Goal: Task Accomplishment & Management: Manage account settings

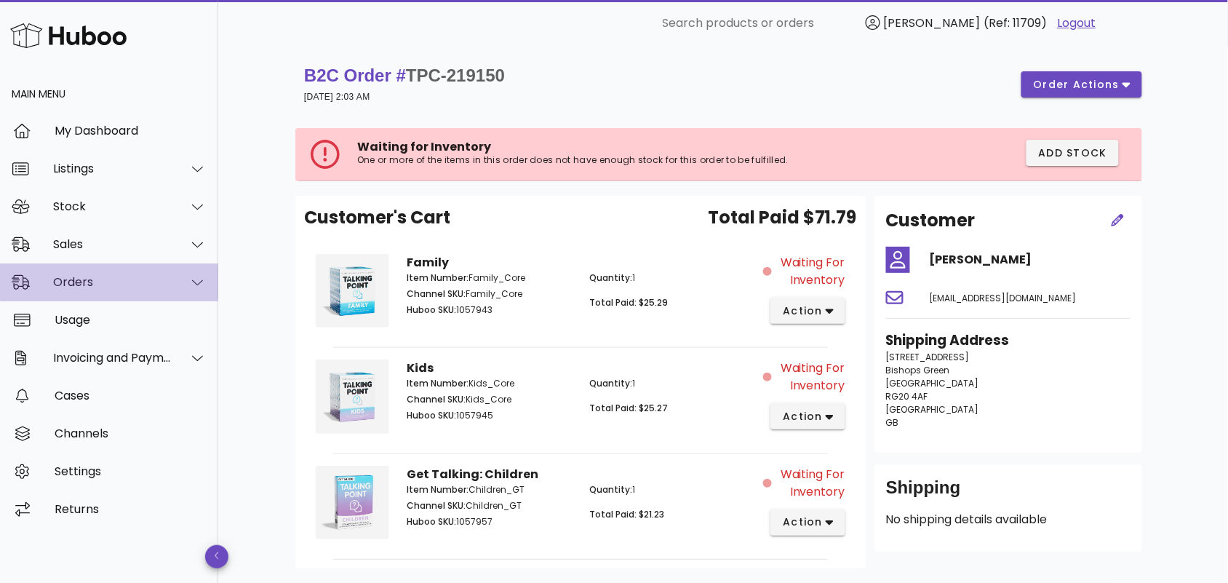
click at [108, 282] on div "Orders" at bounding box center [112, 282] width 119 height 14
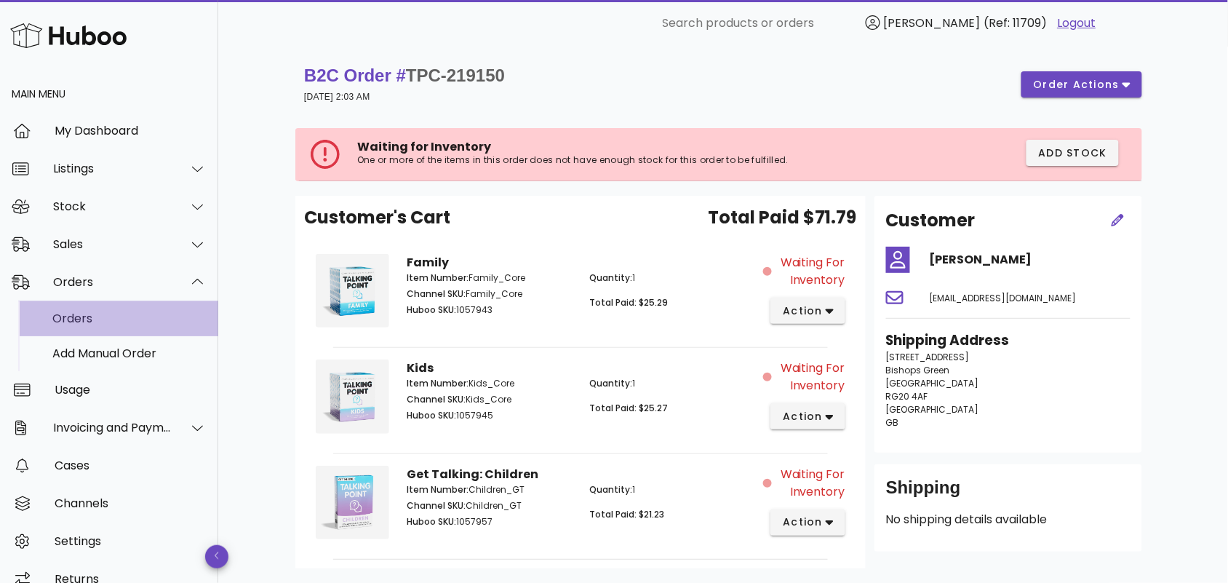
click at [108, 321] on div "Orders" at bounding box center [129, 318] width 154 height 14
click at [91, 317] on div "Orders" at bounding box center [129, 318] width 154 height 14
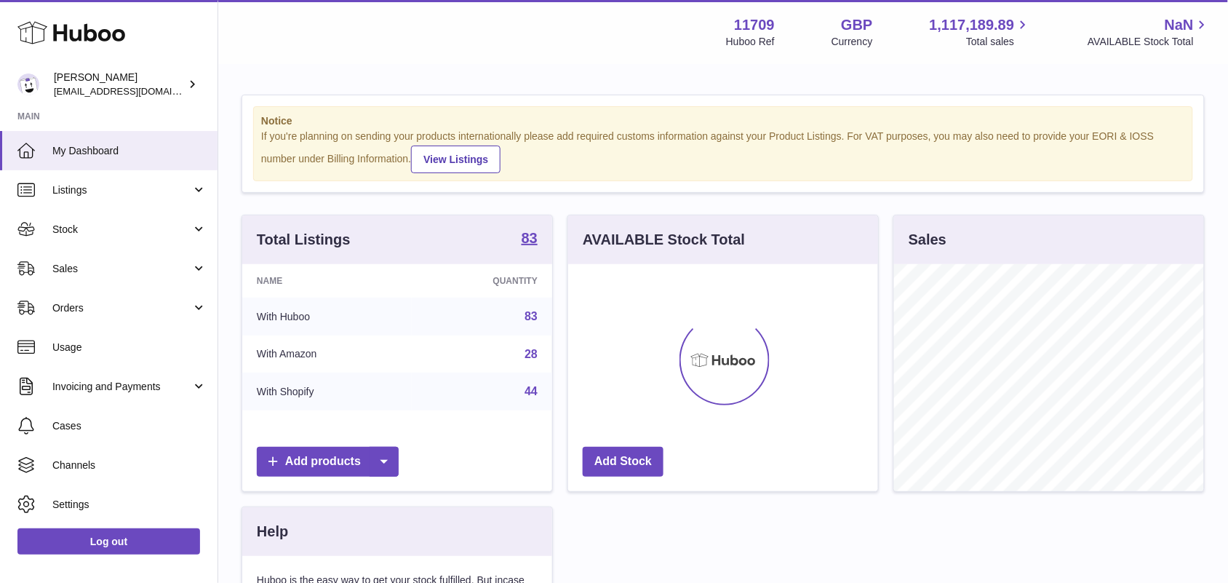
scroll to position [226, 309]
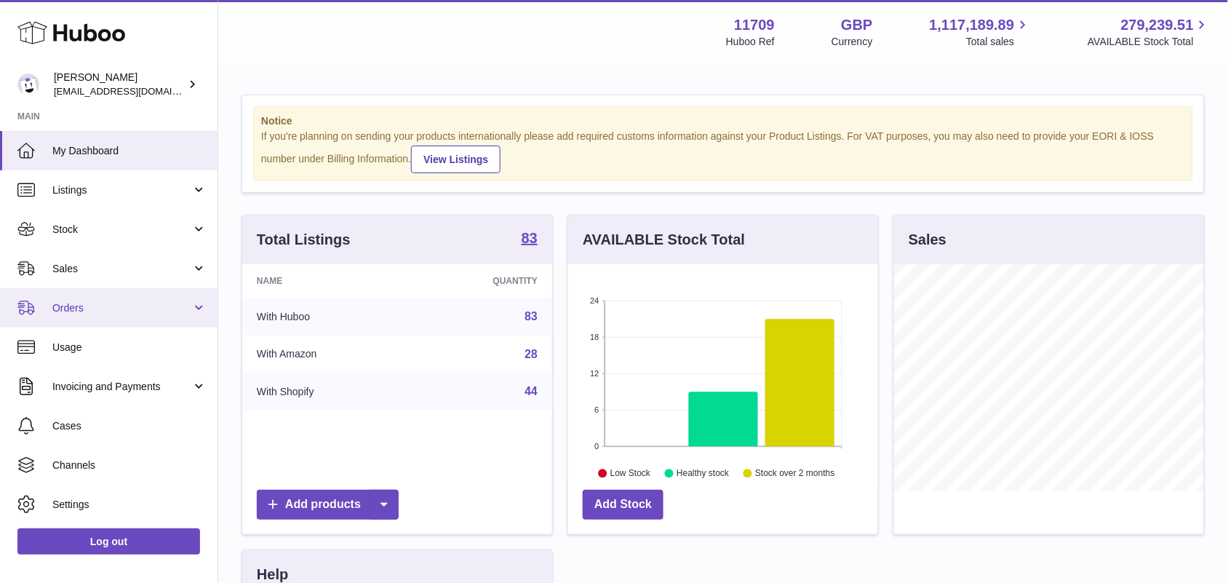
click at [92, 309] on span "Orders" at bounding box center [121, 308] width 139 height 14
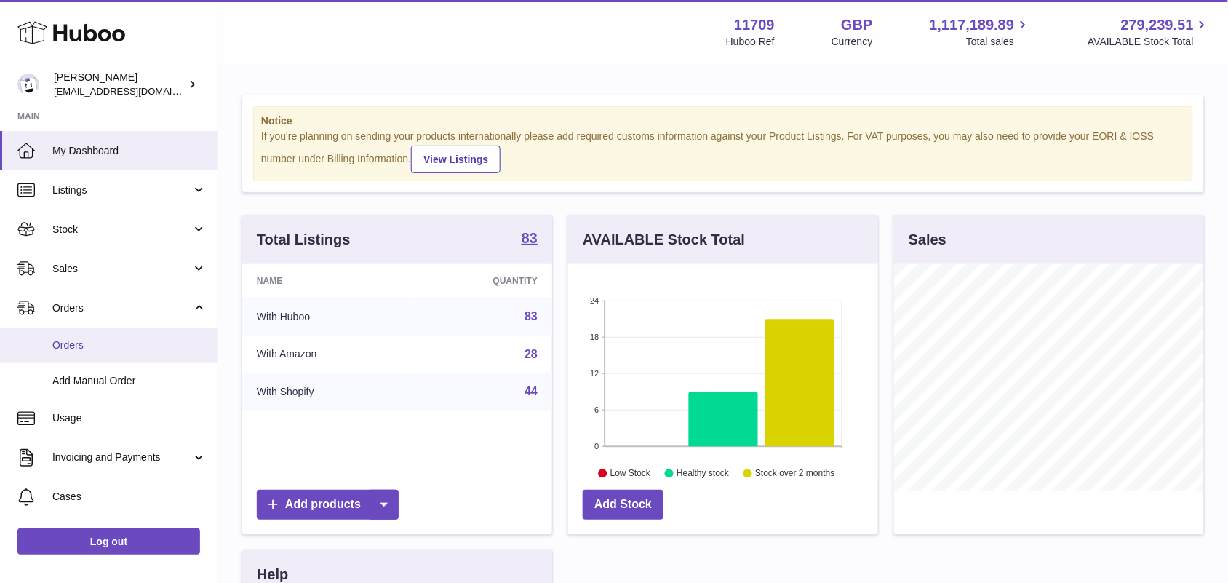
click at [90, 346] on span "Orders" at bounding box center [129, 345] width 154 height 14
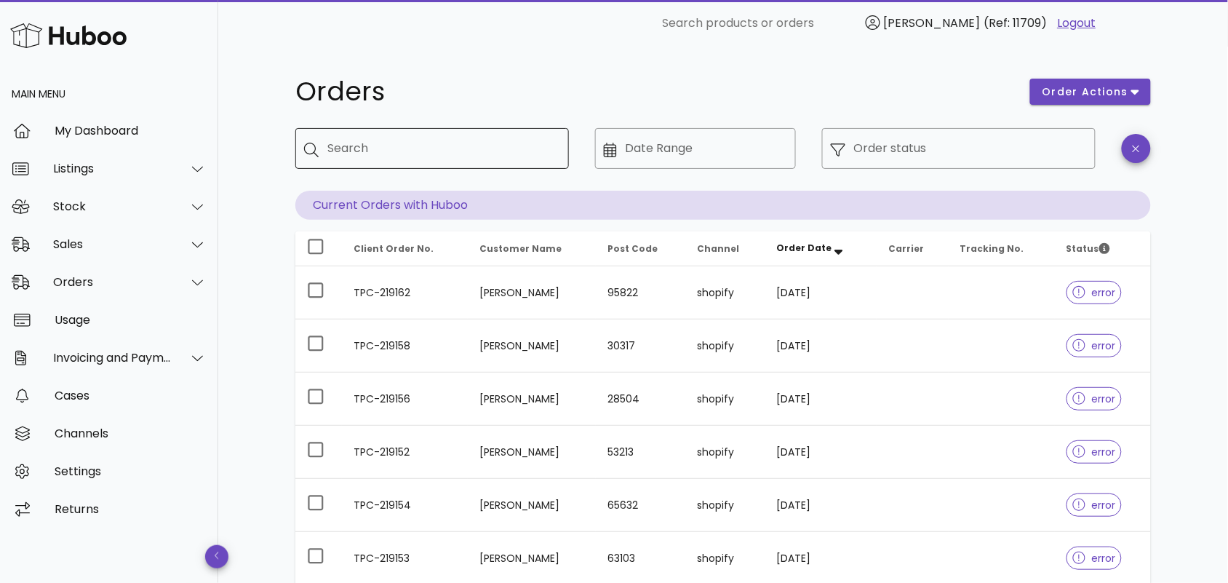
click at [343, 151] on input "Search" at bounding box center [442, 148] width 230 height 23
paste input "**********"
type input "**********"
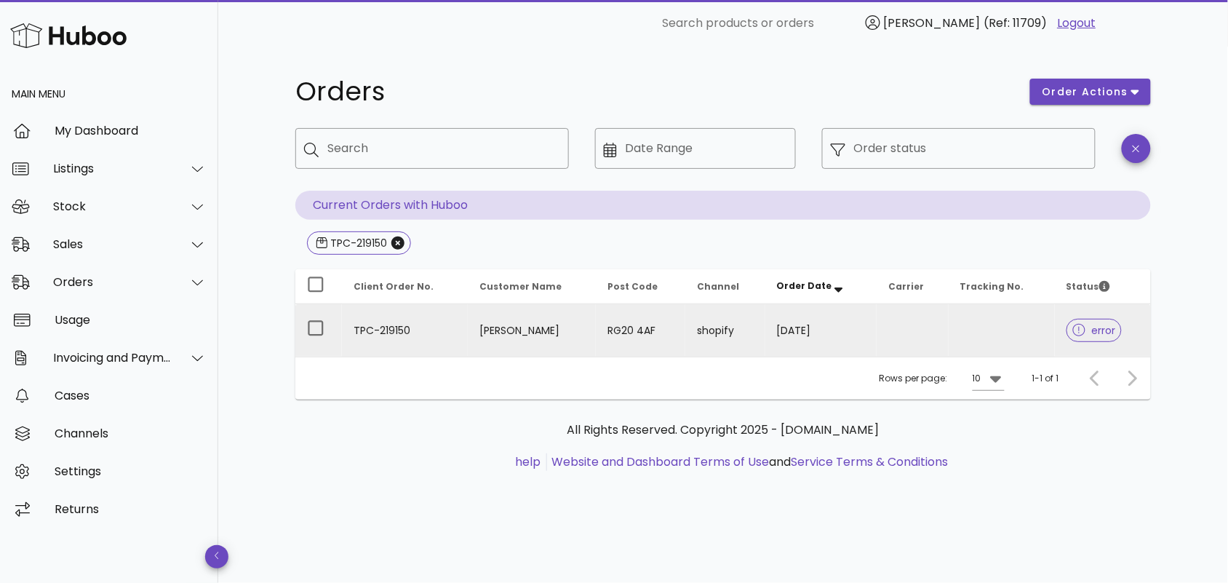
click at [442, 343] on td "TPC-219150" at bounding box center [405, 330] width 126 height 52
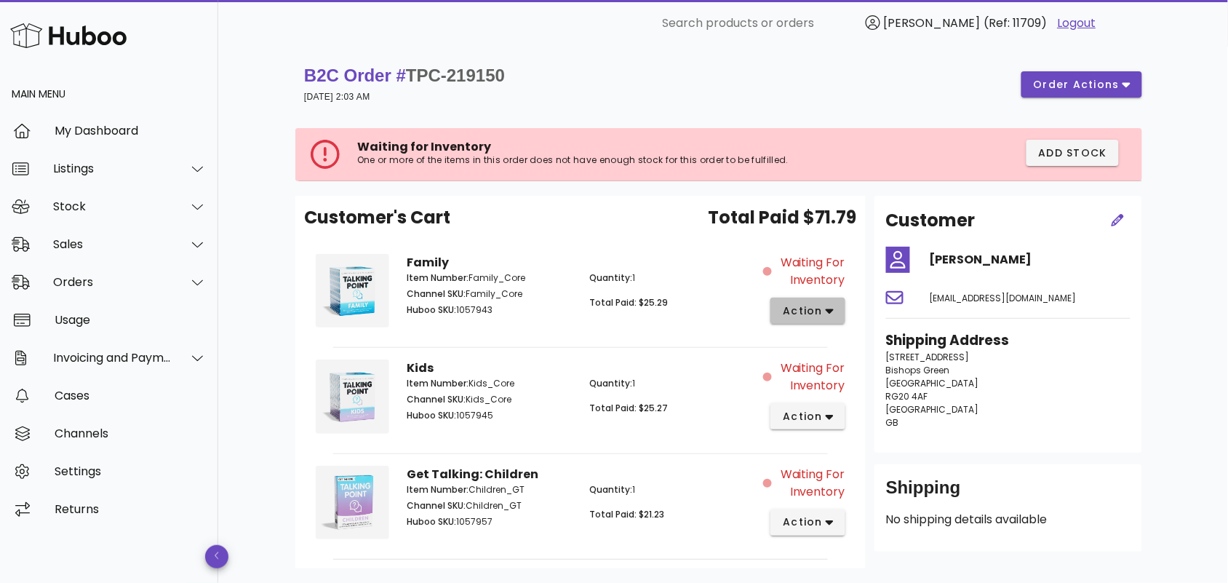
click at [833, 314] on icon "button" at bounding box center [830, 310] width 8 height 13
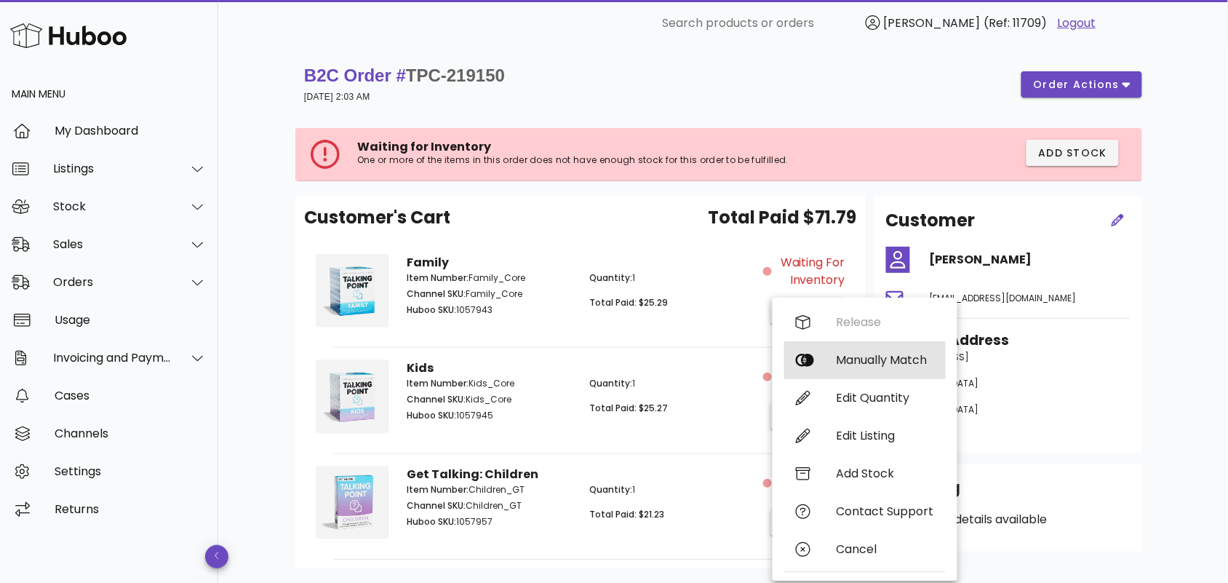
click at [842, 362] on div "Manually Match" at bounding box center [886, 360] width 98 height 14
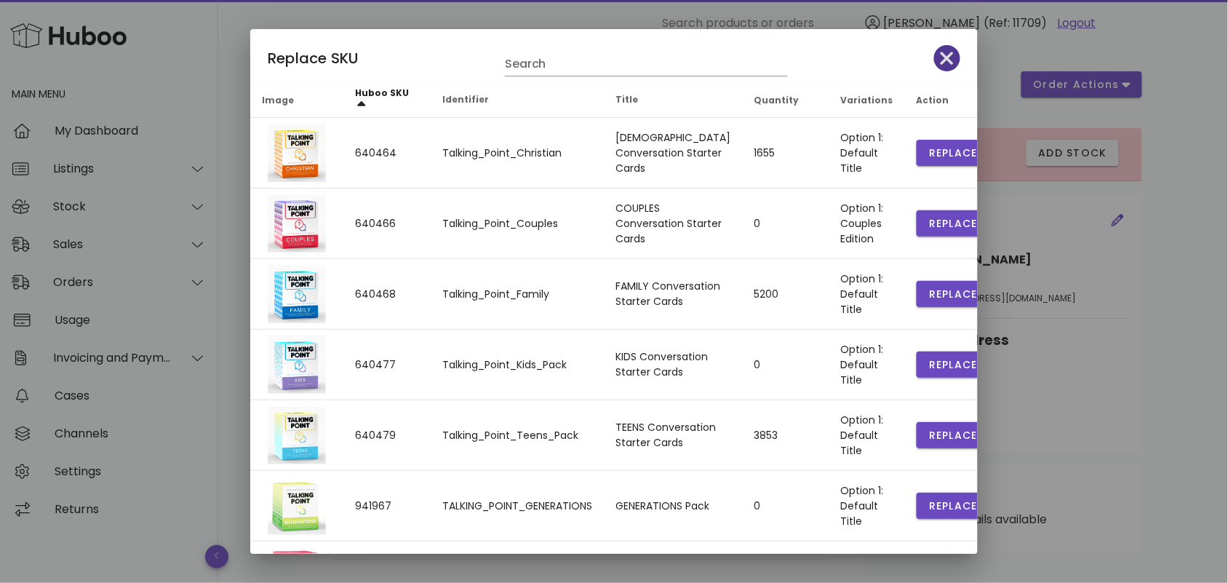
click at [941, 58] on icon "button" at bounding box center [947, 58] width 13 height 20
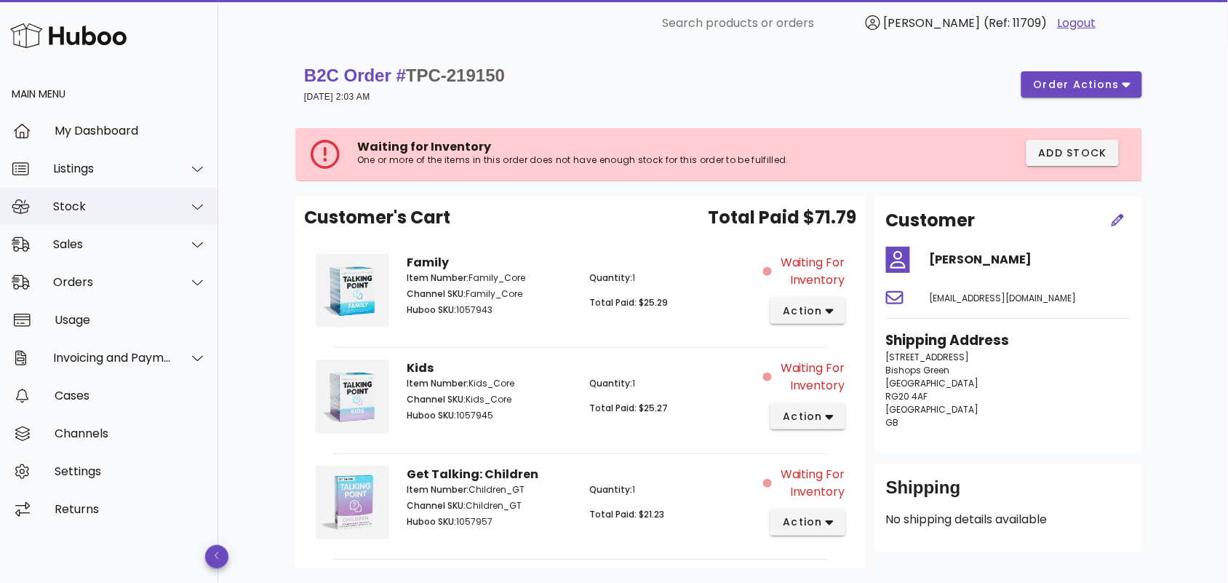
click at [189, 201] on div at bounding box center [197, 206] width 18 height 13
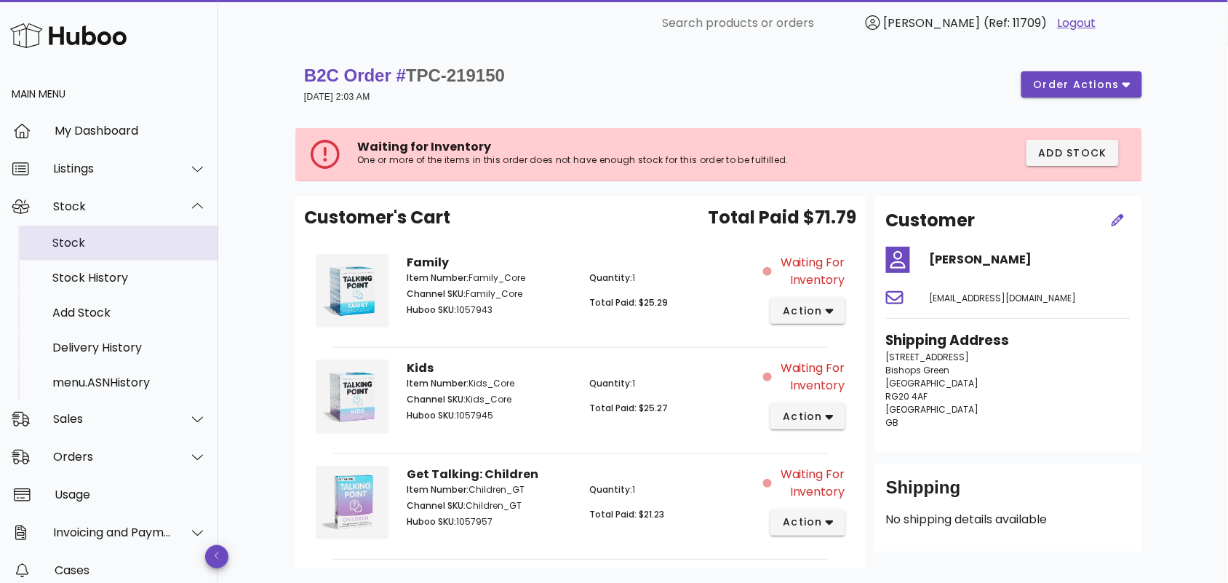
click at [95, 245] on div "Stock" at bounding box center [129, 243] width 154 height 14
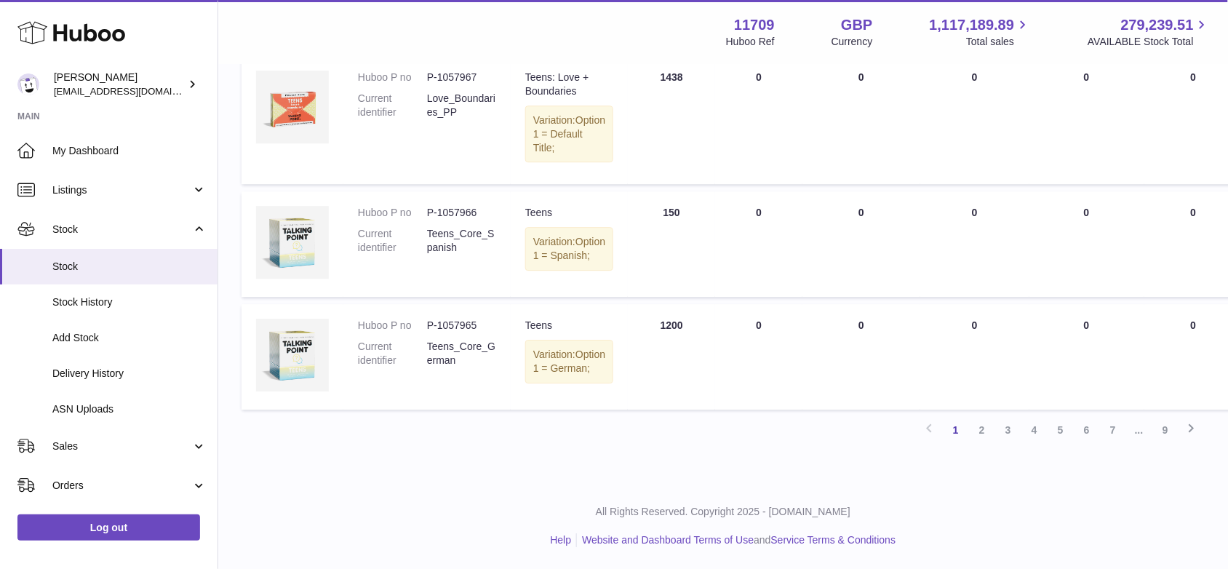
scroll to position [1274, 0]
click at [982, 443] on link "2" at bounding box center [982, 430] width 26 height 26
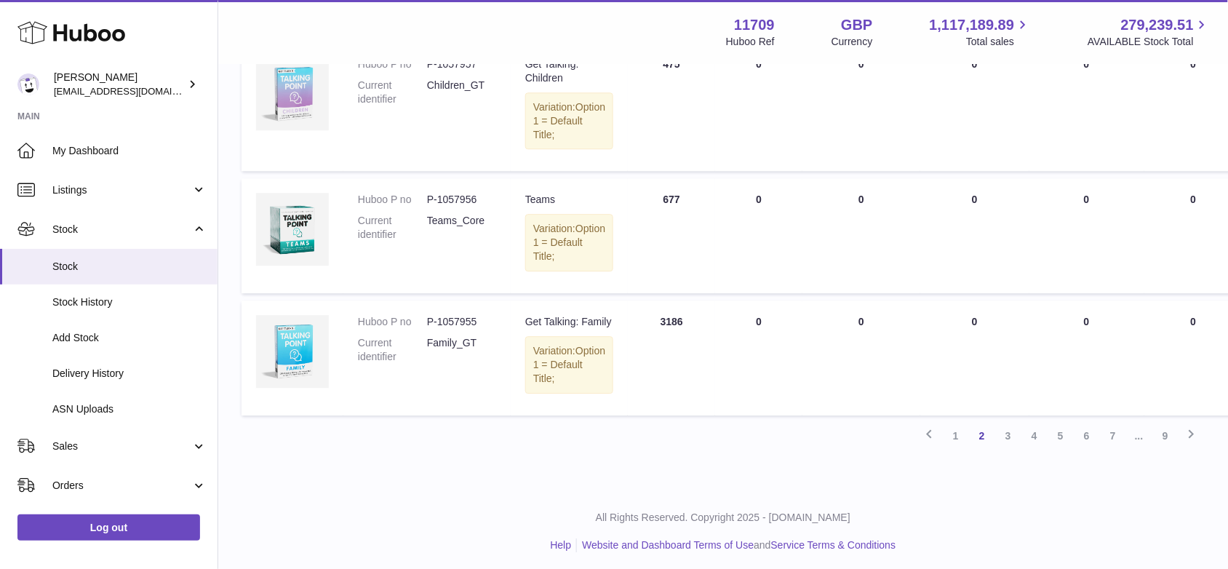
scroll to position [1127, 0]
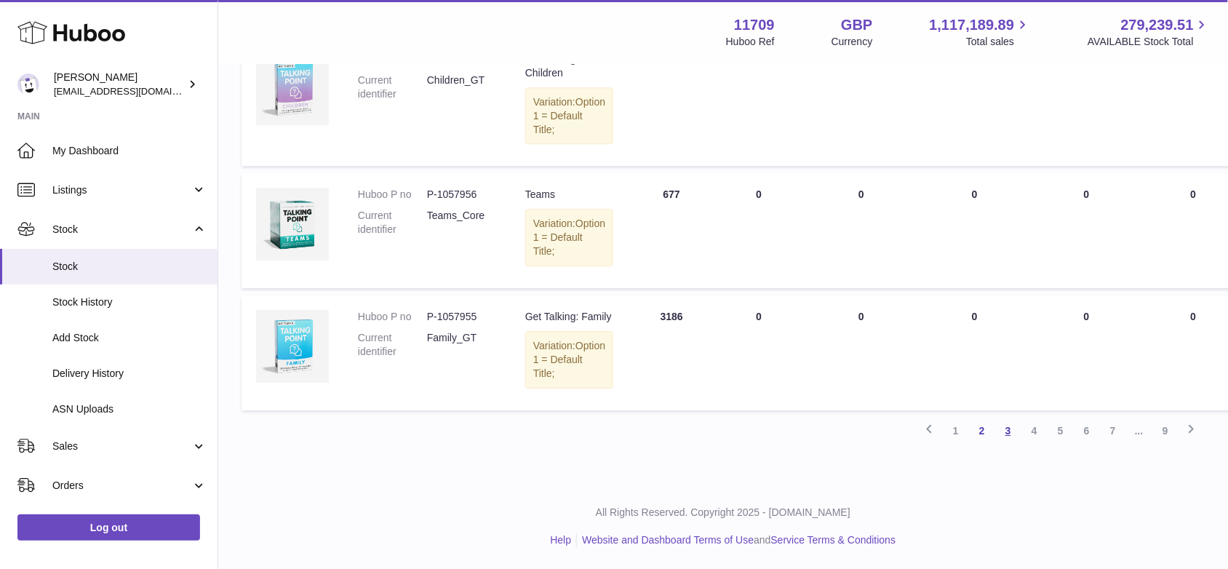
click at [1009, 444] on link "3" at bounding box center [1009, 431] width 26 height 26
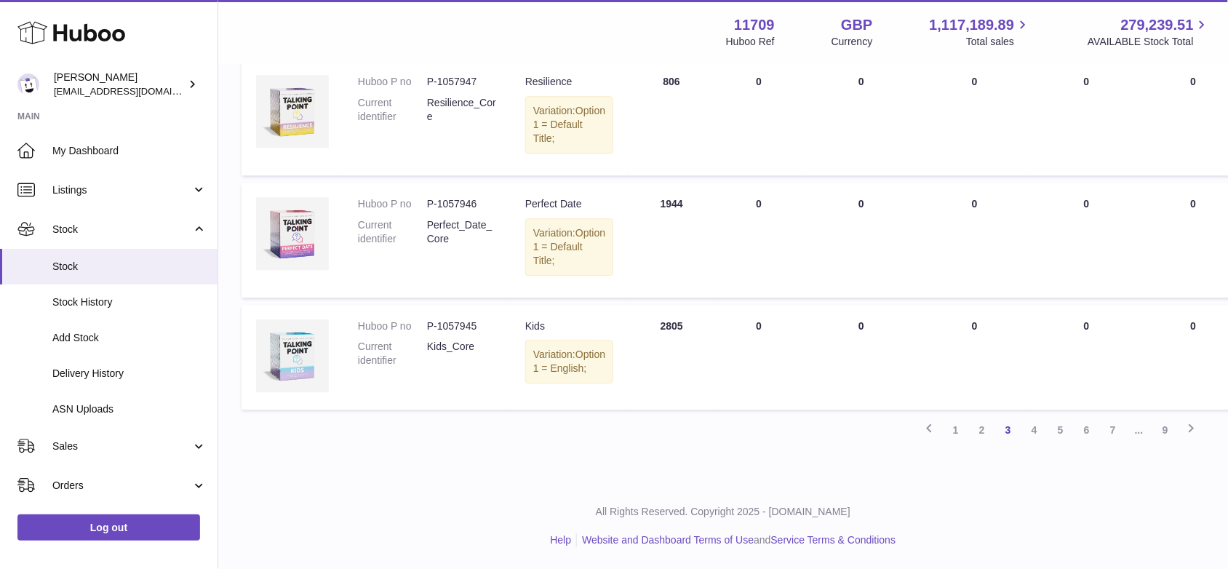
scroll to position [212, 0]
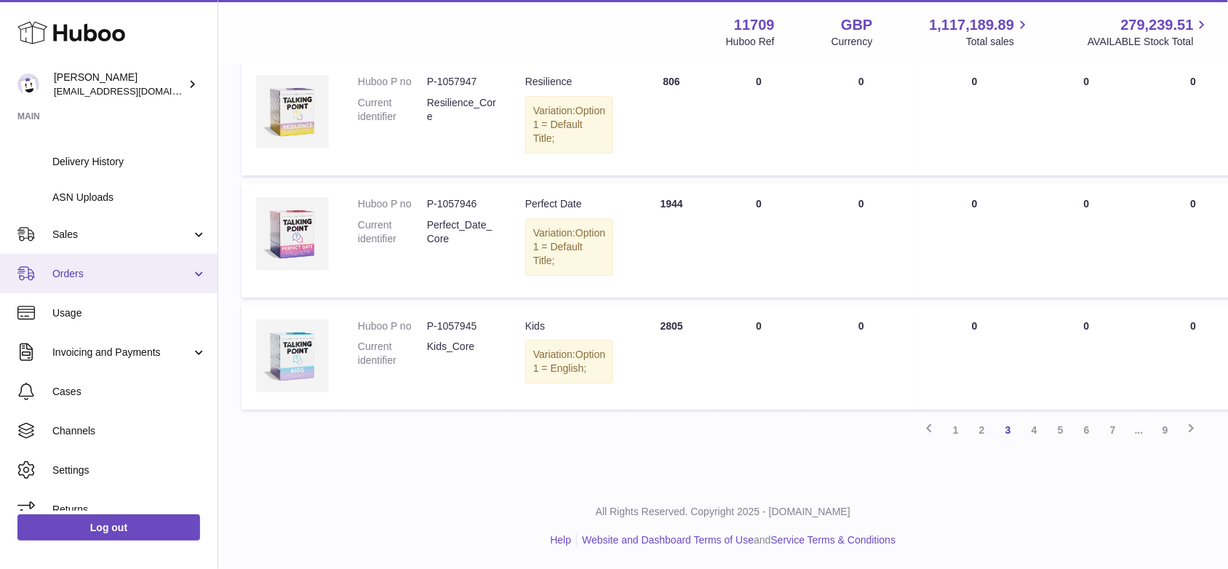
click at [108, 278] on span "Orders" at bounding box center [121, 274] width 139 height 14
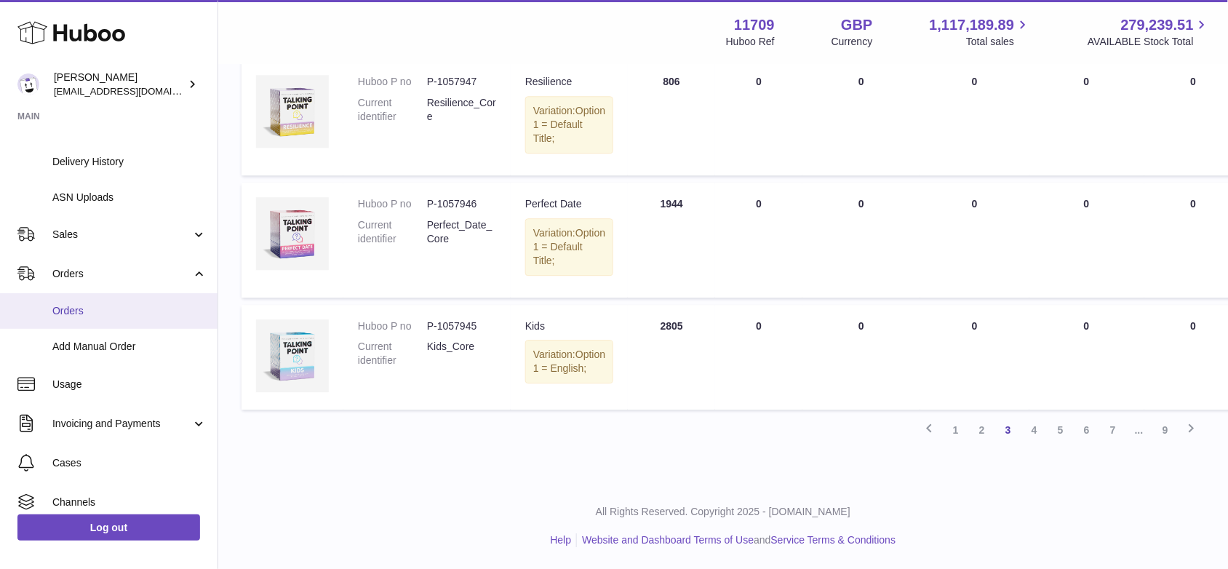
click at [111, 311] on span "Orders" at bounding box center [129, 311] width 154 height 14
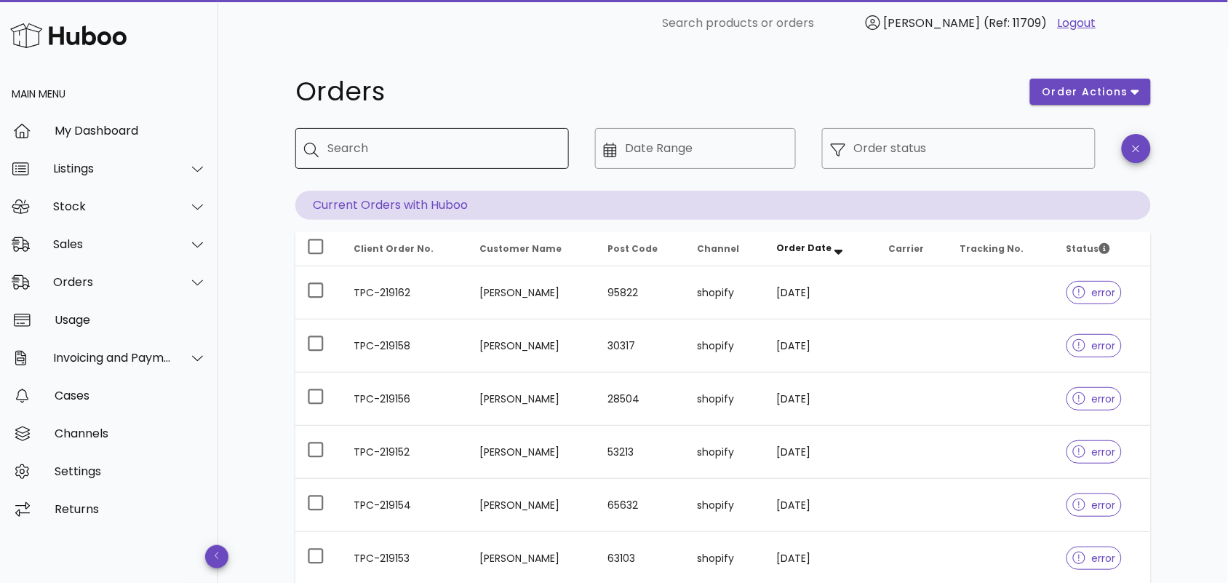
click at [373, 151] on input "Search" at bounding box center [442, 148] width 230 height 23
paste input "**********"
type input "**********"
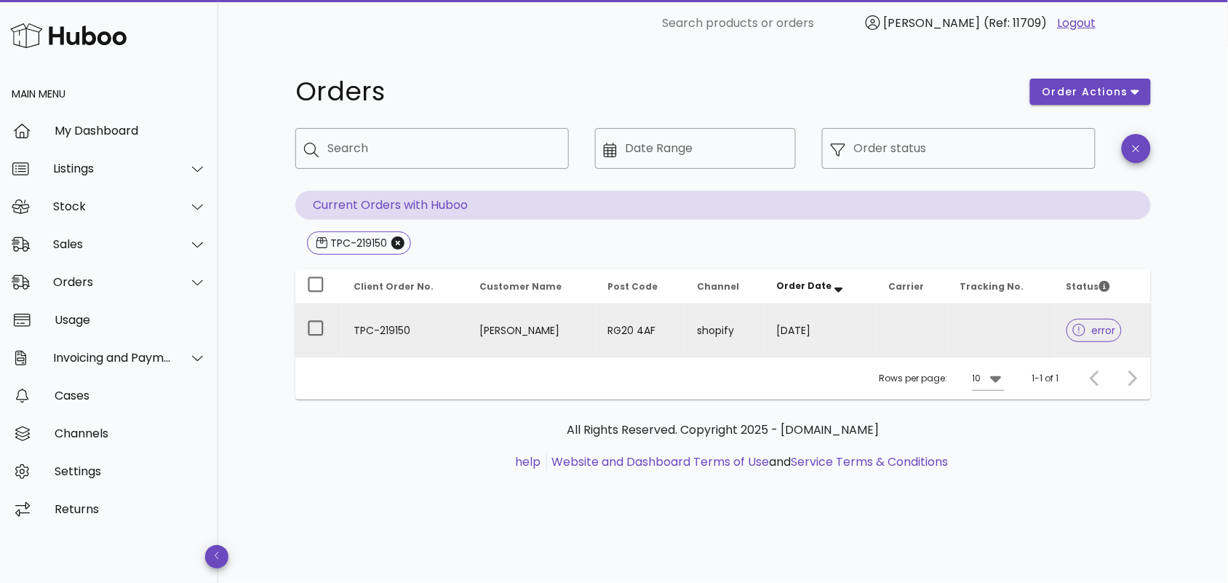
click at [448, 322] on td "TPC-219150" at bounding box center [405, 330] width 126 height 52
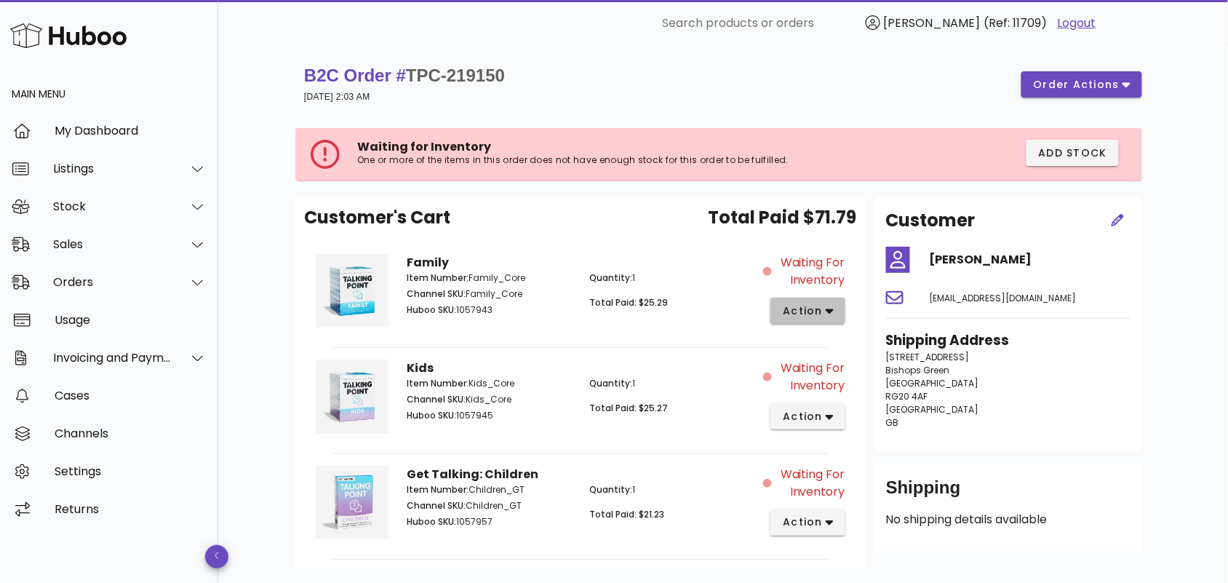
click at [830, 307] on icon "button" at bounding box center [830, 310] width 8 height 13
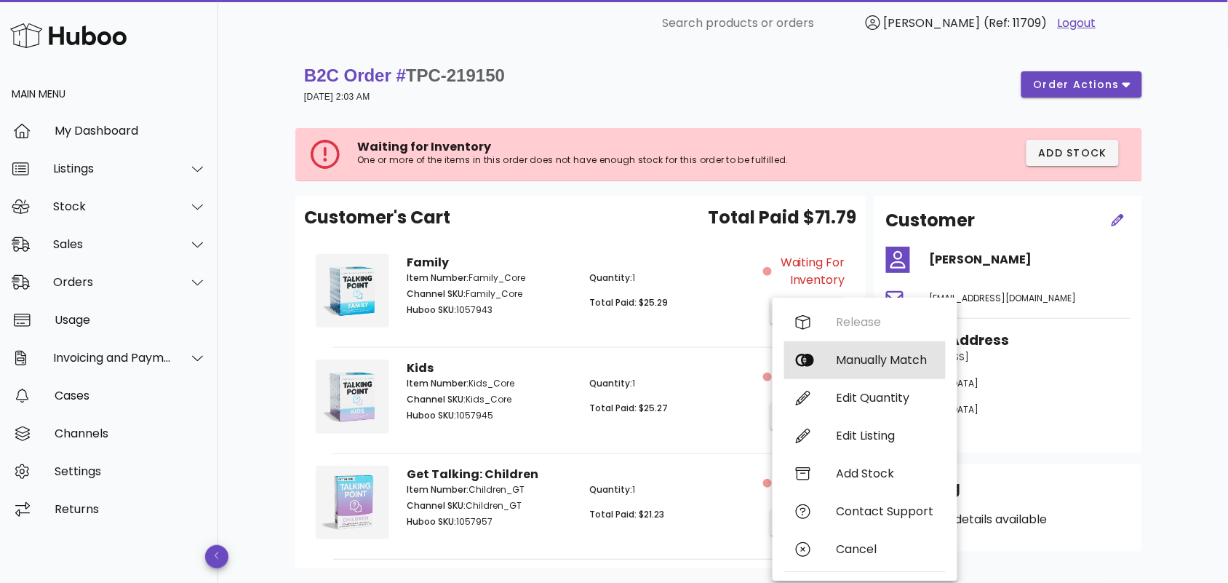
click at [839, 357] on div "Manually Match" at bounding box center [886, 360] width 98 height 14
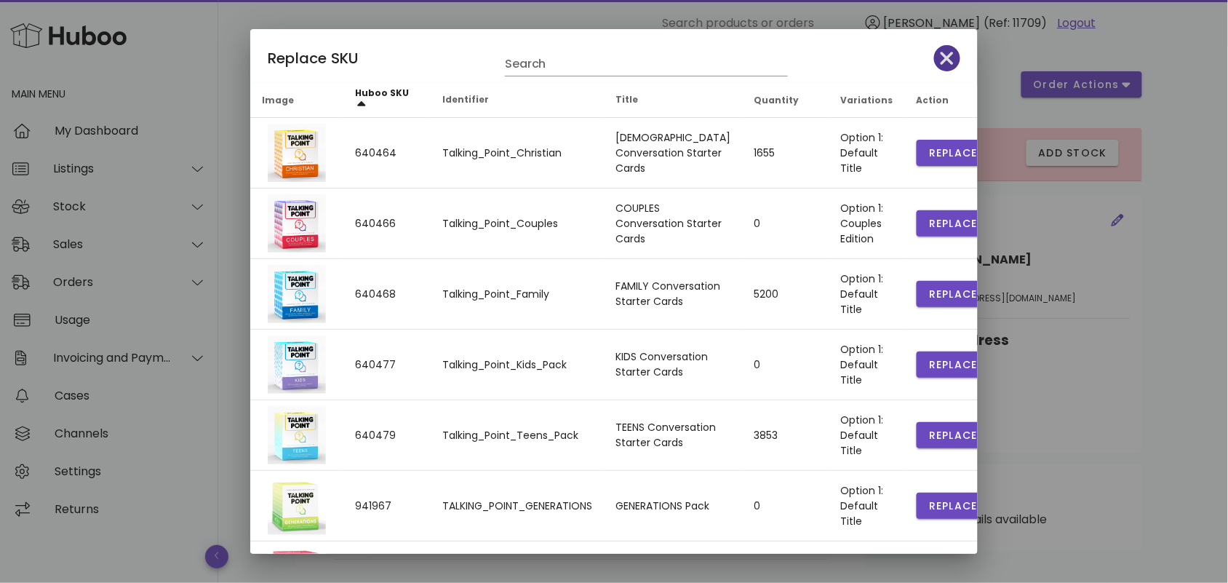
click at [941, 52] on icon "button" at bounding box center [947, 58] width 13 height 20
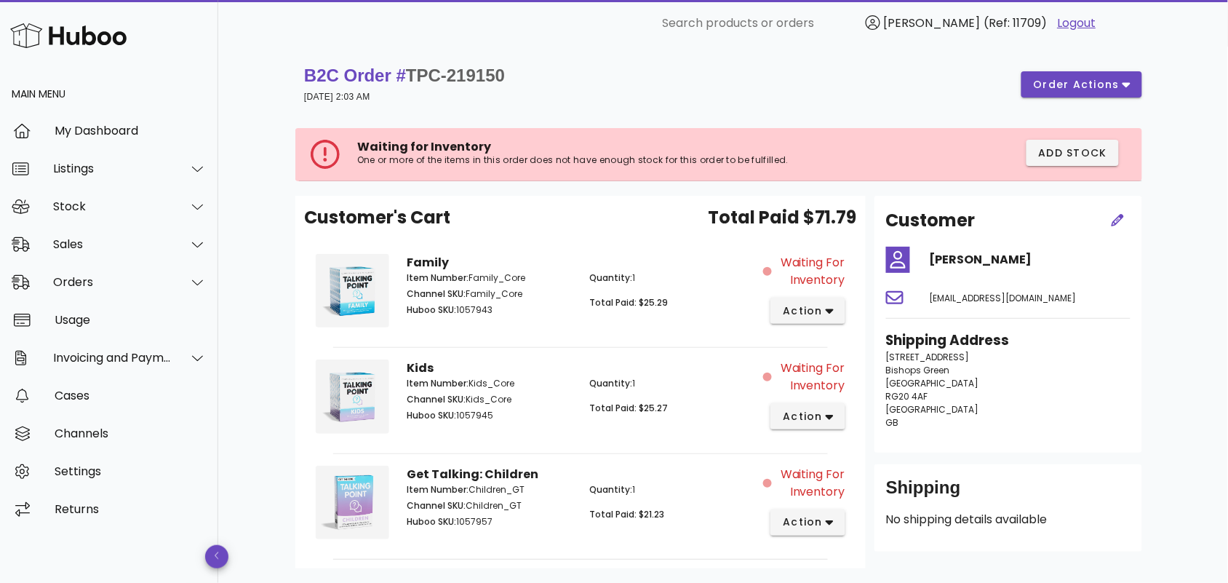
drag, startPoint x: 528, startPoint y: 277, endPoint x: 468, endPoint y: 281, distance: 60.5
click at [468, 281] on p "Item Number: Family_Core" at bounding box center [489, 277] width 165 height 13
click at [525, 284] on p "Item Number: Family_Core" at bounding box center [489, 277] width 165 height 13
drag, startPoint x: 532, startPoint y: 277, endPoint x: 471, endPoint y: 281, distance: 61.2
click at [471, 281] on p "Item Number: Family_Core" at bounding box center [489, 277] width 165 height 13
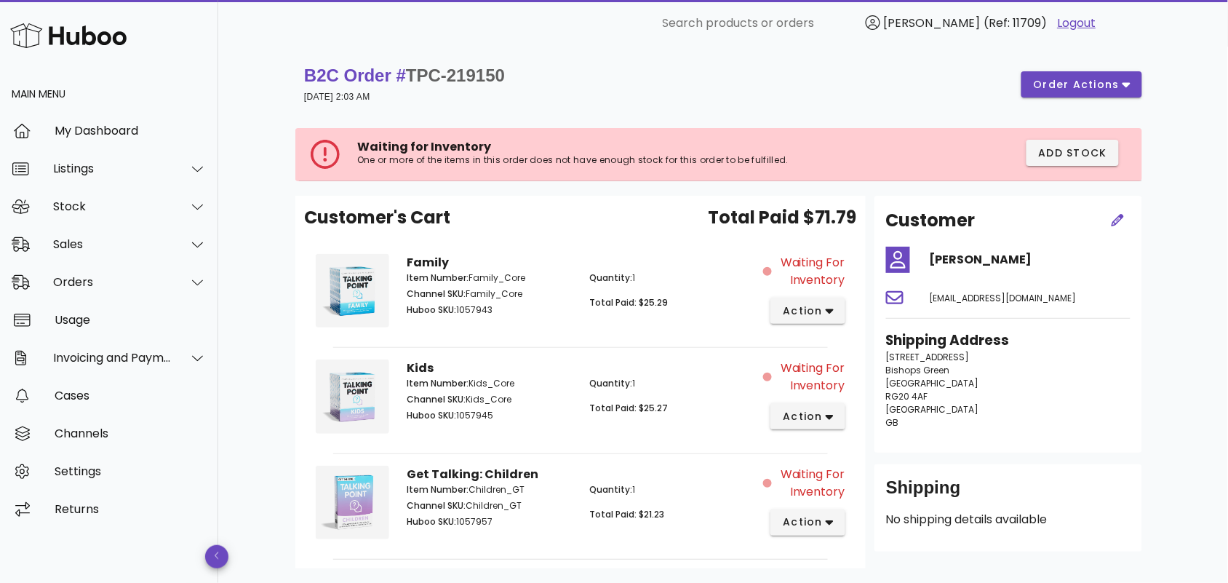
copy p "Family_Core"
drag, startPoint x: 524, startPoint y: 381, endPoint x: 469, endPoint y: 384, distance: 54.7
click at [469, 384] on p "Item Number: Kids_Core" at bounding box center [489, 383] width 165 height 13
copy p "Kids_Core"
click at [819, 415] on span "action" at bounding box center [802, 416] width 41 height 15
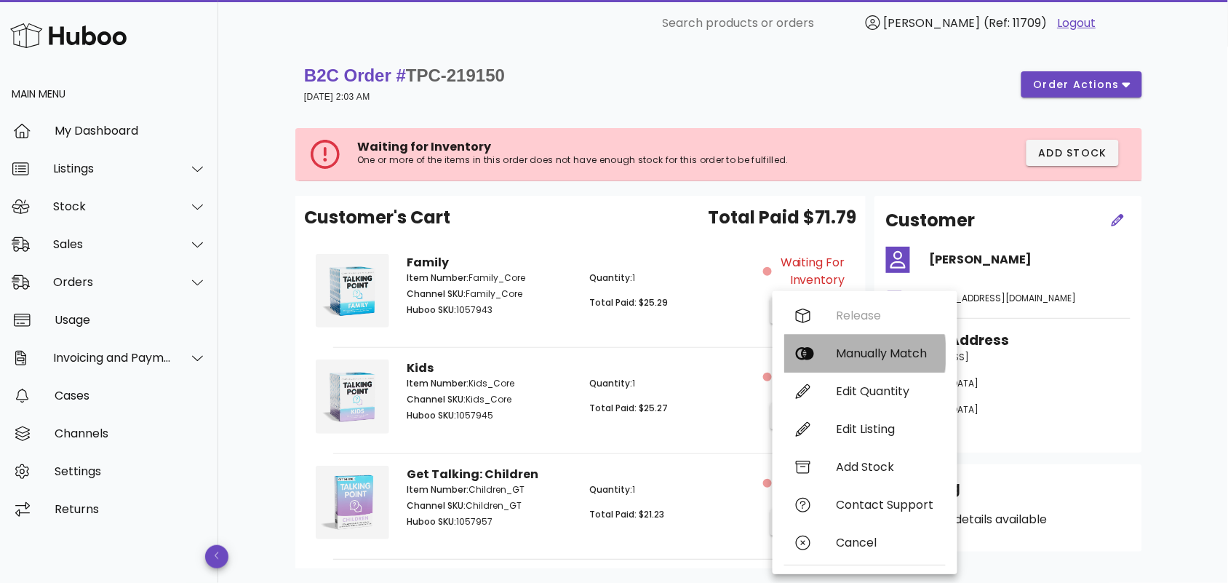
click at [877, 353] on div "Manually Match" at bounding box center [886, 353] width 98 height 14
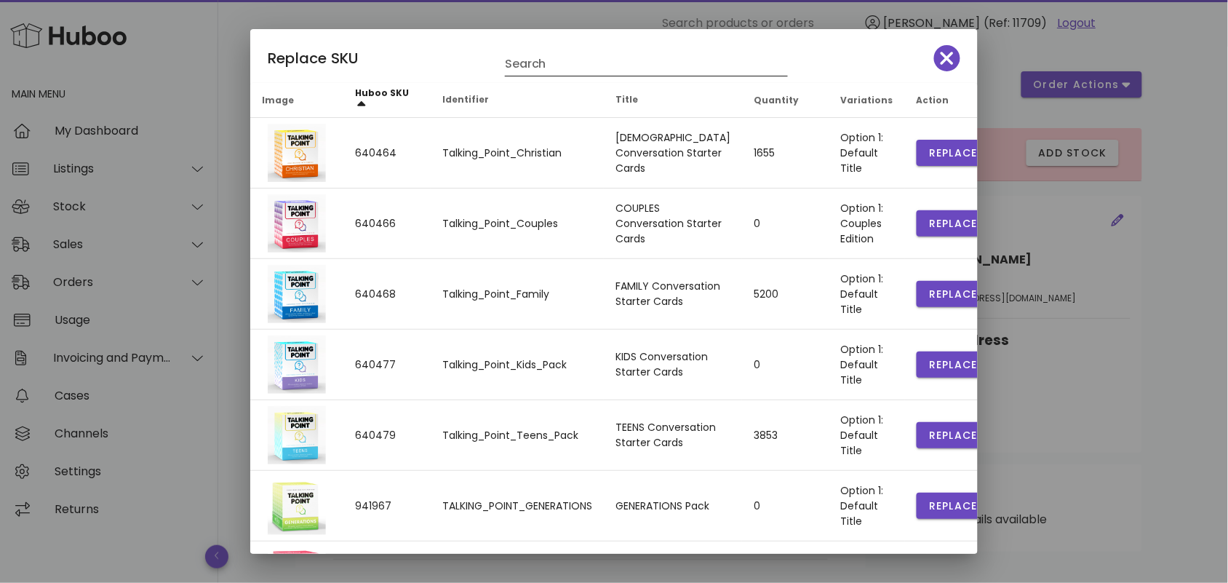
click at [569, 63] on input "Search" at bounding box center [636, 63] width 263 height 23
paste input "*********"
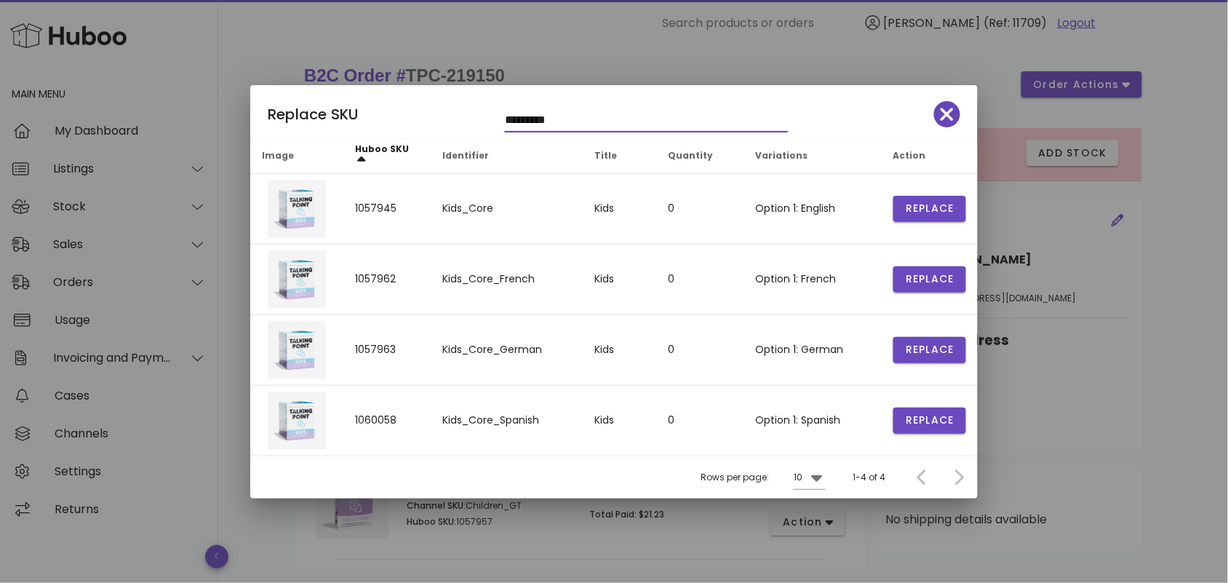
type input "*********"
click at [947, 111] on icon "button" at bounding box center [947, 114] width 13 height 13
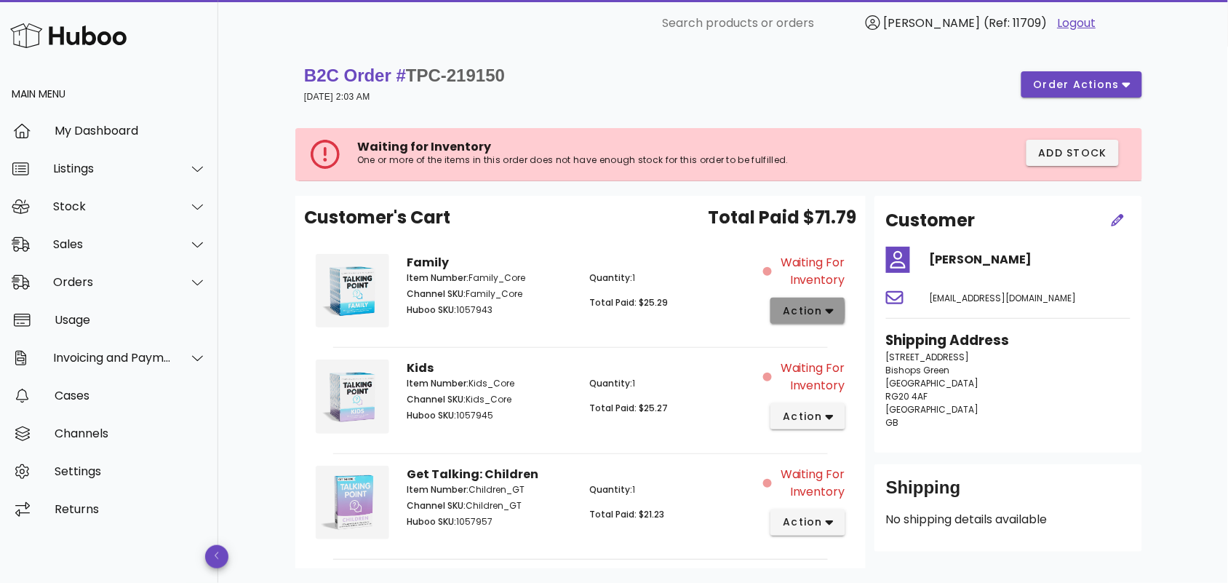
click at [830, 310] on icon "button" at bounding box center [830, 311] width 8 height 5
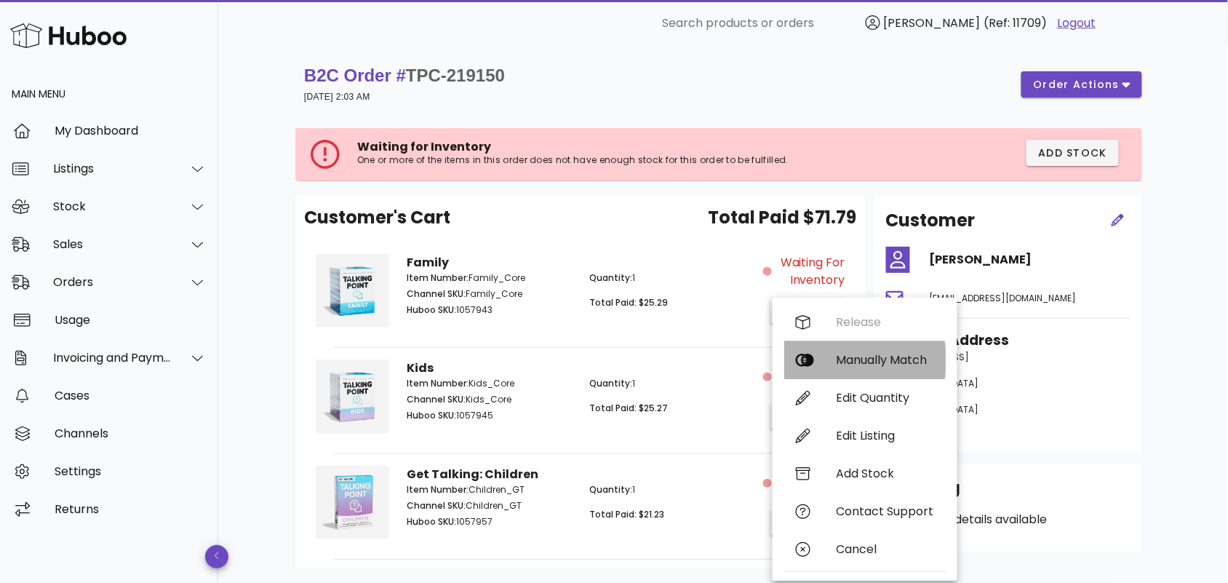
click at [846, 359] on div "Manually Match" at bounding box center [886, 360] width 98 height 14
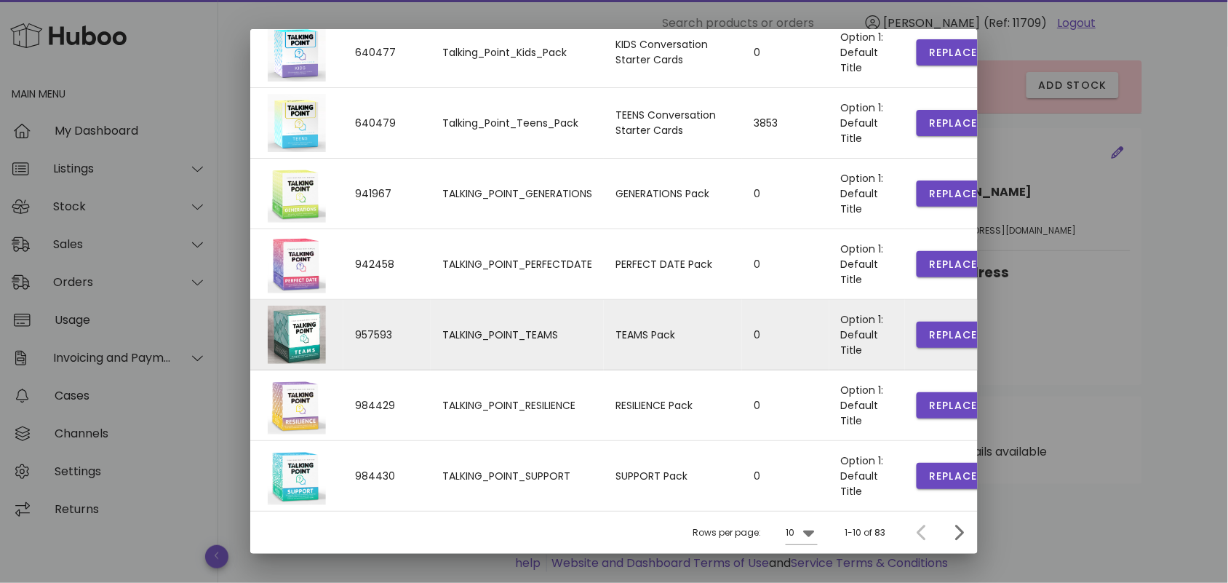
scroll to position [103, 0]
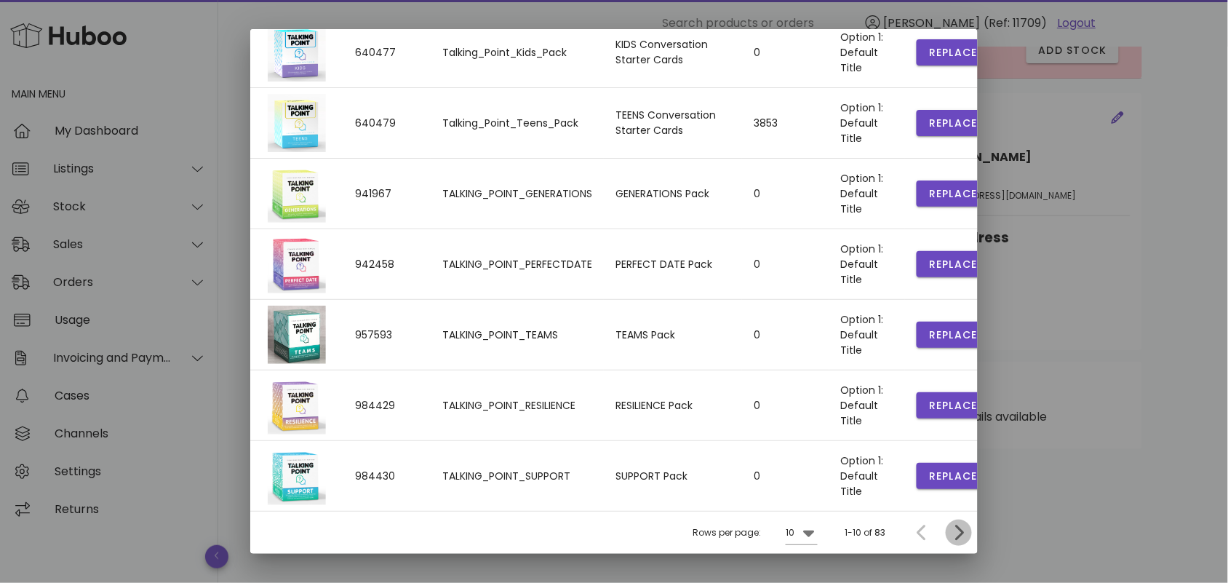
click at [950, 529] on icon "Next page" at bounding box center [958, 532] width 17 height 17
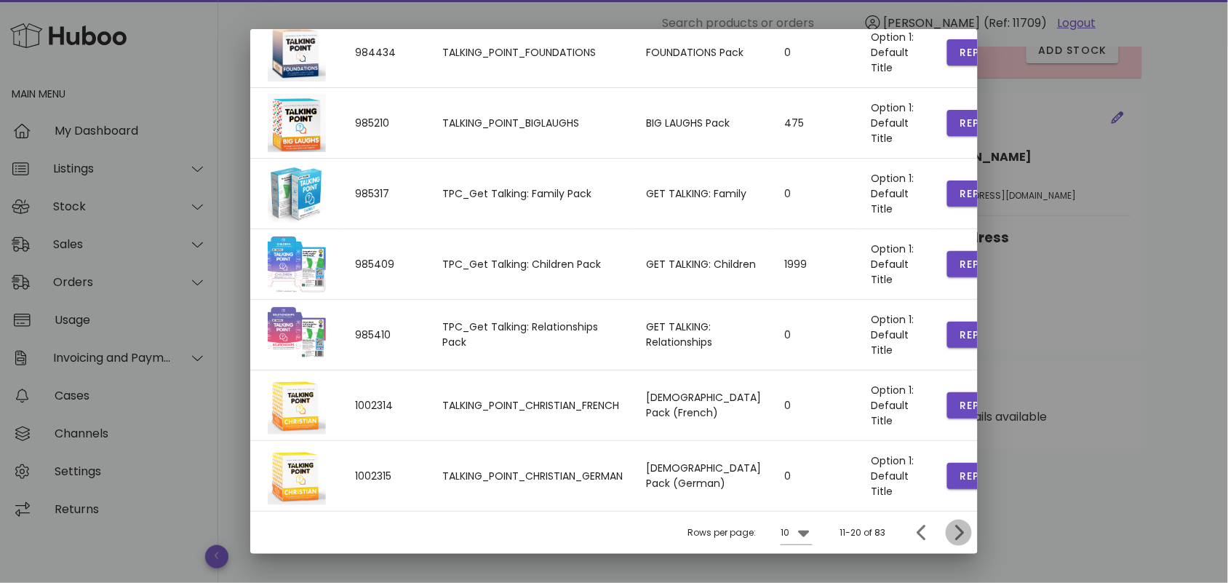
click at [950, 541] on icon "Next page" at bounding box center [958, 532] width 17 height 17
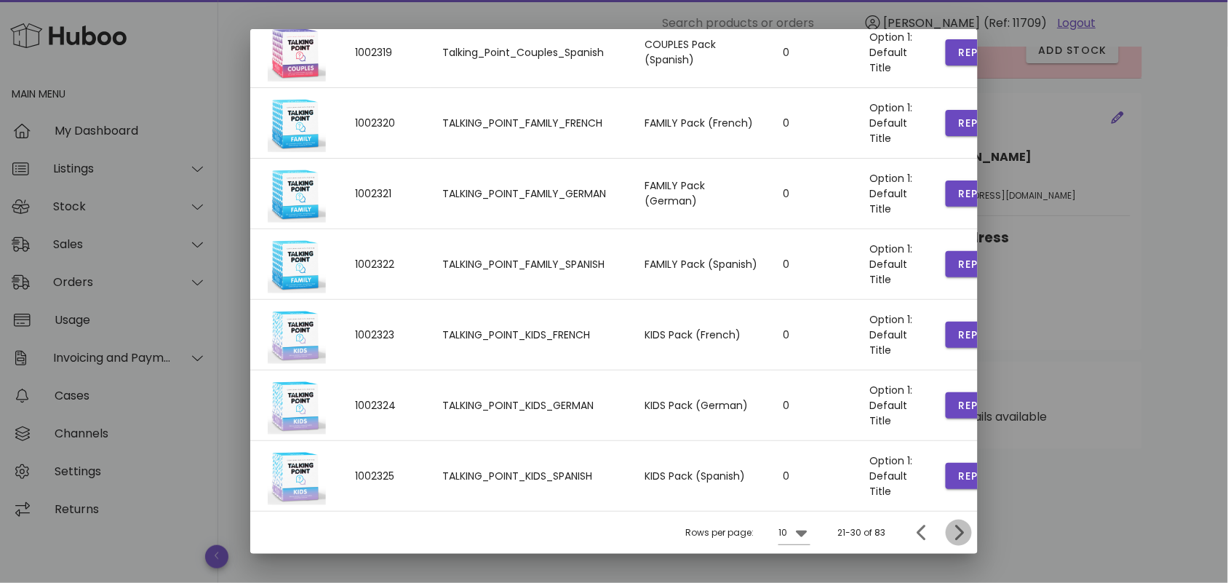
click at [950, 541] on icon "Next page" at bounding box center [958, 532] width 17 height 17
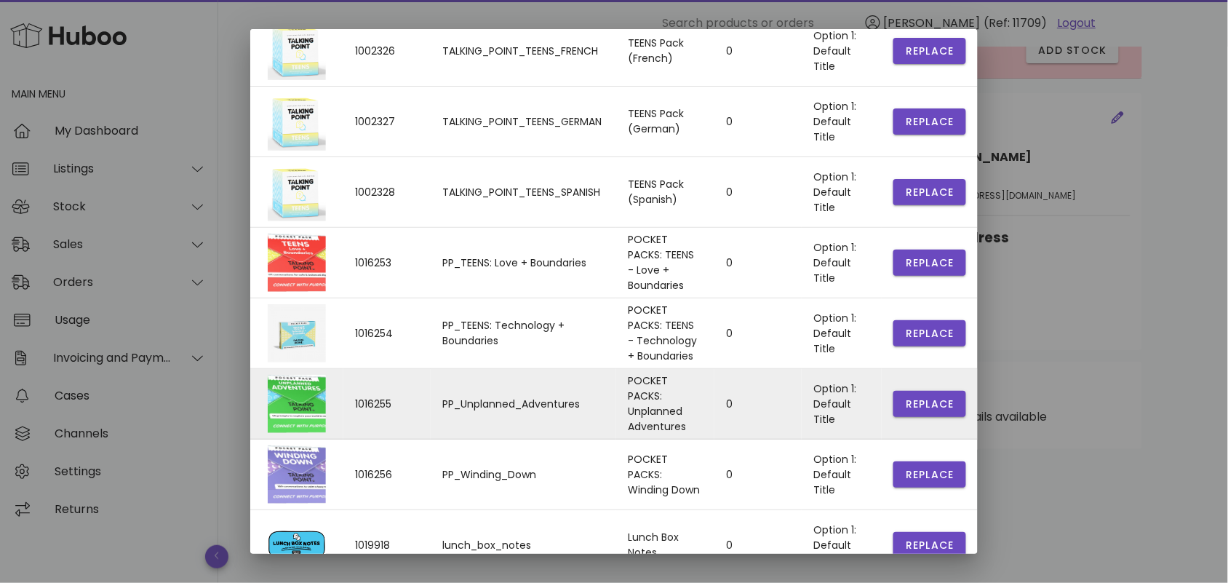
scroll to position [342, 0]
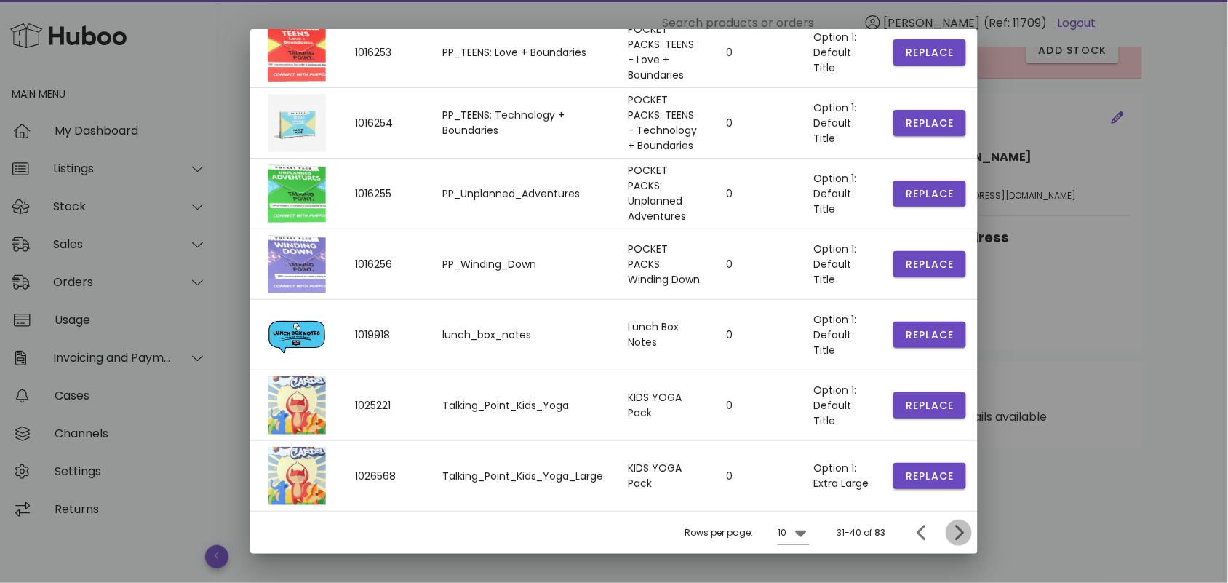
click at [950, 530] on icon "Next page" at bounding box center [958, 532] width 17 height 17
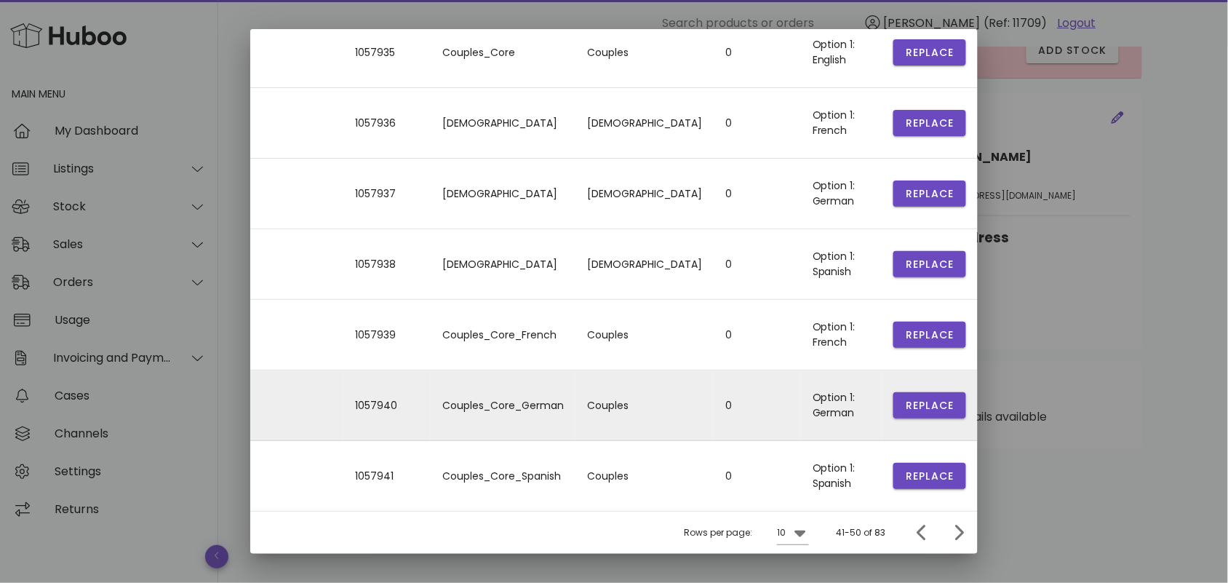
scroll to position [314, 0]
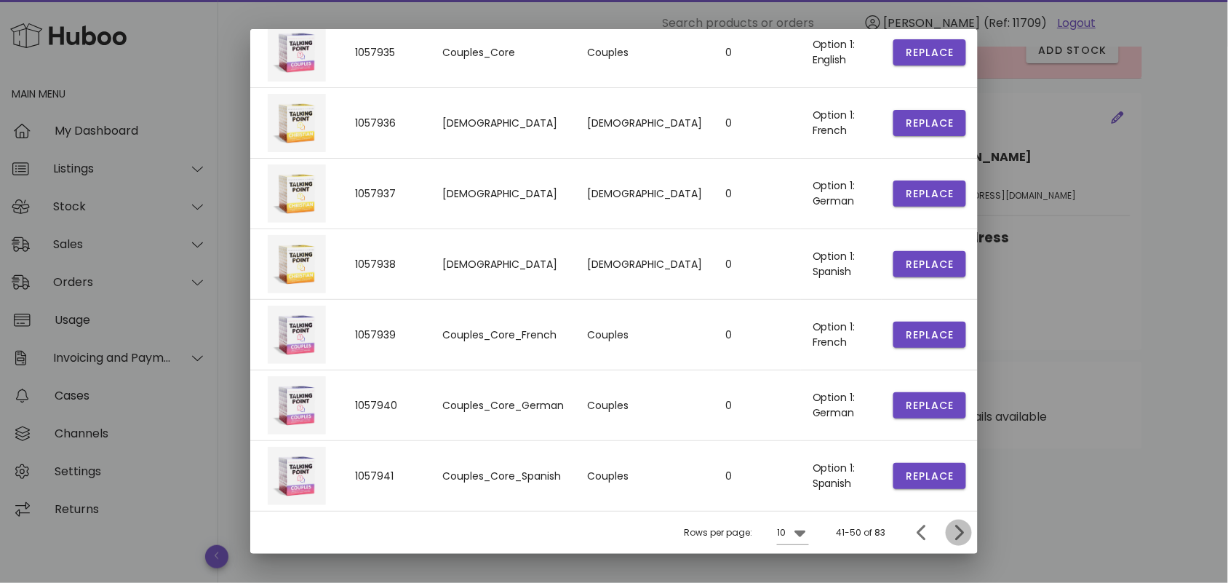
click at [956, 533] on icon "Next page" at bounding box center [960, 532] width 9 height 15
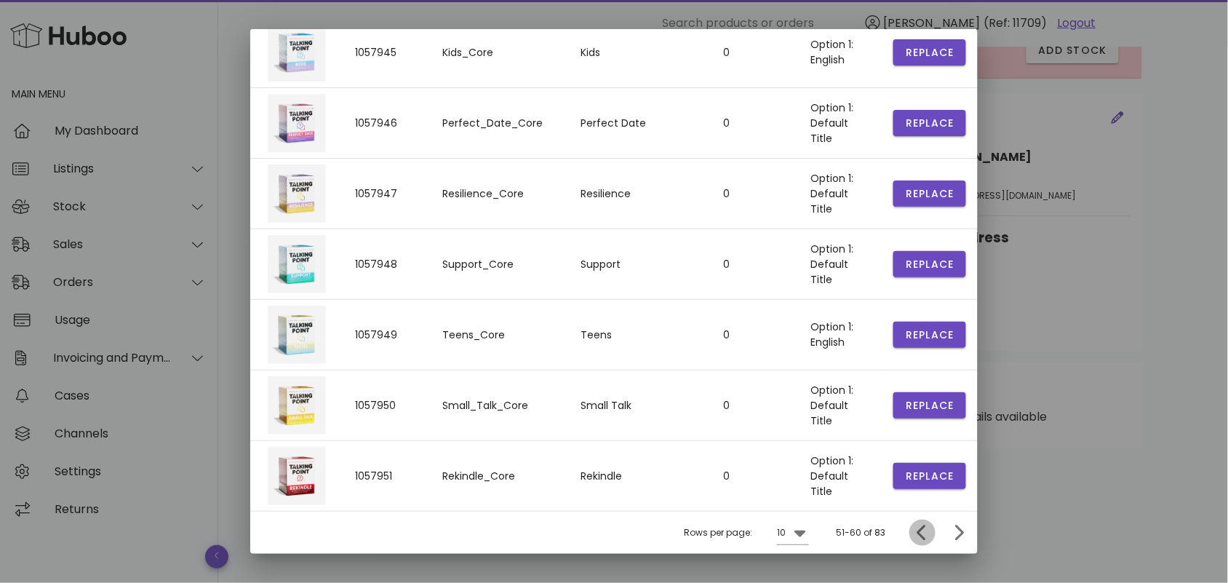
click at [914, 530] on icon "Previous page" at bounding box center [922, 532] width 17 height 17
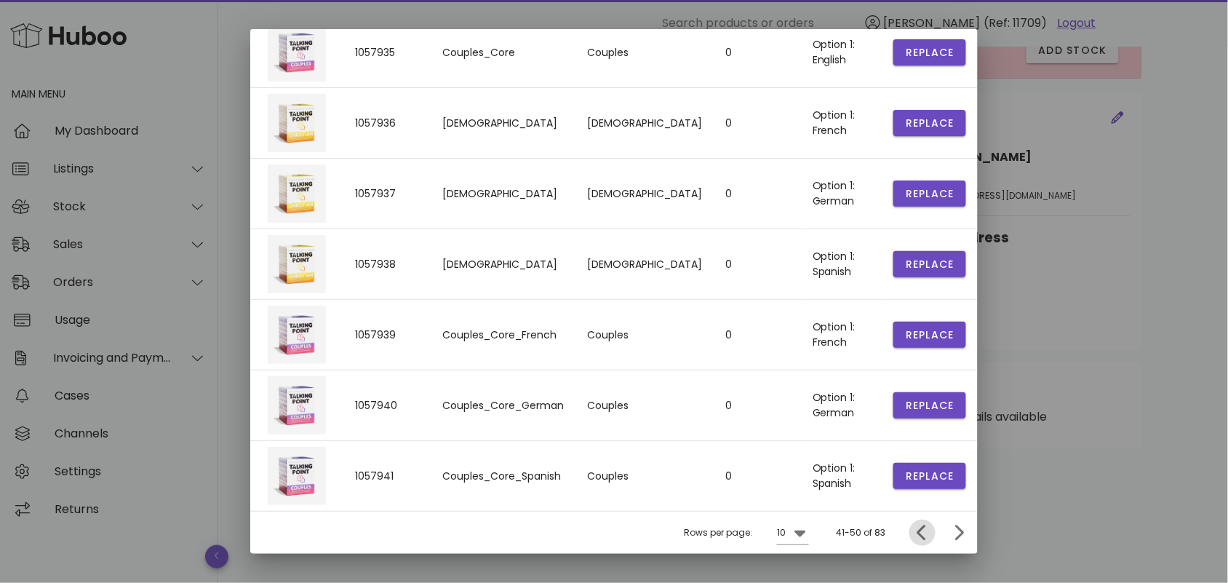
click at [914, 529] on icon "Previous page" at bounding box center [922, 532] width 17 height 17
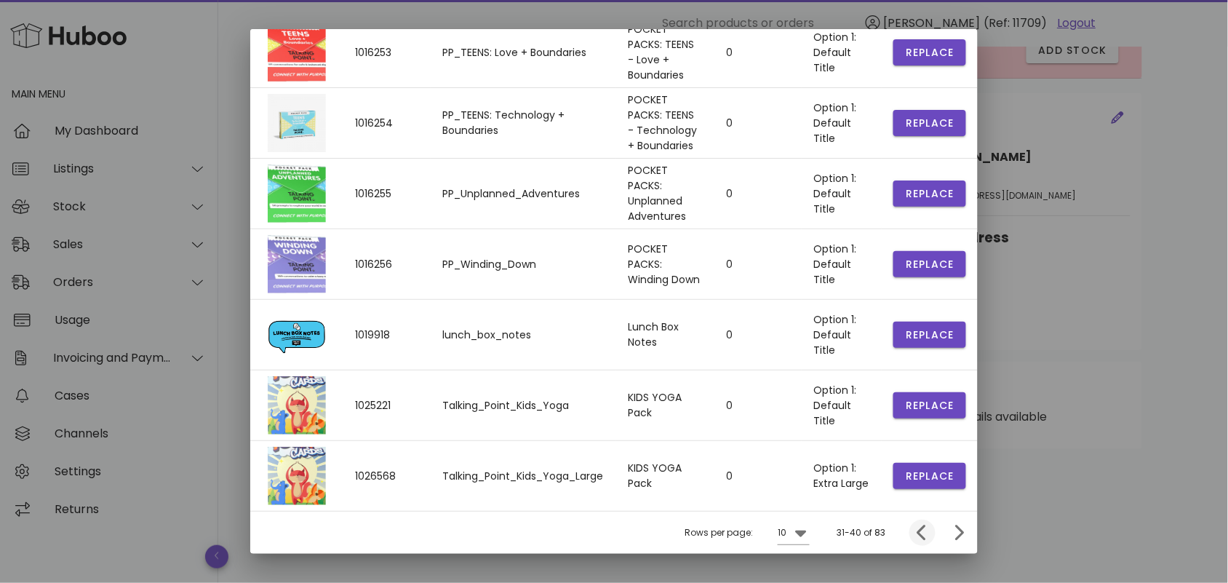
click at [906, 511] on td "Replace" at bounding box center [930, 476] width 96 height 70
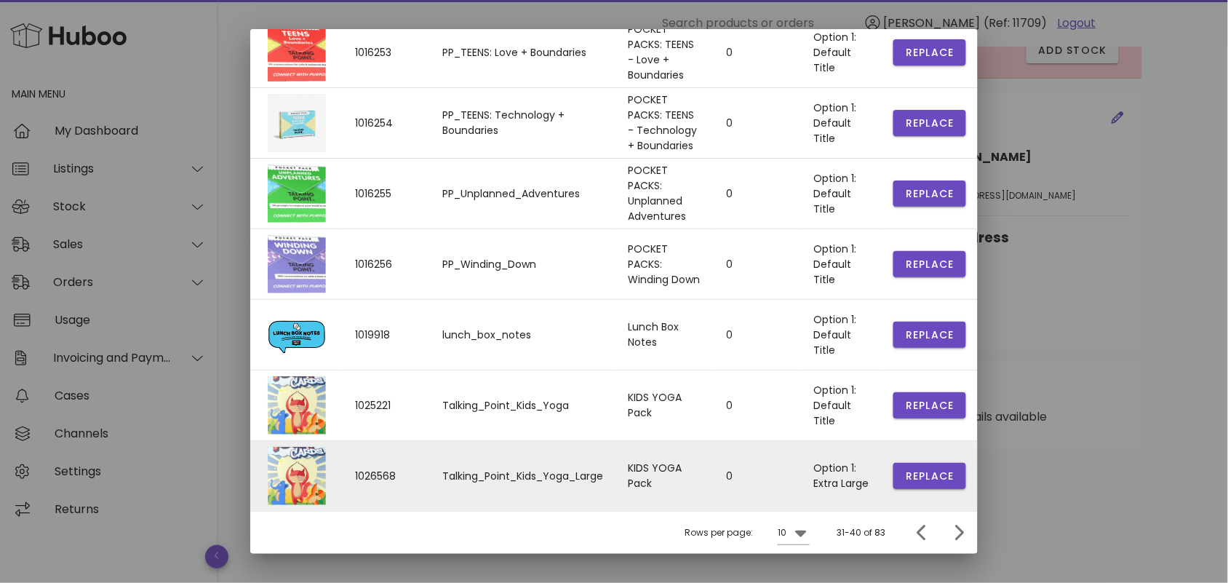
scroll to position [342, 0]
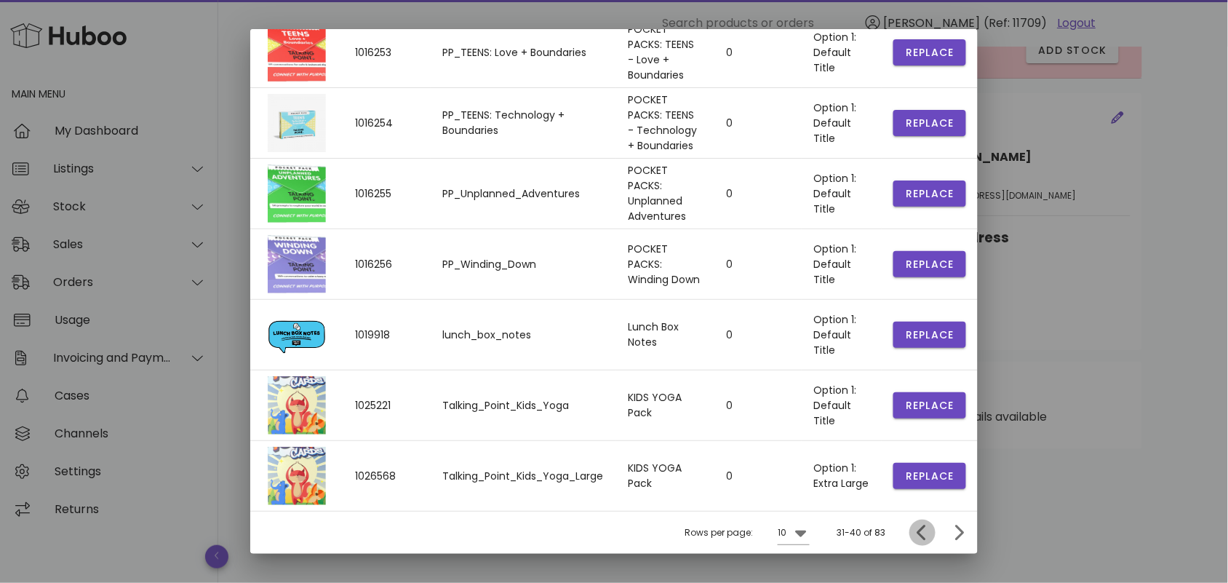
click at [914, 532] on icon "Previous page" at bounding box center [922, 532] width 17 height 17
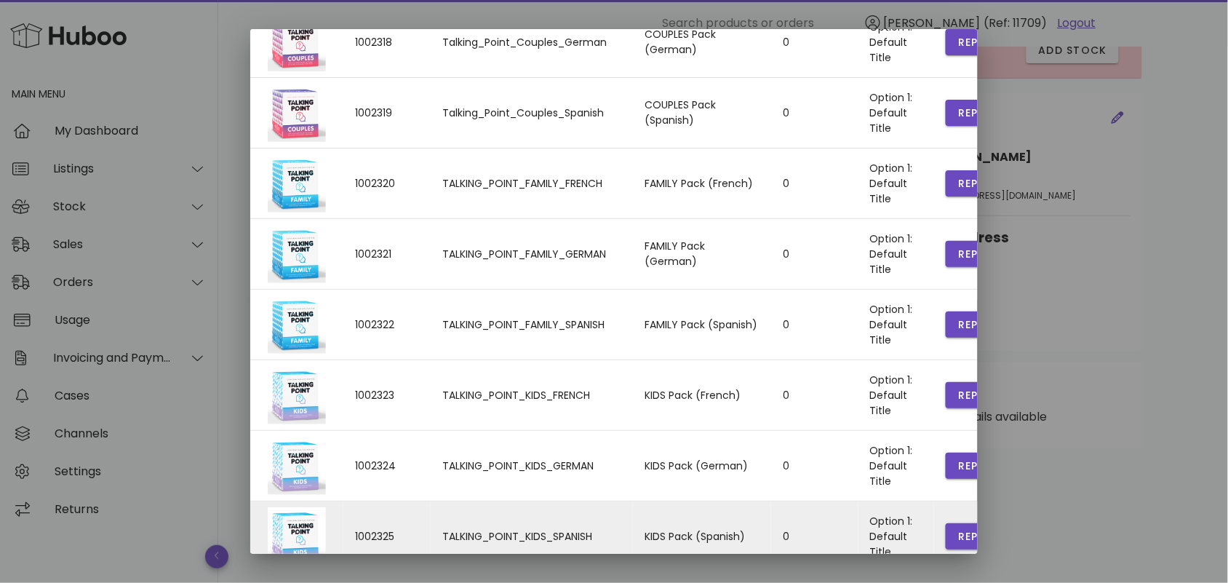
scroll to position [327, 0]
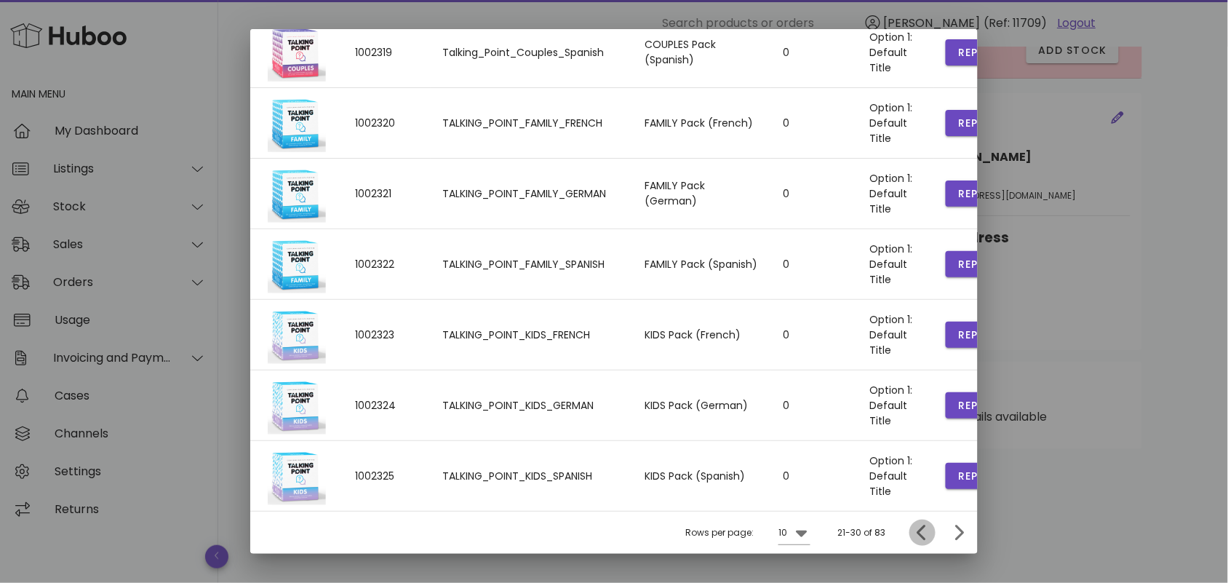
click at [918, 528] on icon "Previous page" at bounding box center [922, 532] width 9 height 15
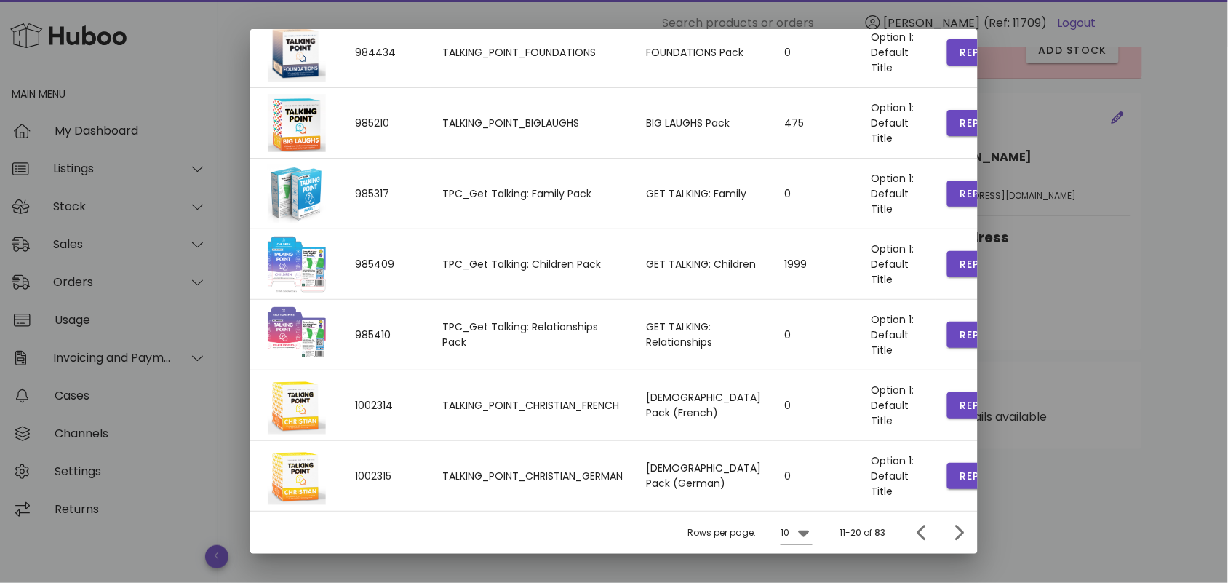
scroll to position [0, 23]
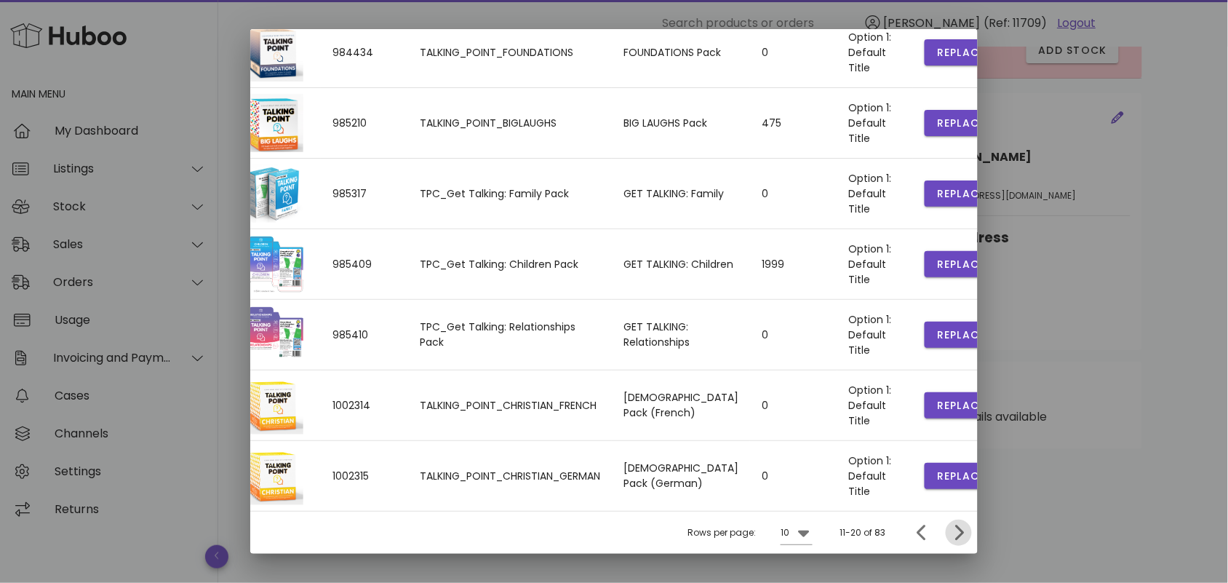
click at [956, 529] on icon "Next page" at bounding box center [960, 532] width 9 height 15
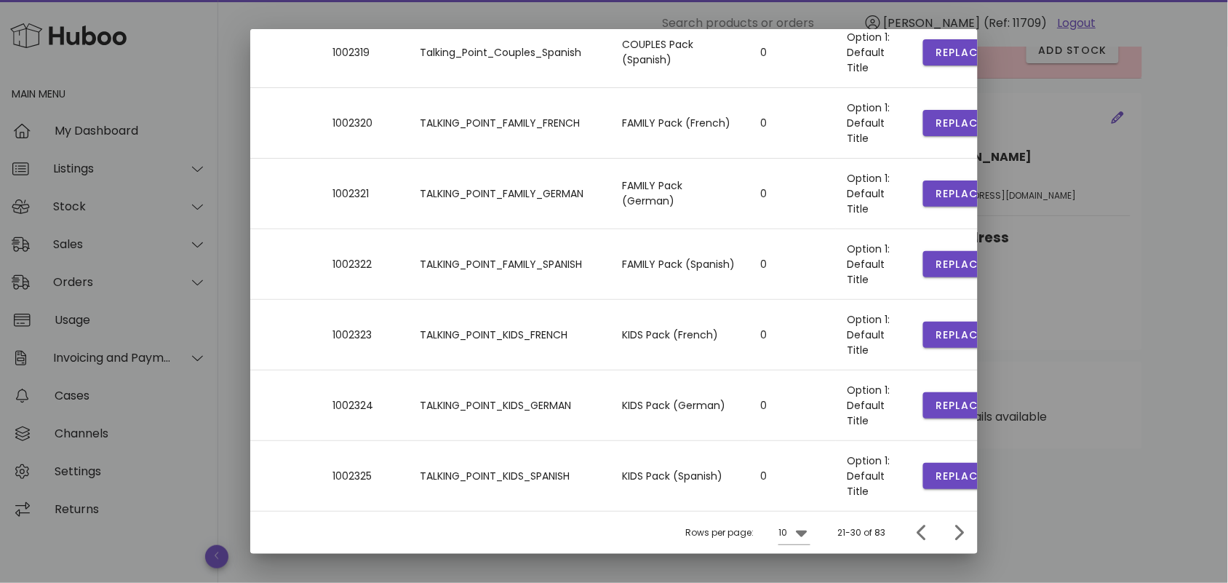
scroll to position [0, 4]
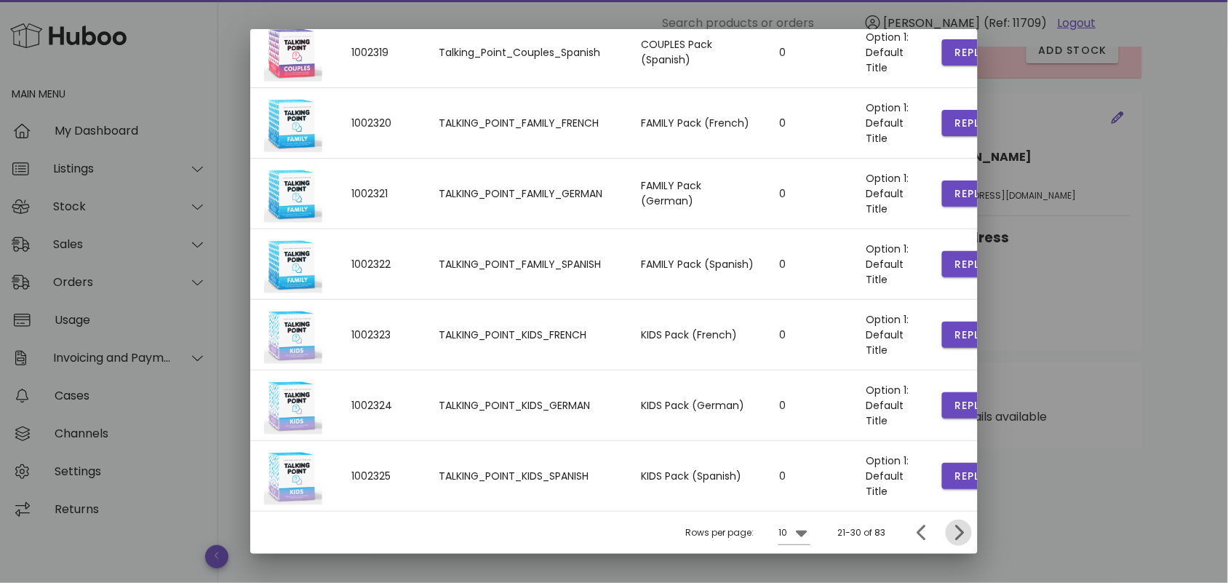
click at [950, 535] on icon "Next page" at bounding box center [958, 532] width 17 height 17
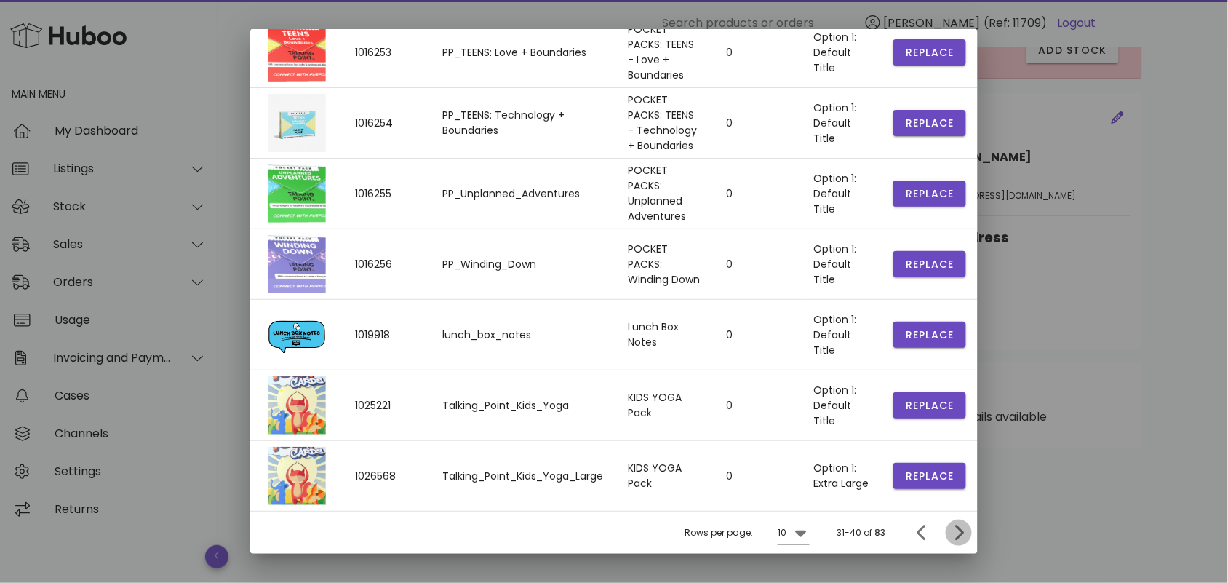
click at [950, 535] on button "Next page" at bounding box center [959, 533] width 26 height 26
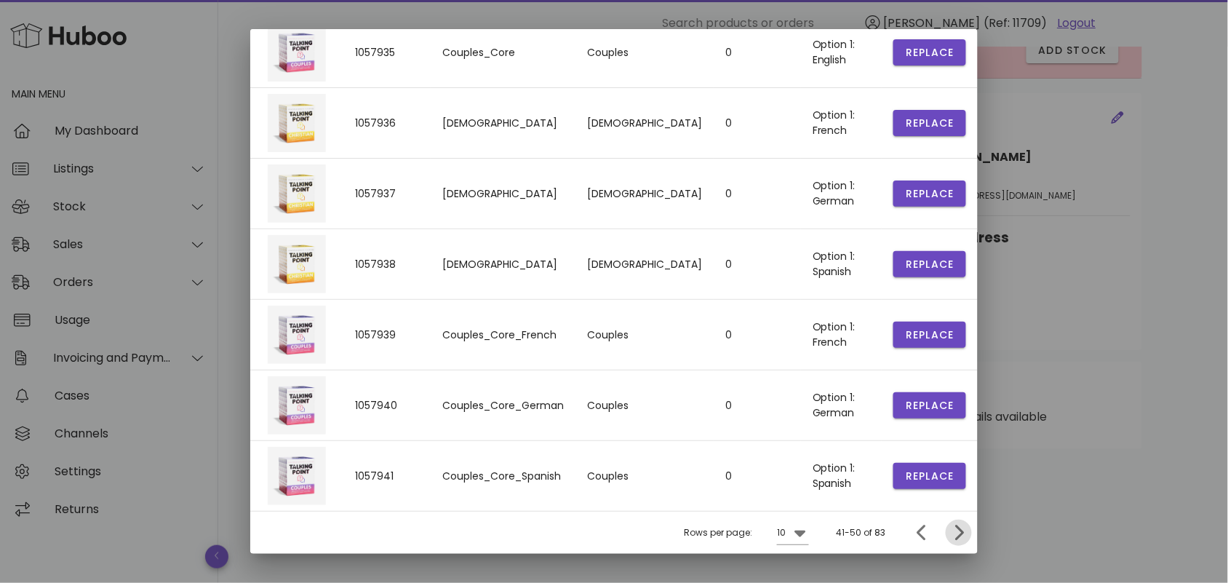
click at [956, 536] on icon "Next page" at bounding box center [960, 532] width 9 height 15
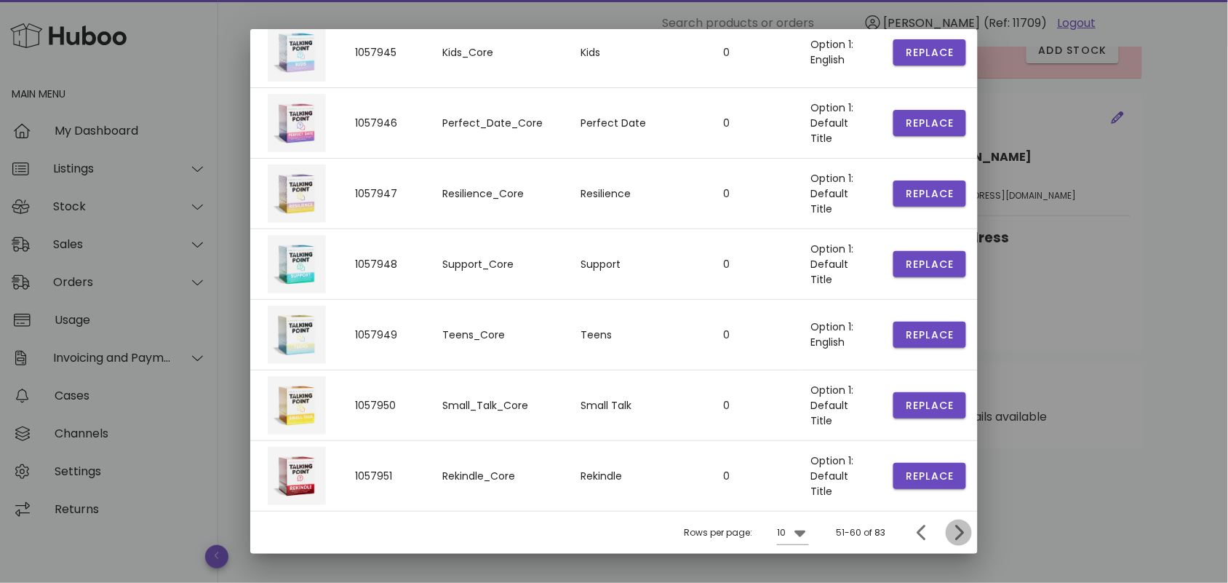
click at [950, 536] on icon "Next page" at bounding box center [958, 532] width 17 height 17
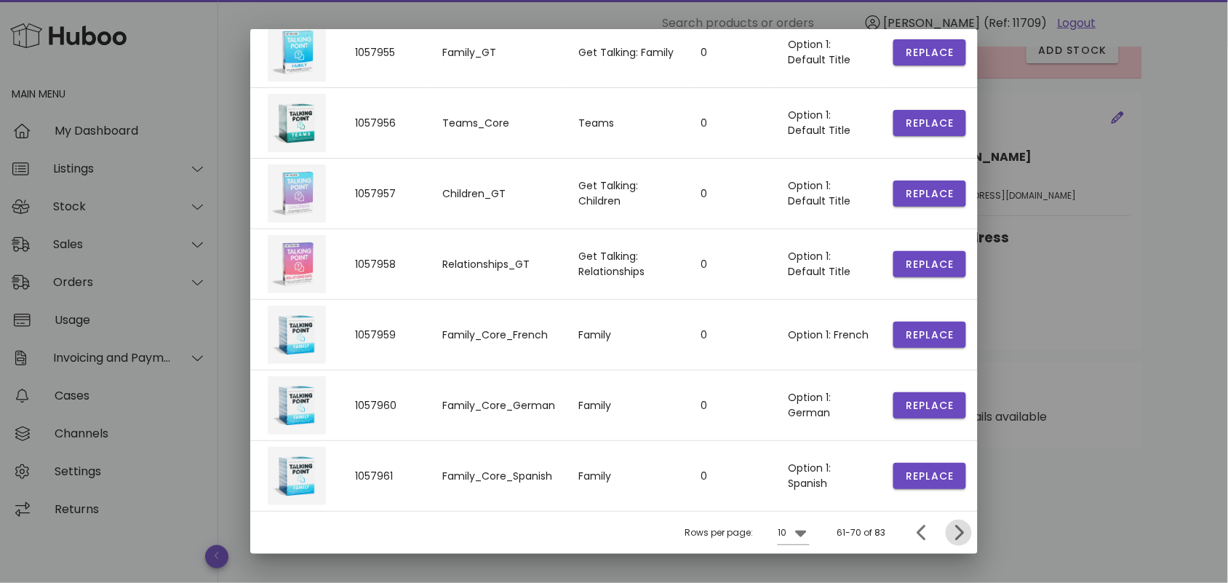
click at [950, 536] on icon "Next page" at bounding box center [958, 532] width 17 height 17
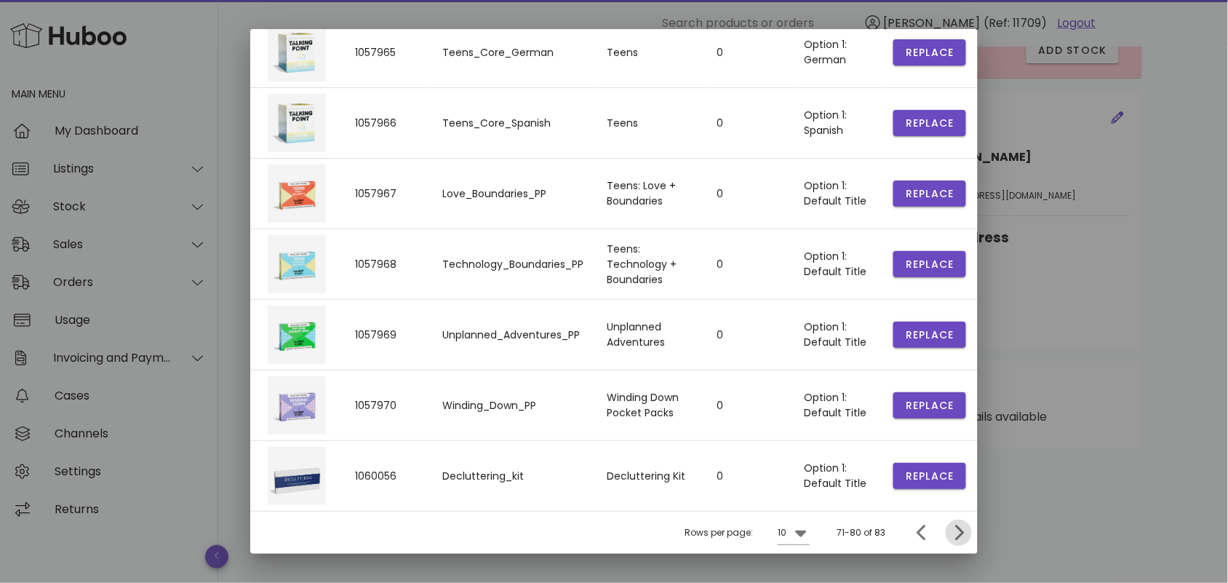
click at [950, 536] on icon "Next page" at bounding box center [958, 532] width 17 height 17
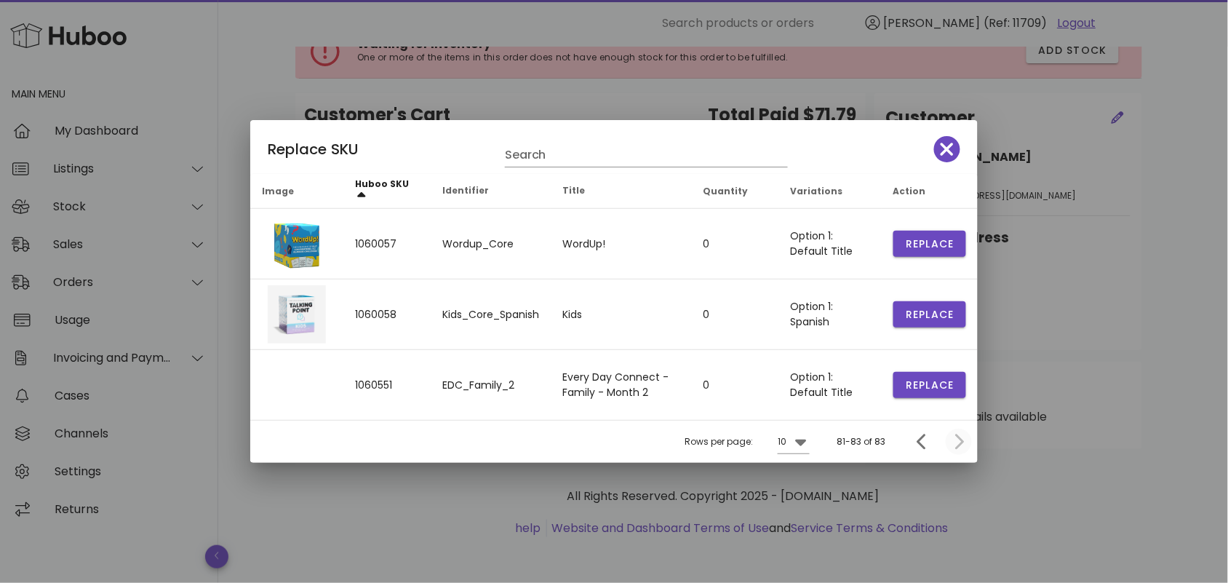
scroll to position [0, 0]
click at [919, 437] on icon "Previous page" at bounding box center [922, 441] width 17 height 17
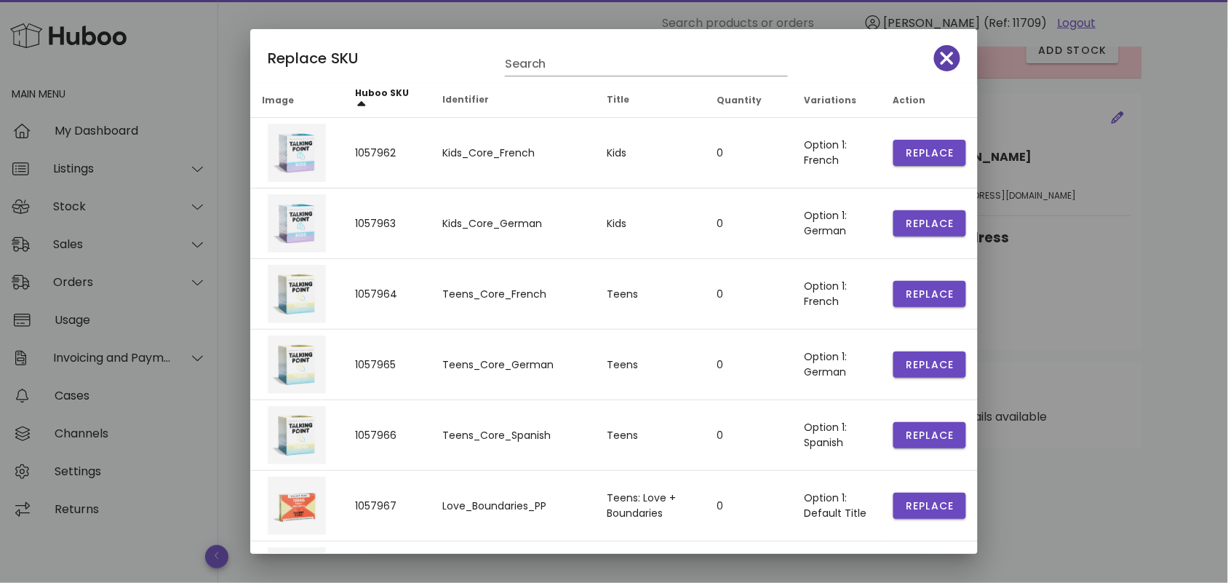
click at [941, 63] on icon "button" at bounding box center [947, 58] width 13 height 20
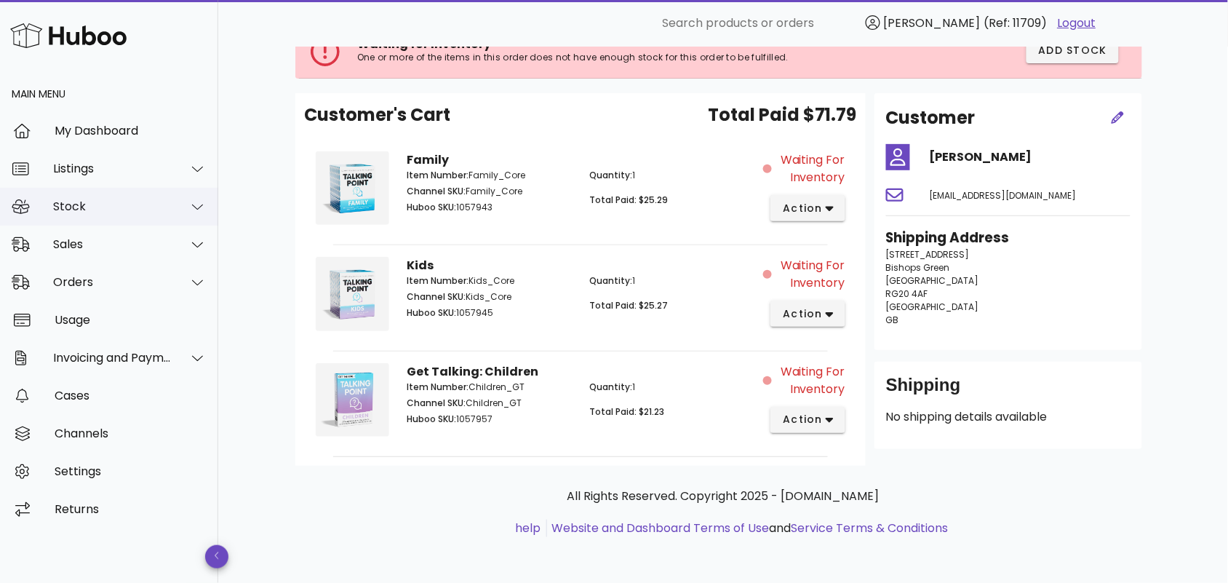
click at [122, 210] on div "Stock" at bounding box center [112, 206] width 119 height 14
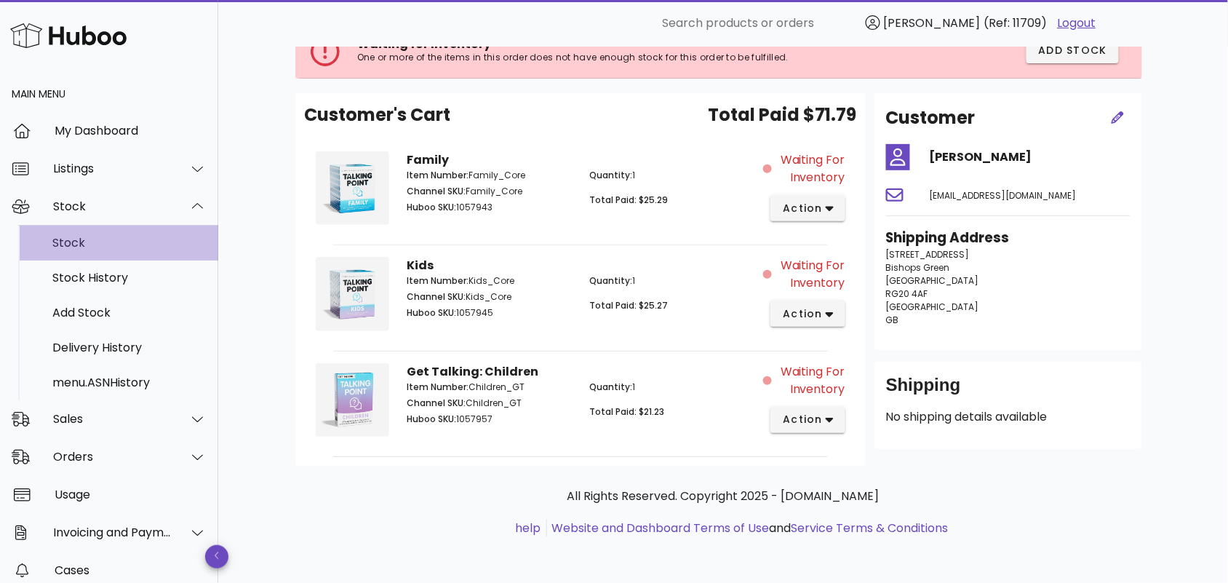
click at [124, 244] on div "Stock" at bounding box center [129, 243] width 154 height 14
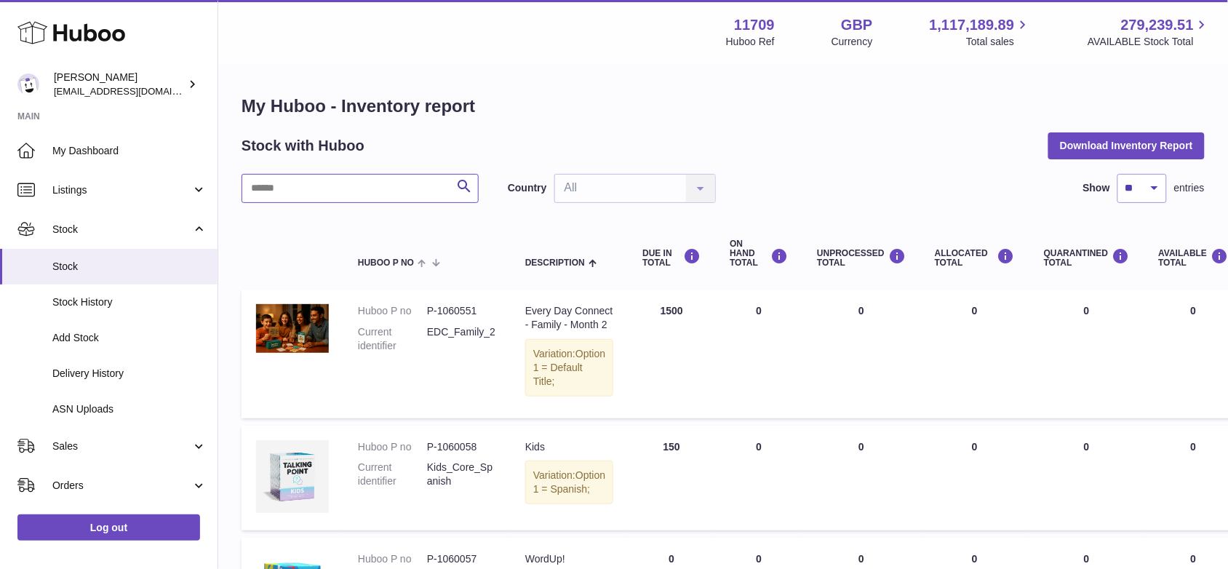
click at [300, 188] on input "text" at bounding box center [360, 188] width 237 height 29
paste input "*********"
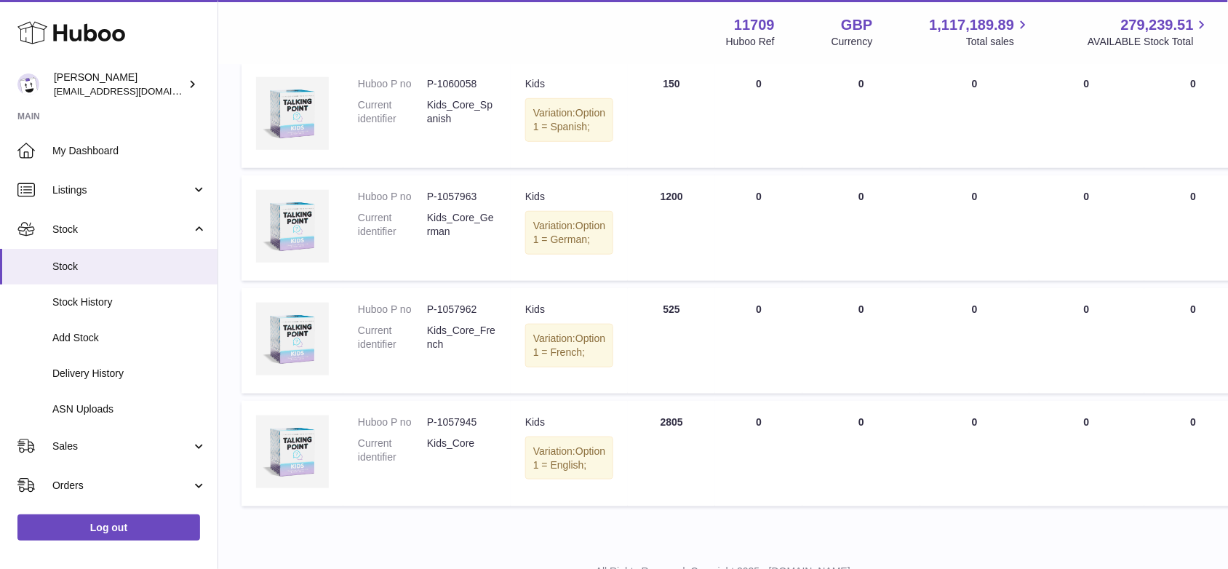
scroll to position [324, 0]
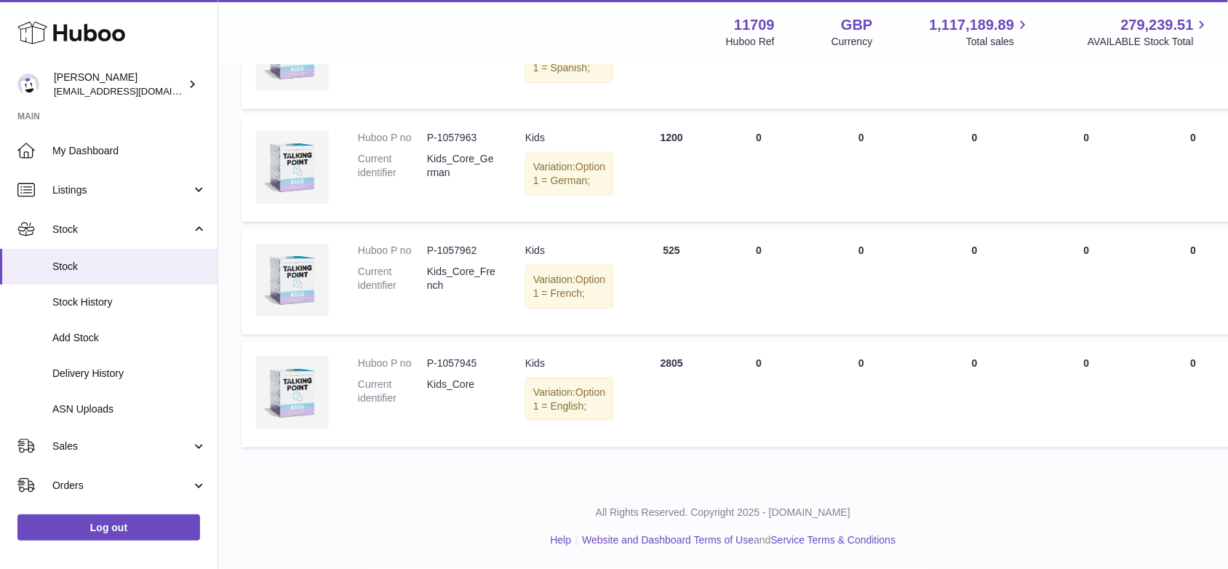
type input "*********"
click at [368, 38] on div "Menu Huboo 11709 Huboo Ref GBP Currency 1,117,189.89 Total sales 279,239.51 AVA…" at bounding box center [723, 31] width 975 height 33
click at [190, 451] on link "Sales" at bounding box center [109, 445] width 218 height 39
click at [118, 488] on span "Sales" at bounding box center [129, 484] width 154 height 14
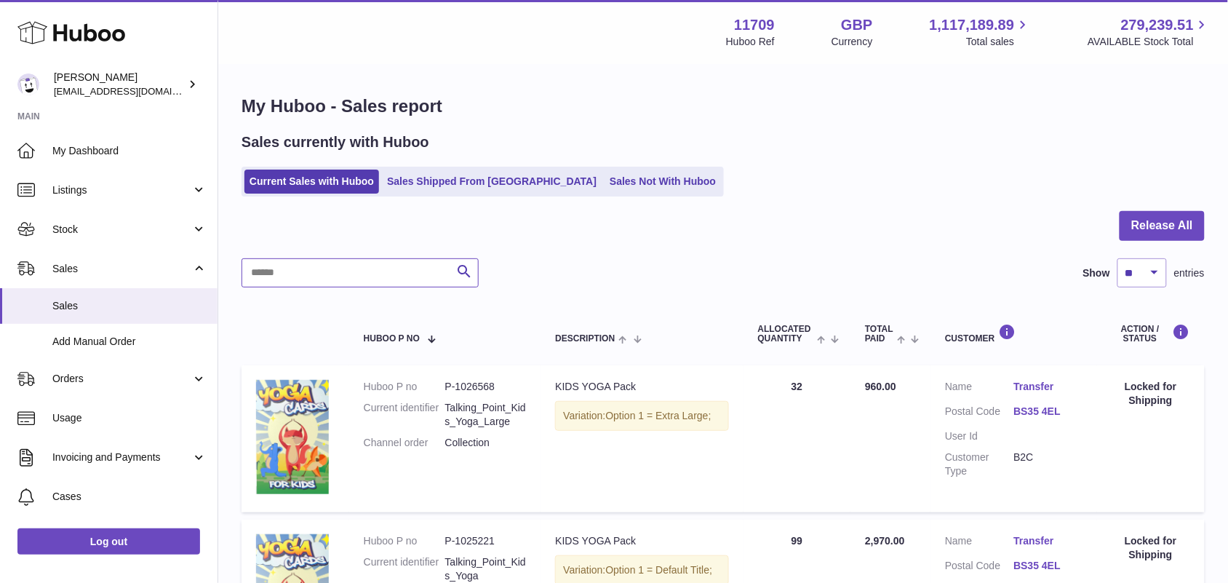
click at [338, 266] on input "text" at bounding box center [360, 272] width 237 height 29
paste input "**********"
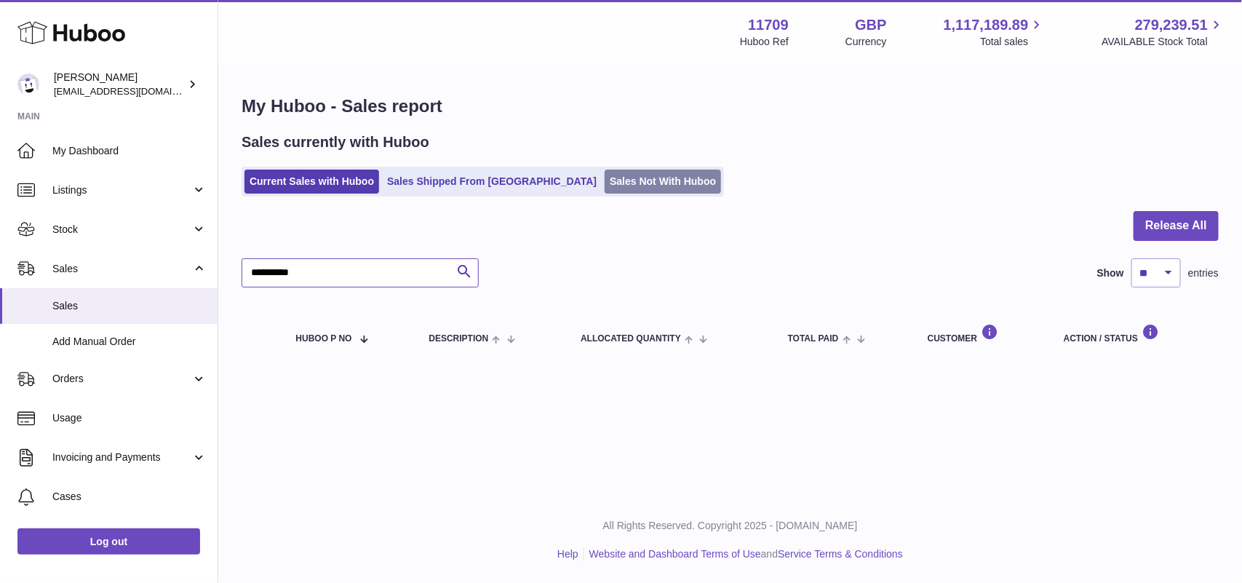
type input "**********"
click at [605, 180] on link "Sales Not With Huboo" at bounding box center [663, 182] width 116 height 24
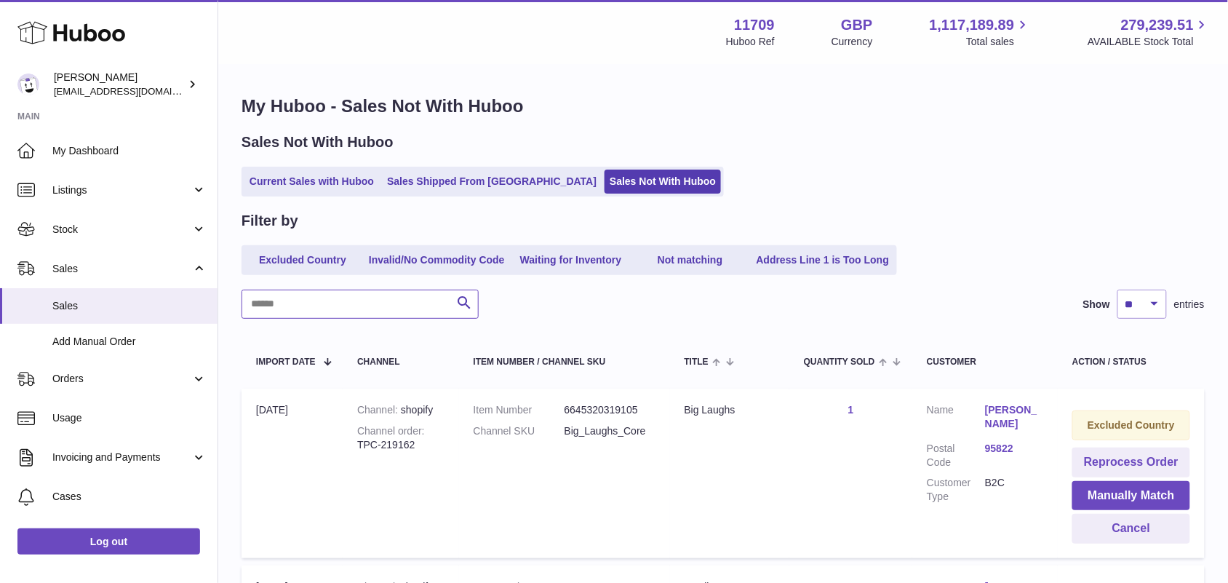
click at [336, 306] on input "text" at bounding box center [360, 304] width 237 height 29
paste input "**********"
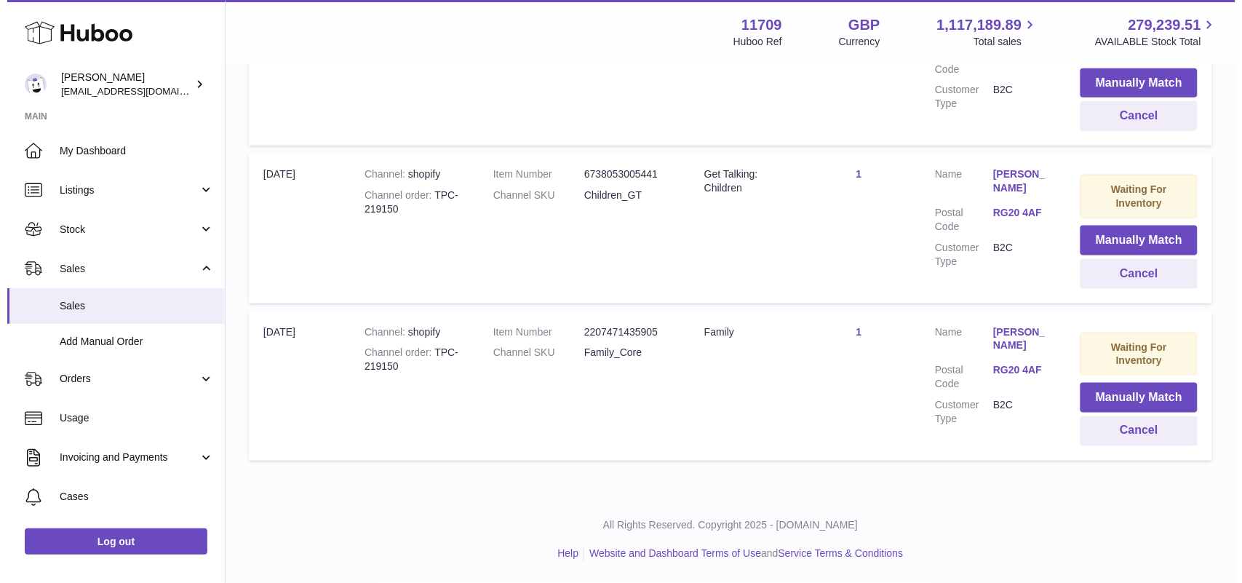
scroll to position [182, 0]
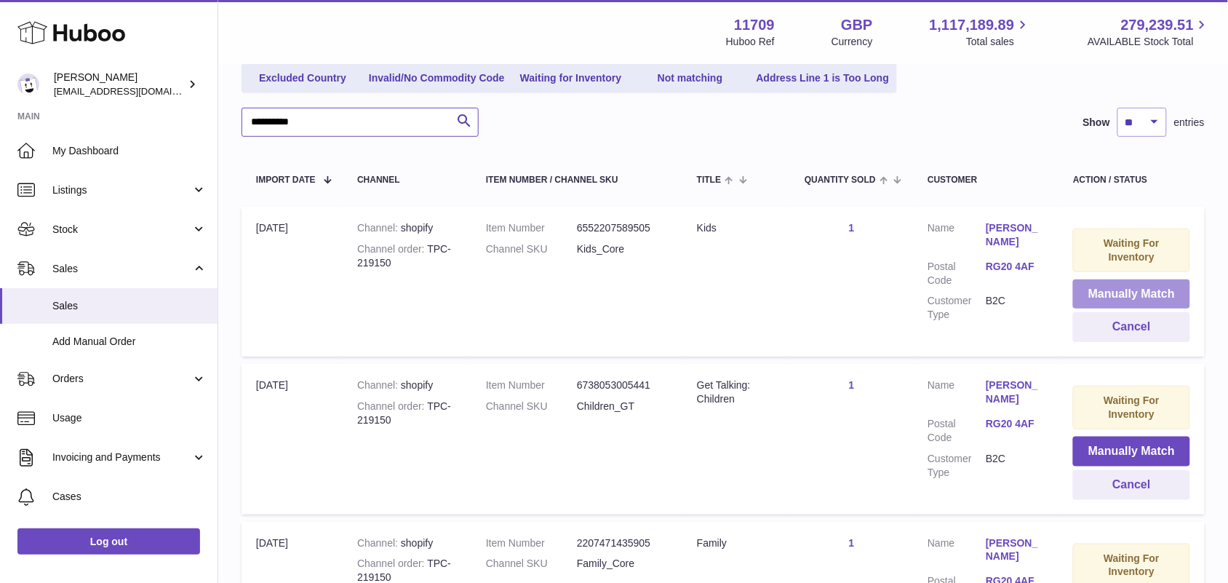
type input "**********"
click at [1116, 291] on button "Manually Match" at bounding box center [1131, 294] width 117 height 30
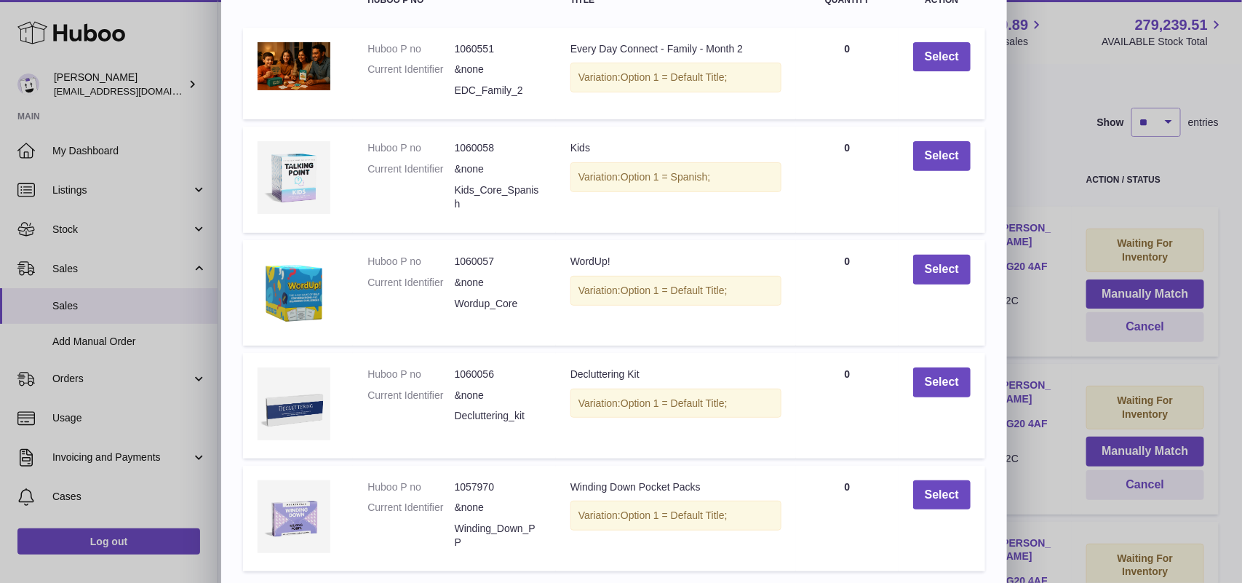
scroll to position [234, 0]
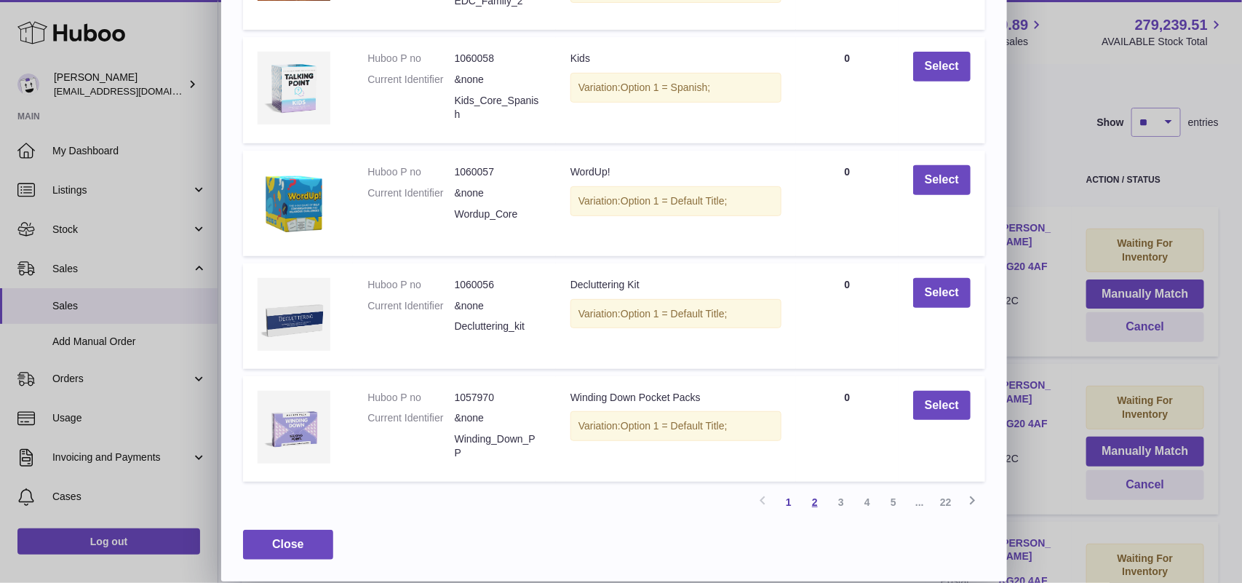
click at [813, 501] on link "2" at bounding box center [815, 502] width 26 height 26
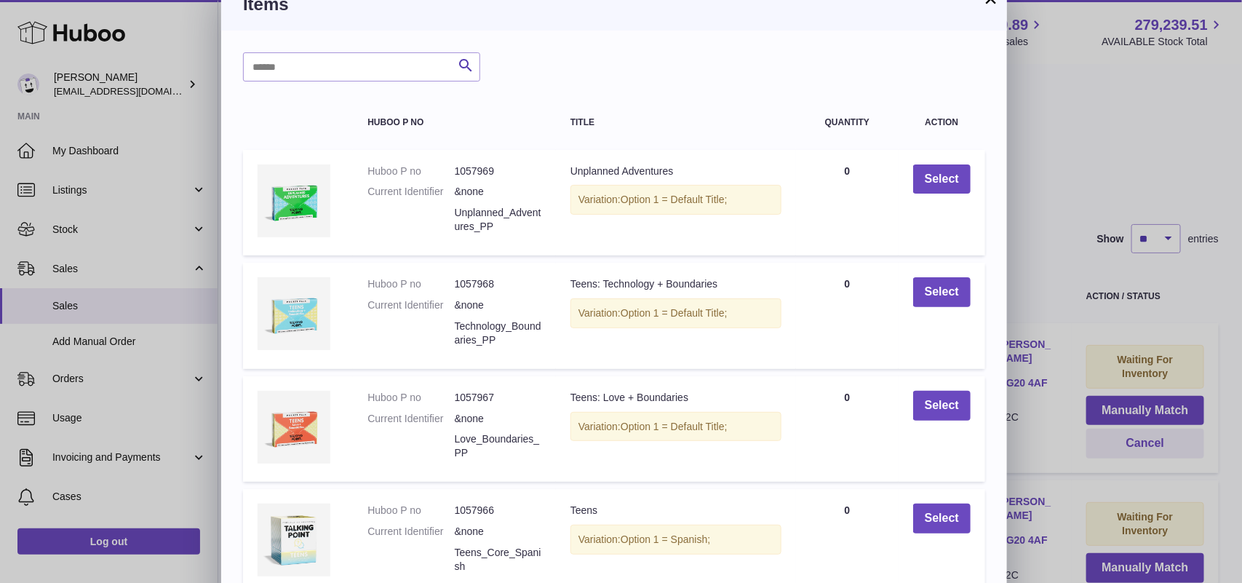
scroll to position [0, 0]
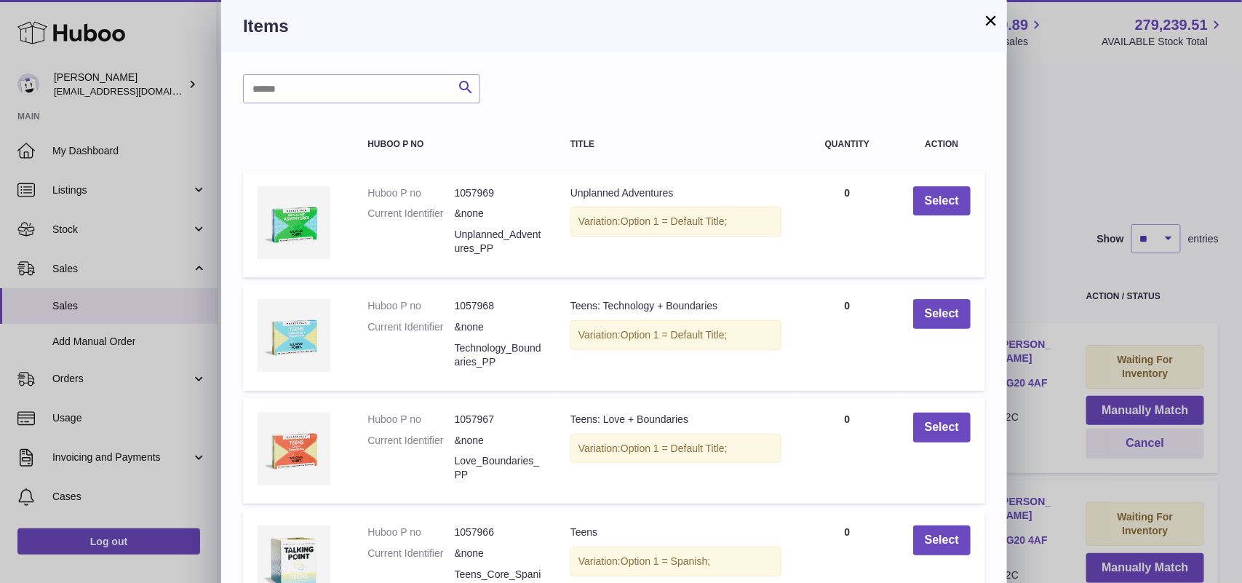
click at [990, 18] on button "×" at bounding box center [990, 20] width 17 height 17
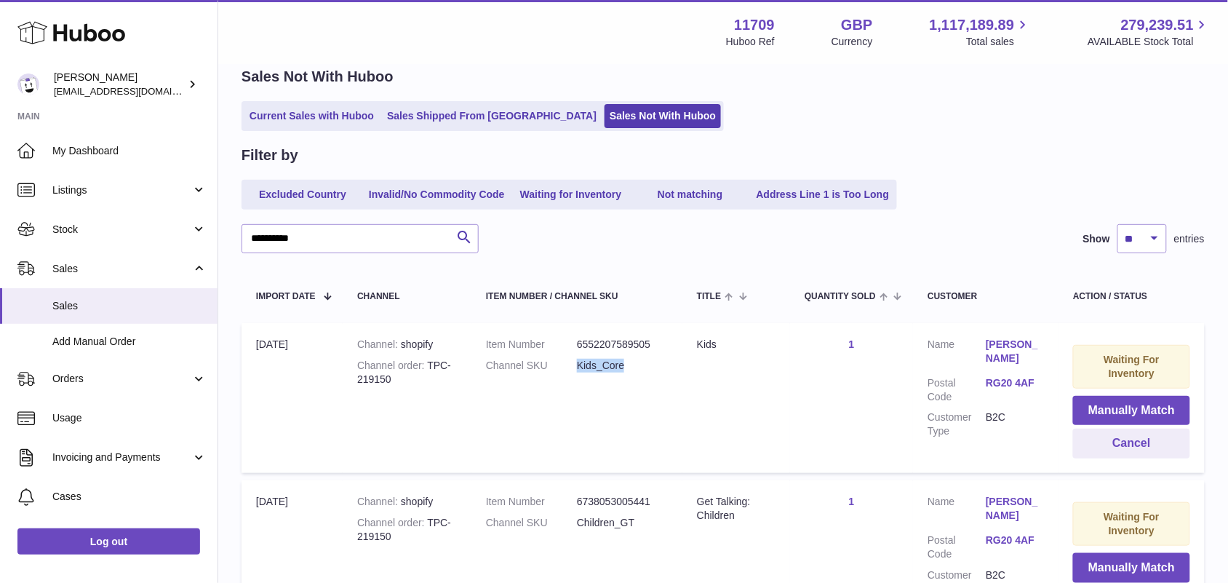
drag, startPoint x: 639, startPoint y: 369, endPoint x: 579, endPoint y: 369, distance: 60.4
click at [579, 369] on dd "Kids_Core" at bounding box center [622, 366] width 91 height 14
copy dd "Kids_Core"
click at [1139, 408] on button "Manually Match" at bounding box center [1131, 411] width 117 height 30
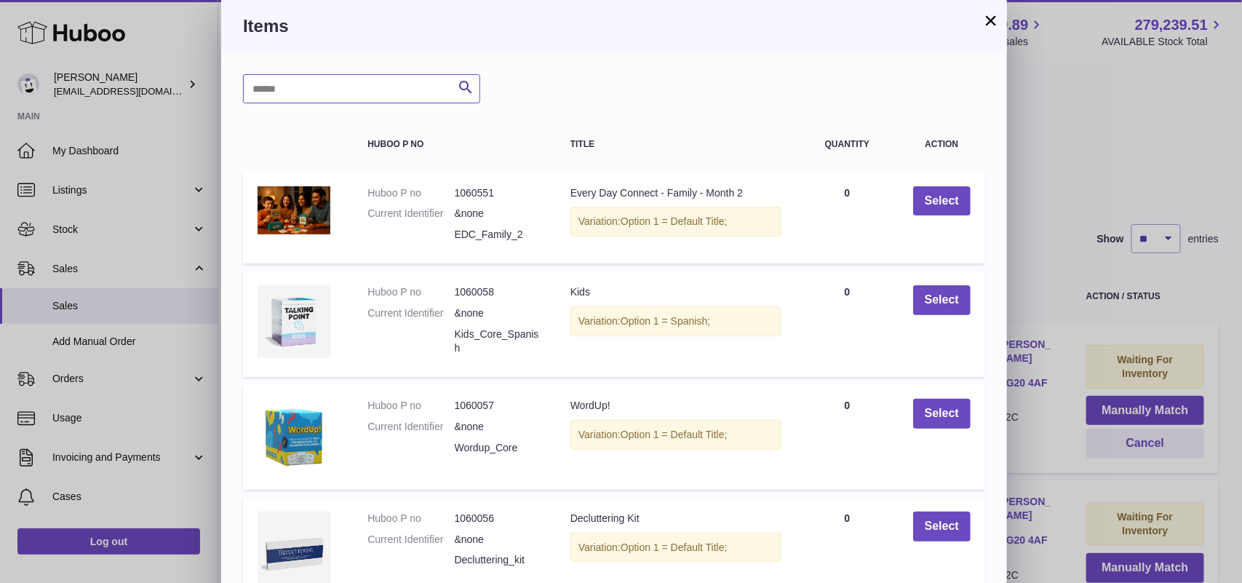
click at [406, 84] on input "text" at bounding box center [361, 88] width 237 height 29
paste input "*********"
type input "*********"
click at [466, 82] on icon "submit" at bounding box center [465, 88] width 17 height 18
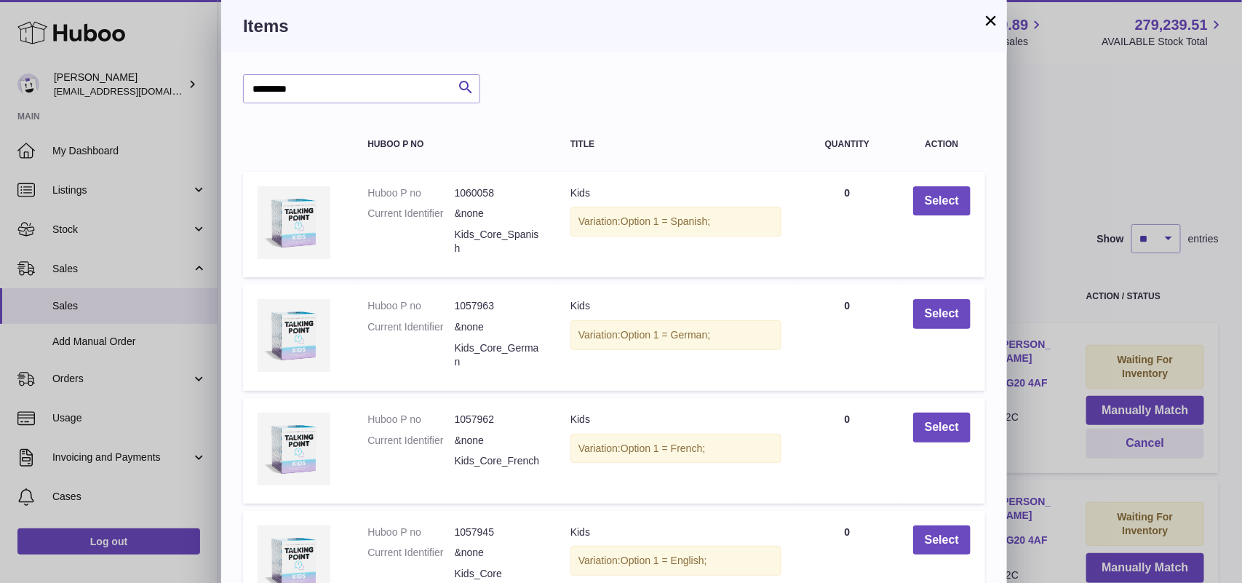
click at [990, 17] on button "×" at bounding box center [990, 20] width 17 height 17
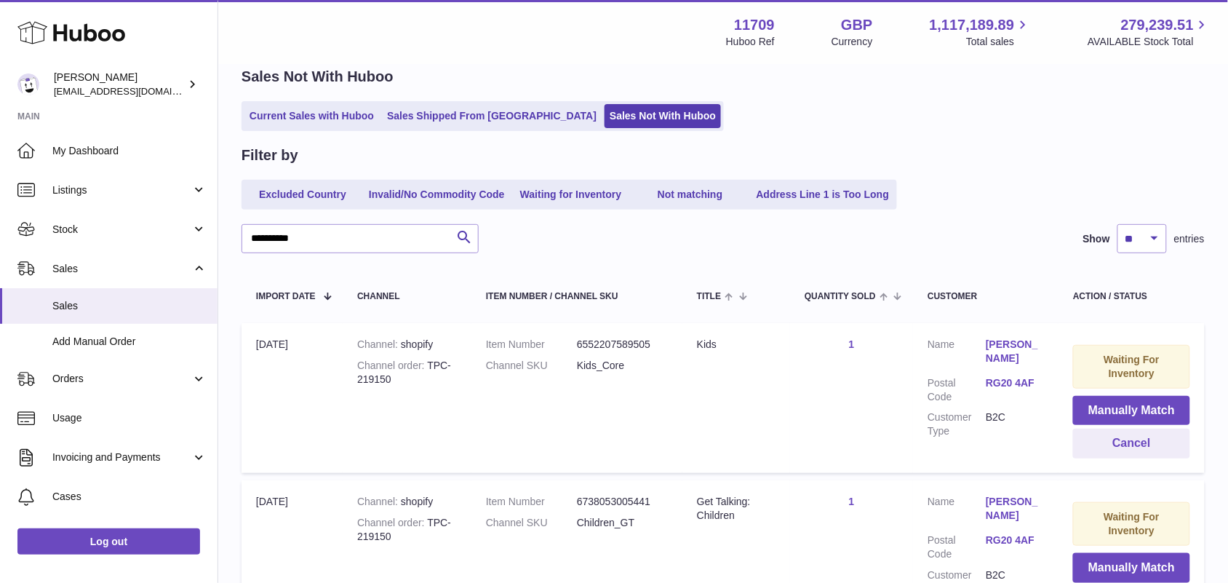
click at [744, 126] on div "Current Sales with Huboo Sales Shipped From Huboo Sales Not With Huboo" at bounding box center [724, 116] width 964 height 30
click at [826, 106] on div "Current Sales with Huboo Sales Shipped From Huboo Sales Not With Huboo" at bounding box center [724, 116] width 964 height 30
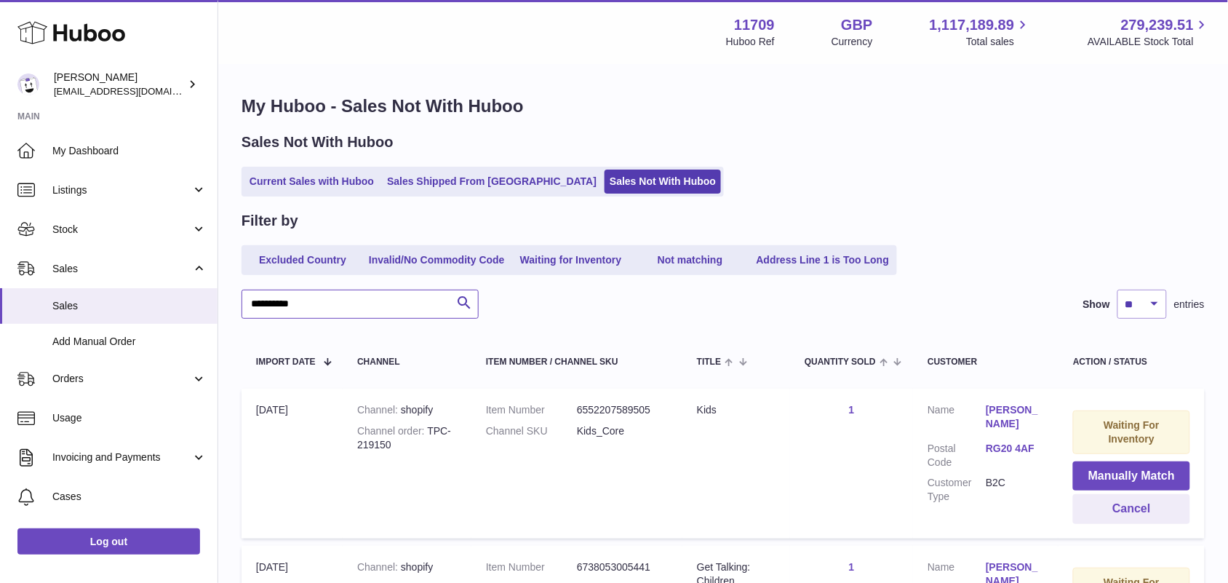
drag, startPoint x: 320, startPoint y: 309, endPoint x: 234, endPoint y: 302, distance: 86.9
click at [234, 302] on div "**********" at bounding box center [723, 477] width 1010 height 825
paste input "text"
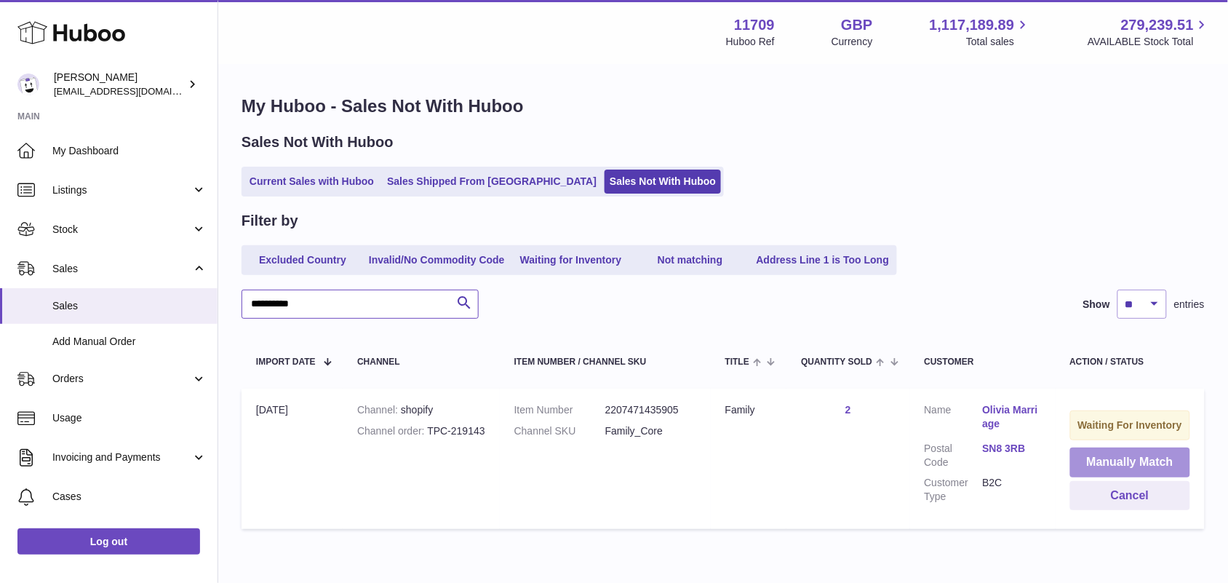
type input "**********"
click at [1115, 471] on button "Manually Match" at bounding box center [1130, 463] width 120 height 30
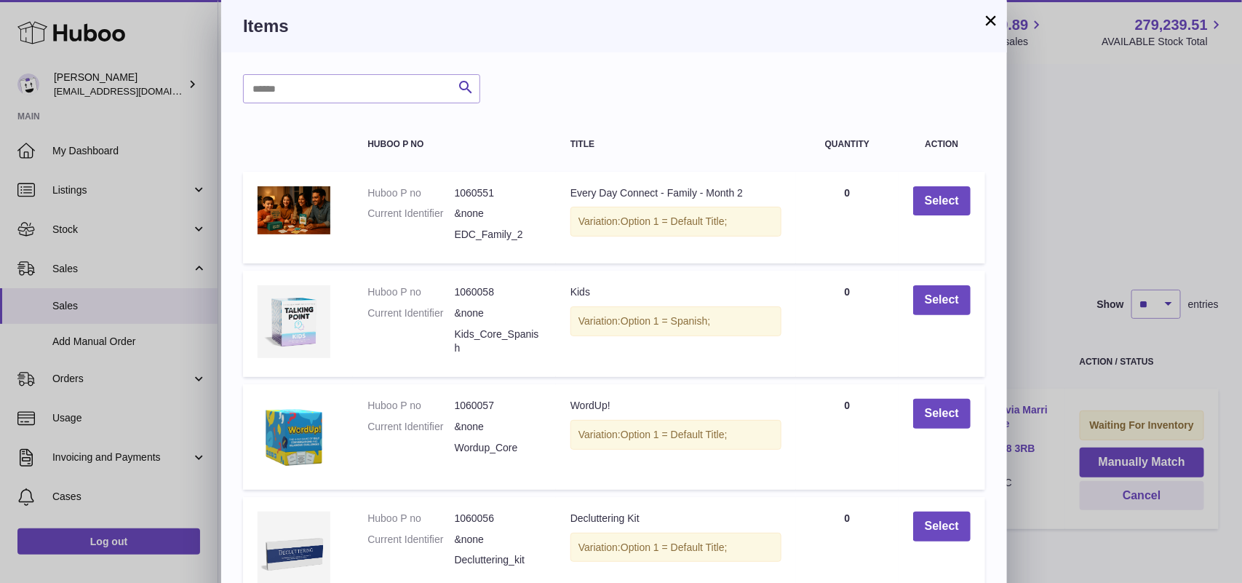
click at [990, 18] on button "×" at bounding box center [990, 20] width 17 height 17
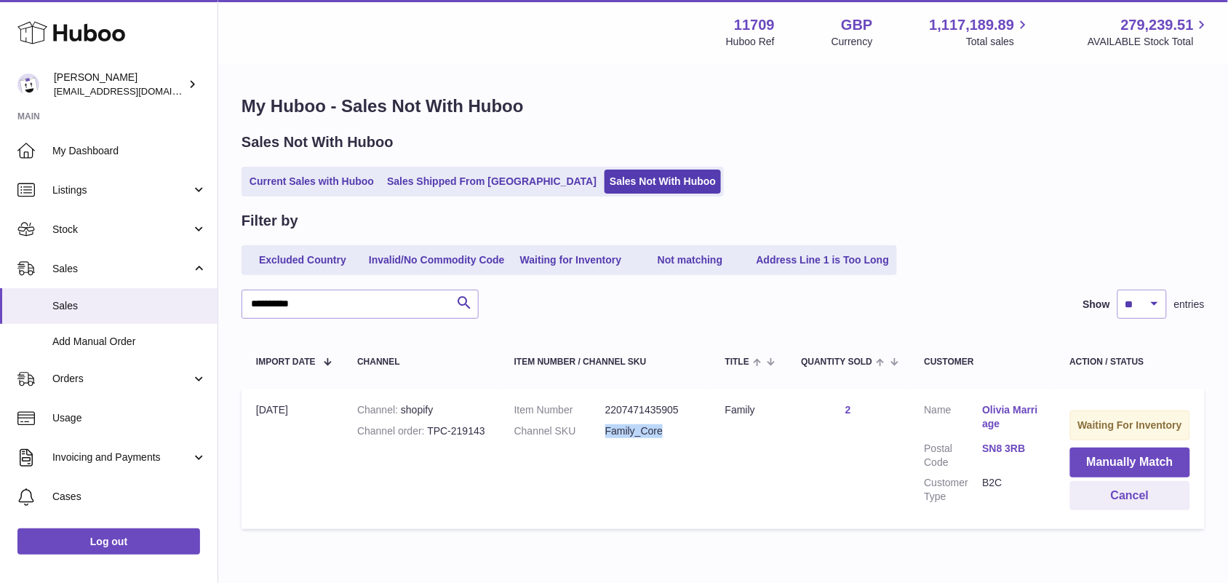
drag, startPoint x: 667, startPoint y: 429, endPoint x: 601, endPoint y: 430, distance: 66.2
click at [601, 430] on dl "Item Number 2207471435905 Channel SKU Family_Core" at bounding box center [606, 424] width 182 height 42
copy dl "Family_Core"
click at [1100, 473] on button "Manually Match" at bounding box center [1130, 463] width 120 height 30
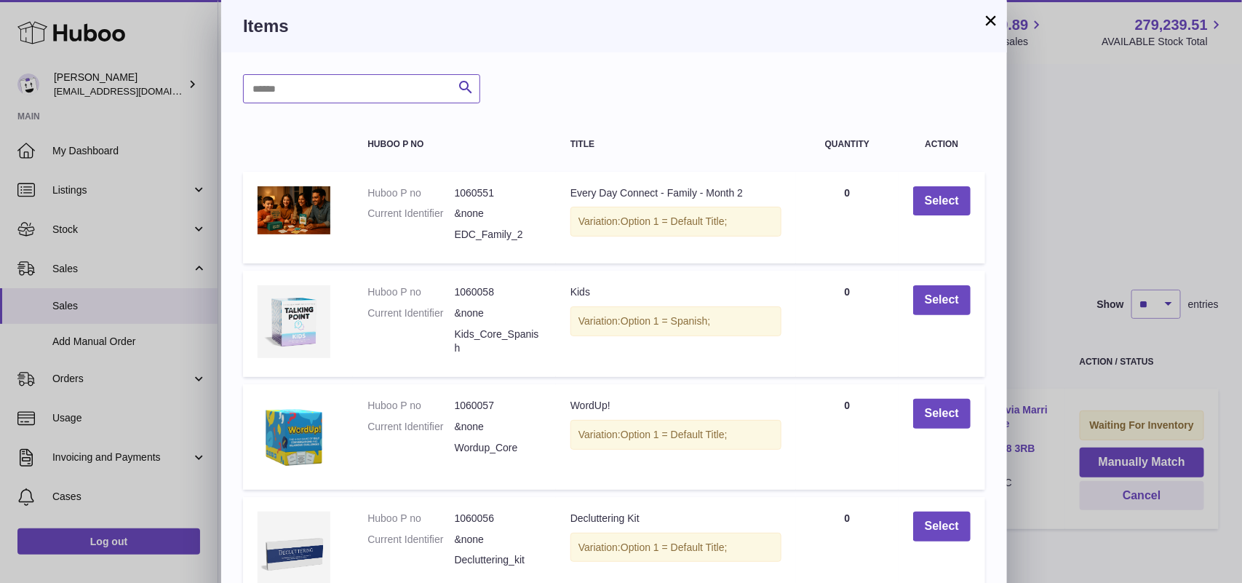
click at [387, 89] on input "text" at bounding box center [361, 88] width 237 height 29
paste input "**********"
type input "**********"
click at [462, 87] on icon "submit" at bounding box center [465, 88] width 17 height 18
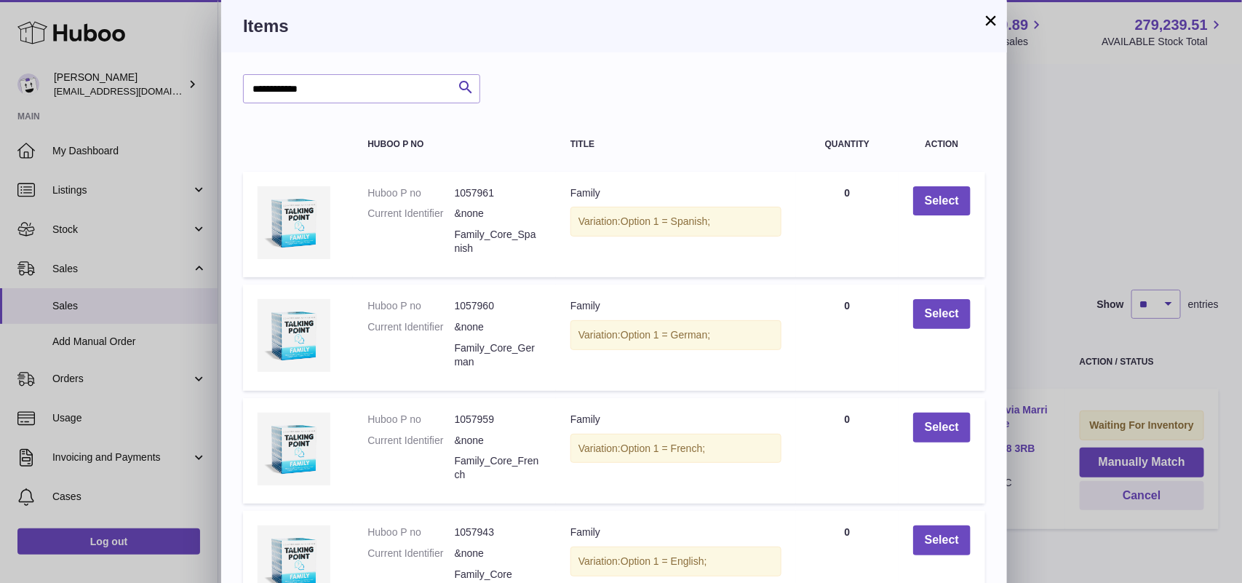
click at [988, 20] on button "×" at bounding box center [990, 20] width 17 height 17
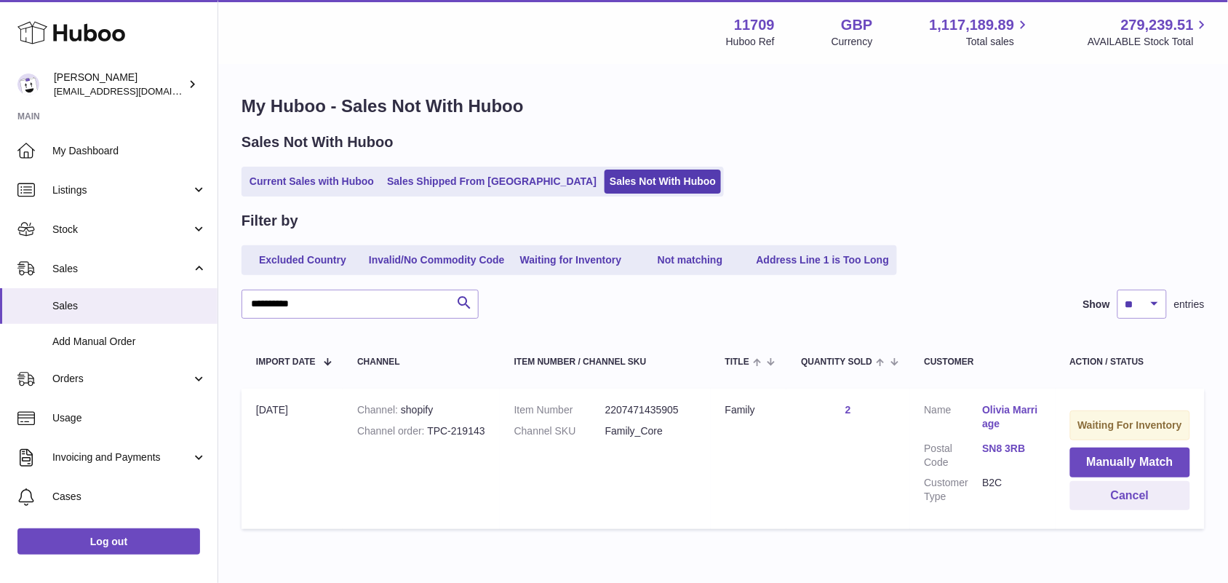
click at [936, 162] on div "Sales Not With Huboo Current Sales with Huboo Sales Shipped From Huboo Sales No…" at bounding box center [724, 164] width 964 height 64
click at [1119, 475] on button "Manually Match" at bounding box center [1130, 463] width 120 height 30
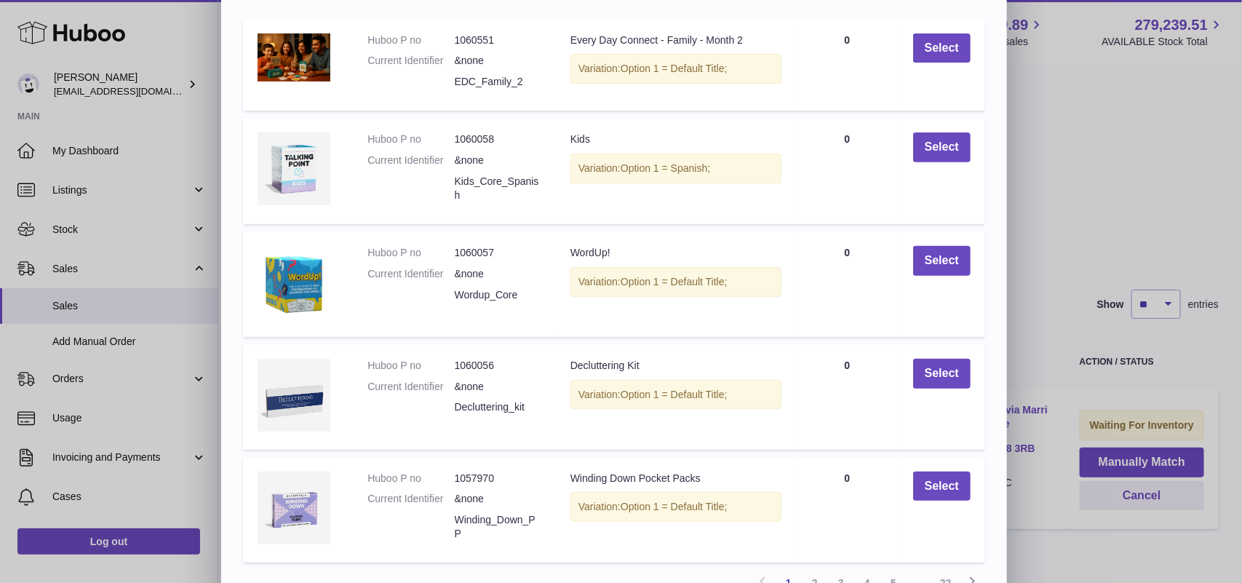
scroll to position [212, 0]
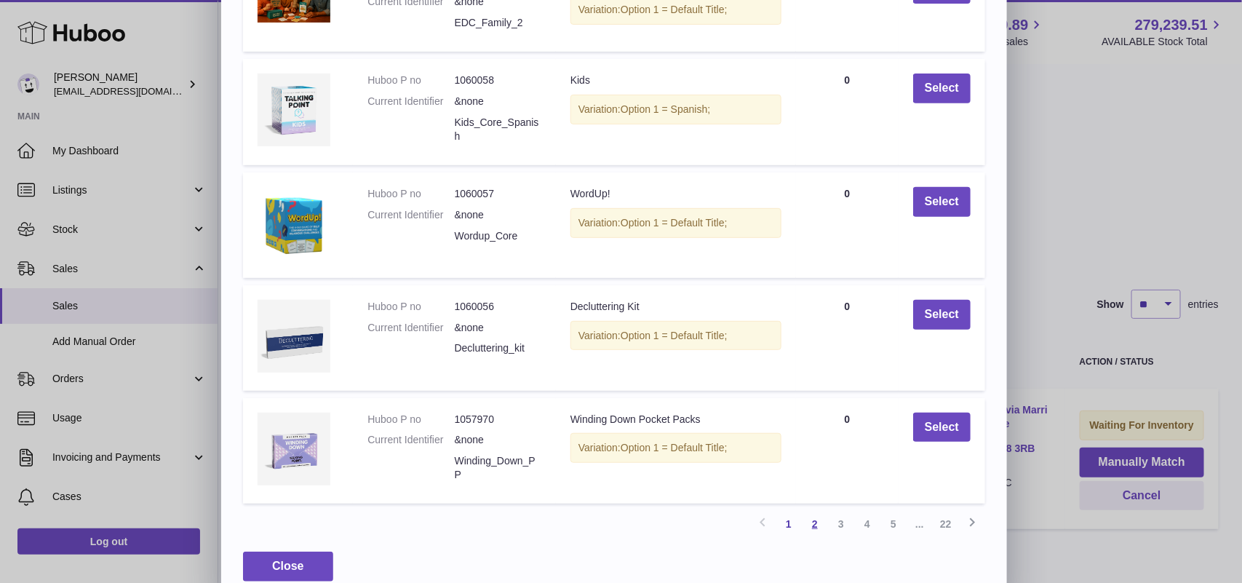
click at [813, 526] on link "2" at bounding box center [815, 524] width 26 height 26
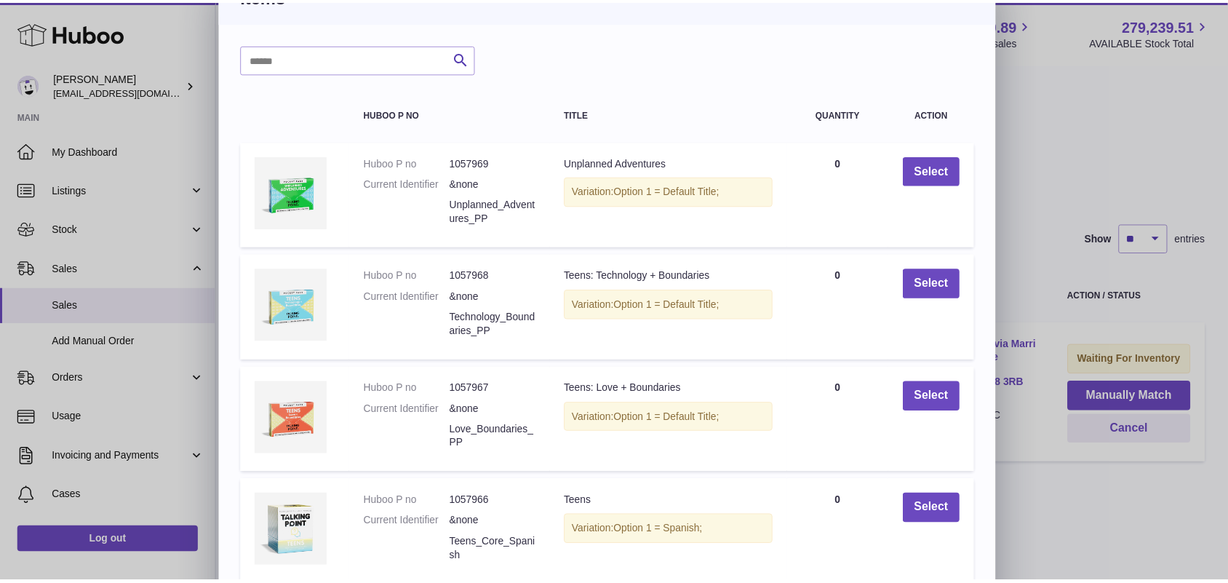
scroll to position [0, 0]
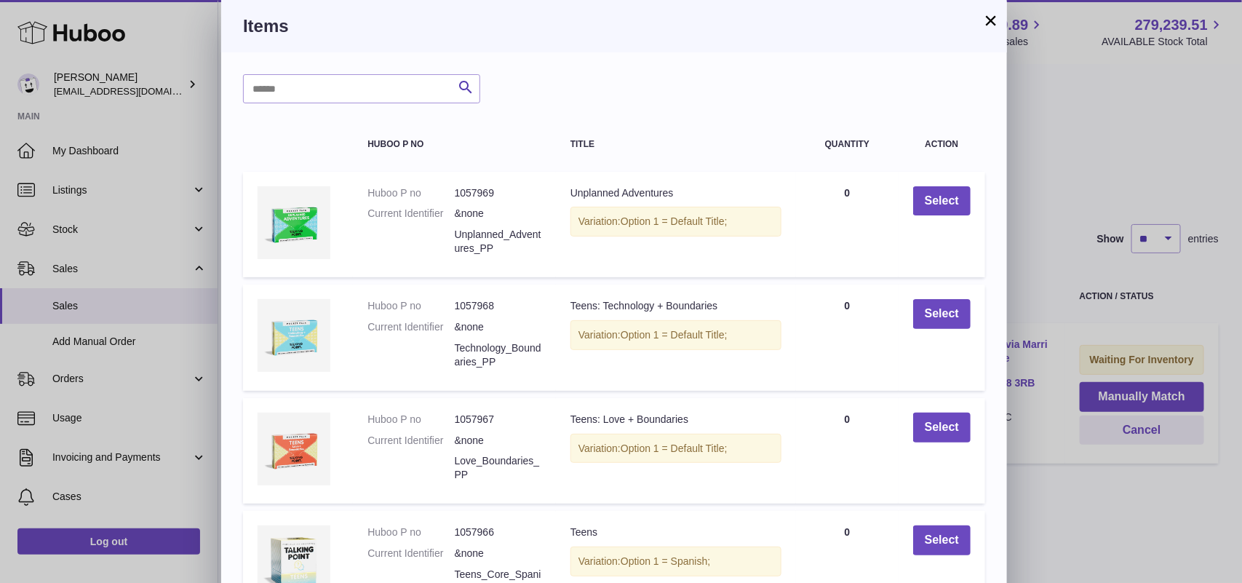
click at [988, 18] on button "×" at bounding box center [990, 20] width 17 height 17
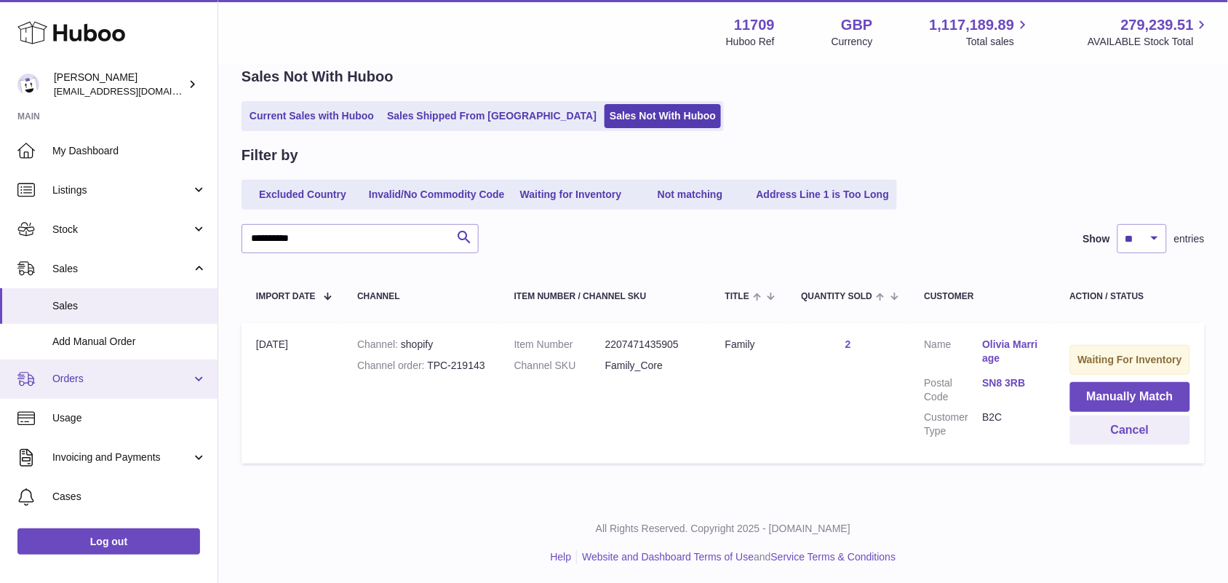
click at [74, 383] on span "Orders" at bounding box center [121, 379] width 139 height 14
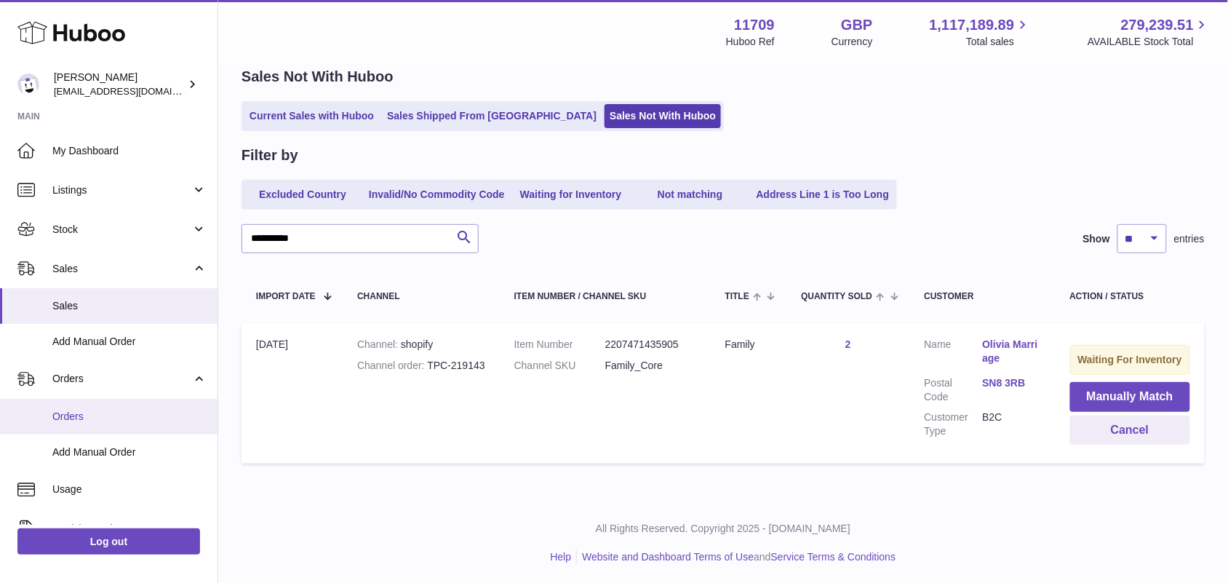
click at [91, 418] on span "Orders" at bounding box center [129, 417] width 154 height 14
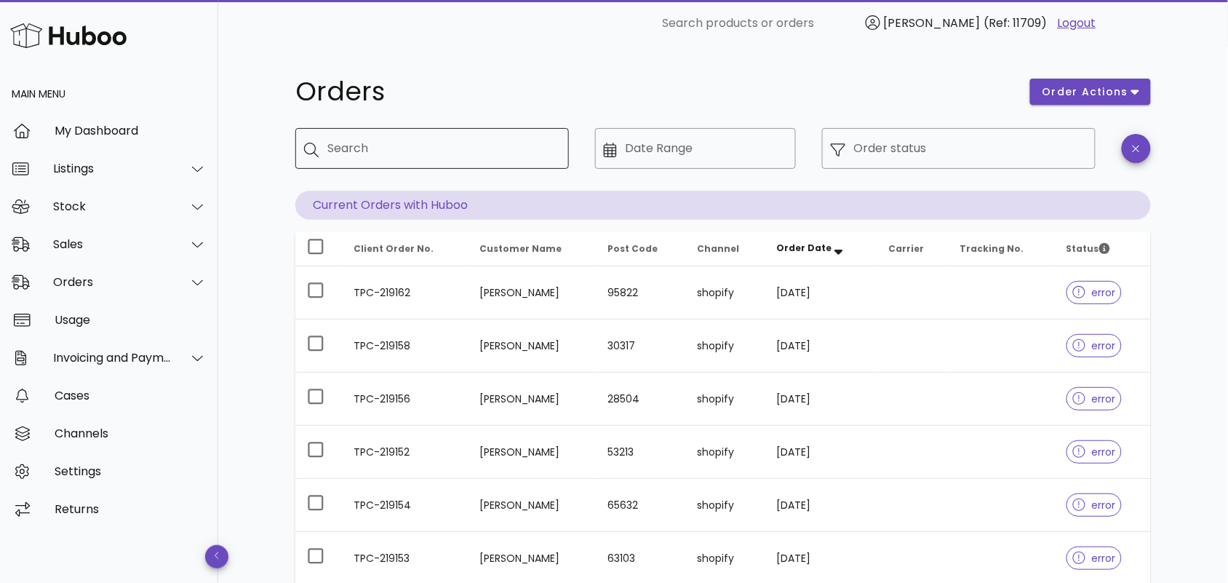
click at [410, 157] on input "Search" at bounding box center [442, 148] width 230 height 23
paste input "**********"
type input "**********"
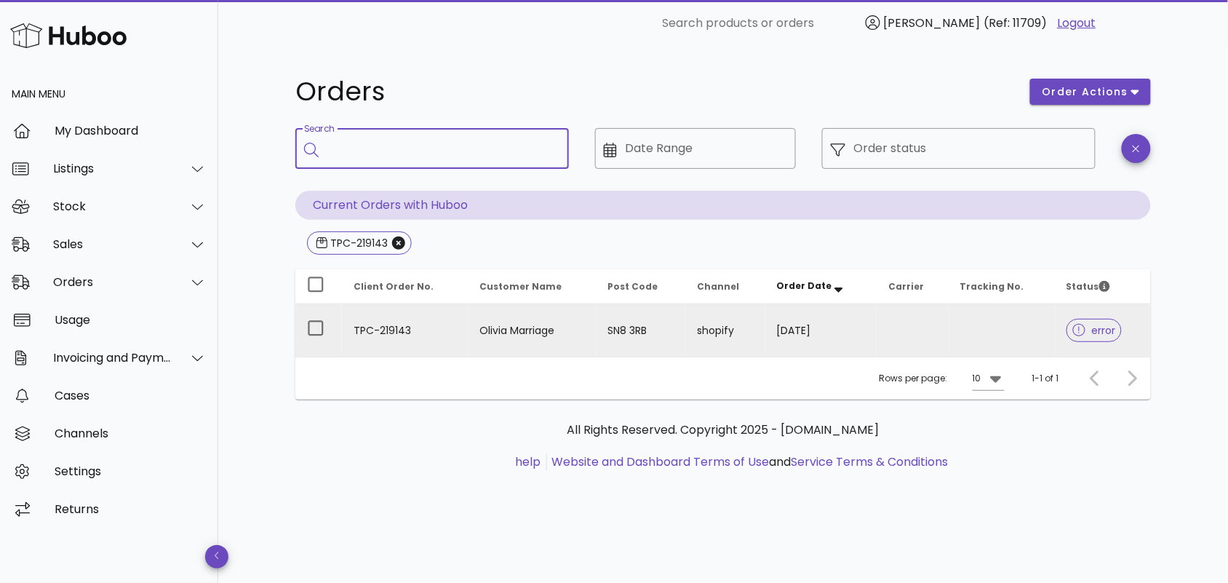
click at [445, 322] on td "TPC-219143" at bounding box center [405, 330] width 126 height 52
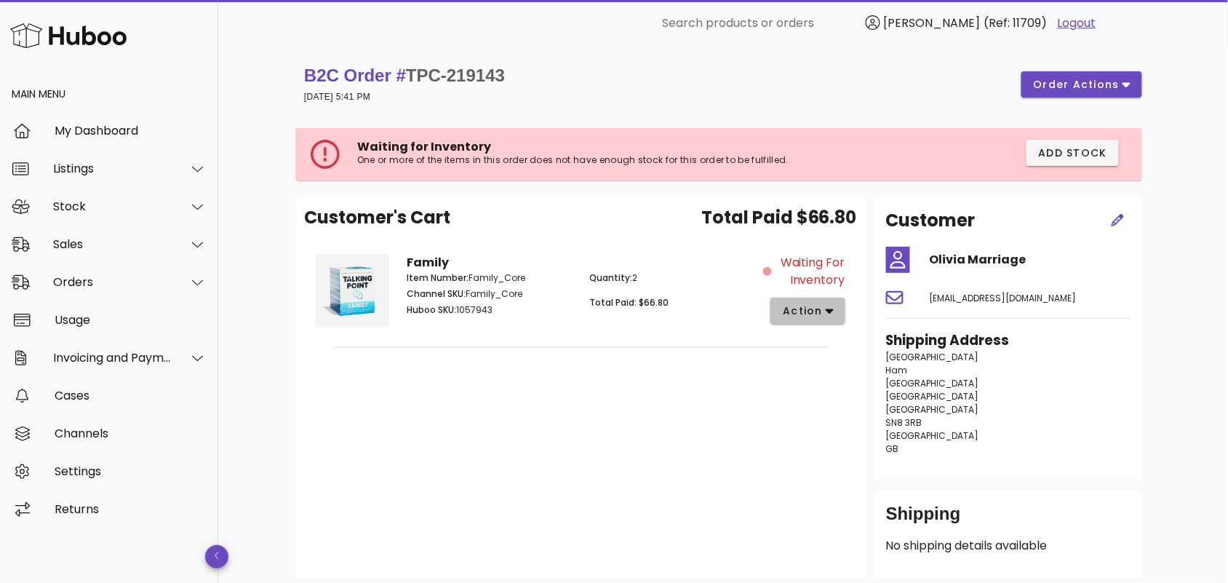
click at [830, 314] on icon "button" at bounding box center [830, 310] width 8 height 13
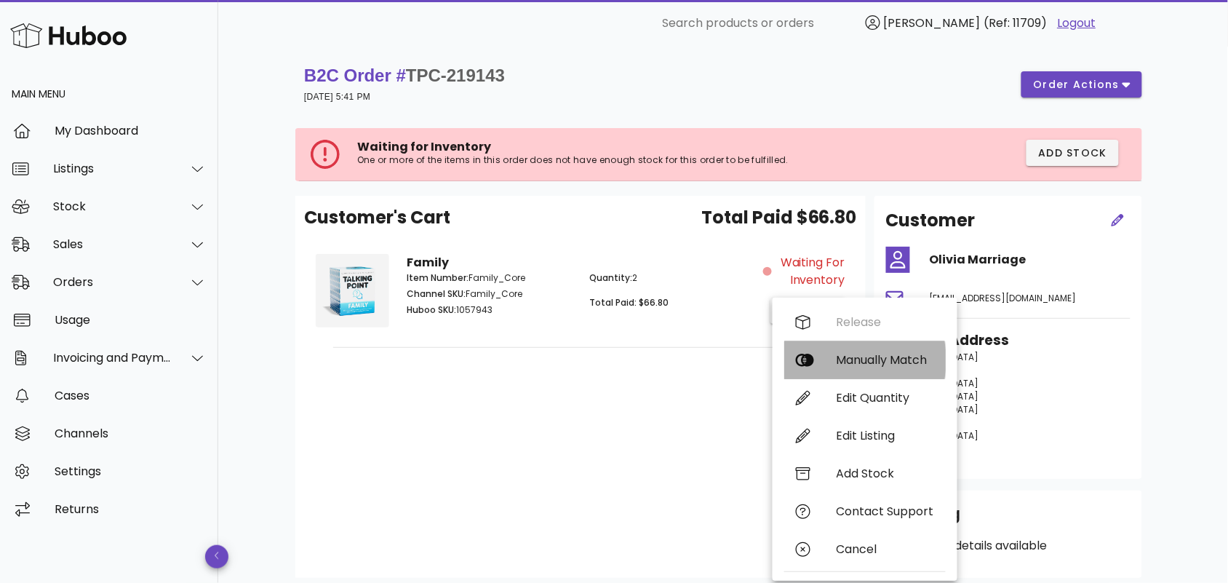
click at [844, 361] on div "Manually Match" at bounding box center [886, 360] width 98 height 14
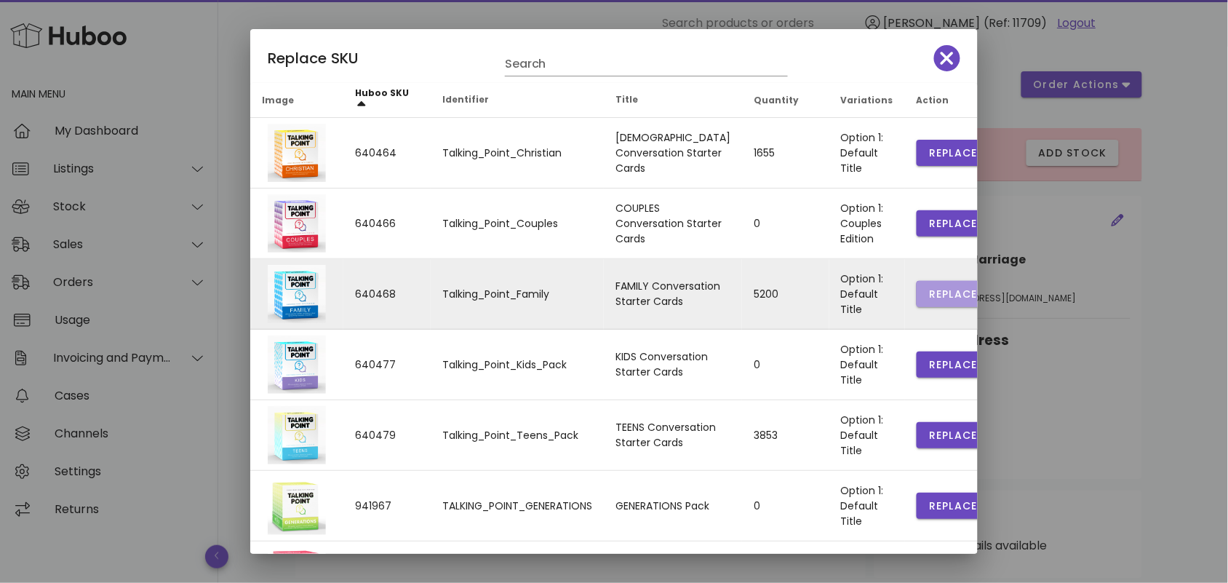
click at [932, 289] on span "Replace" at bounding box center [953, 294] width 49 height 15
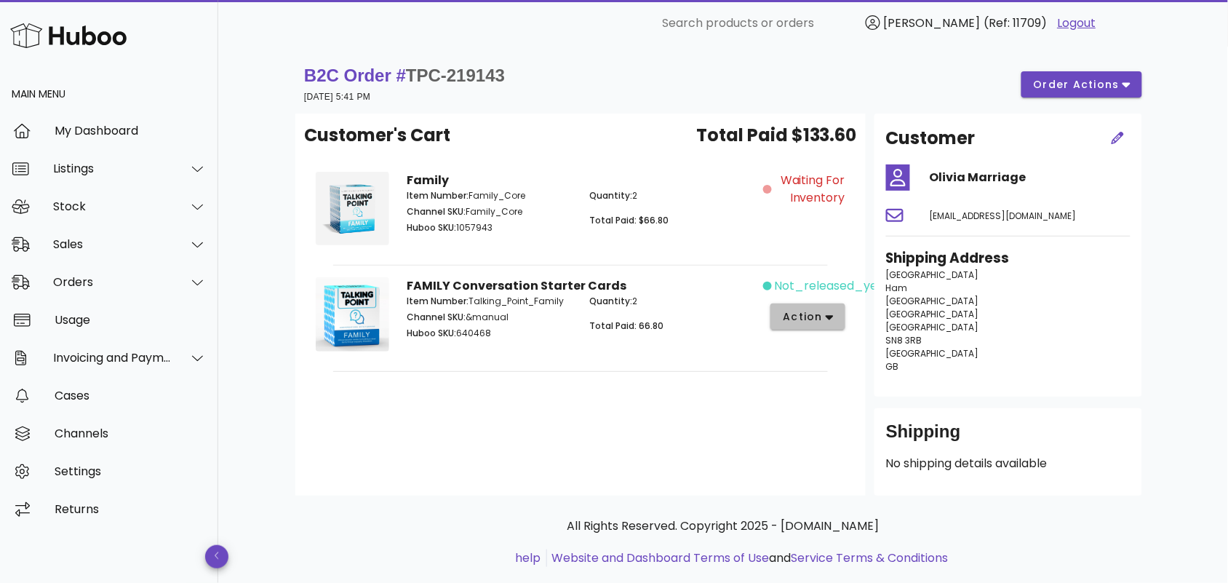
click at [834, 315] on icon "button" at bounding box center [830, 317] width 8 height 5
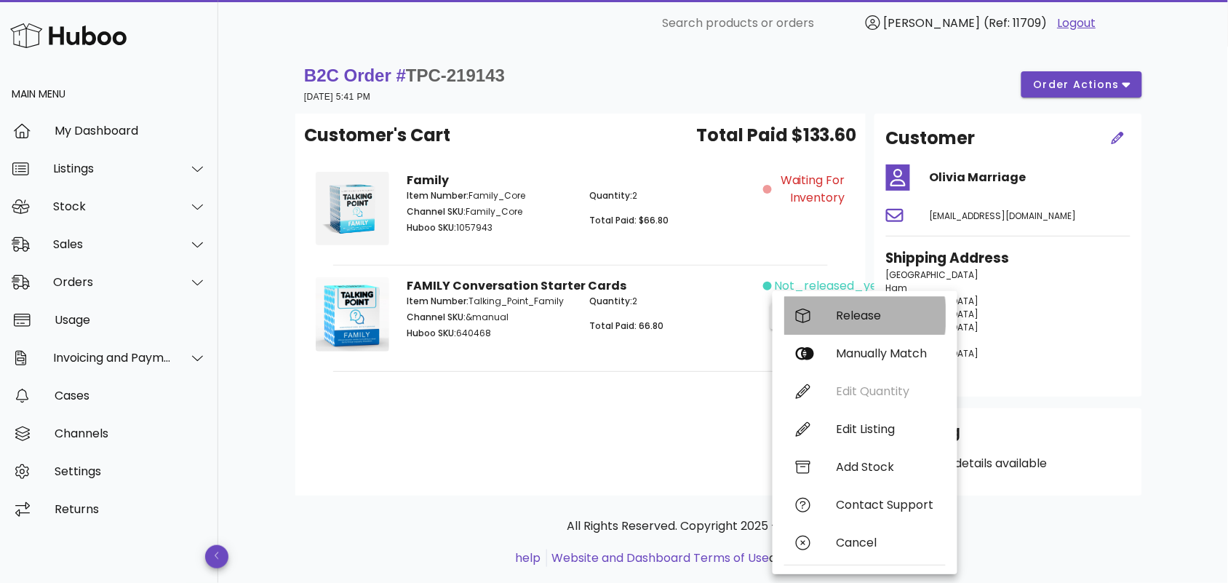
click at [849, 314] on div "Release" at bounding box center [886, 316] width 98 height 14
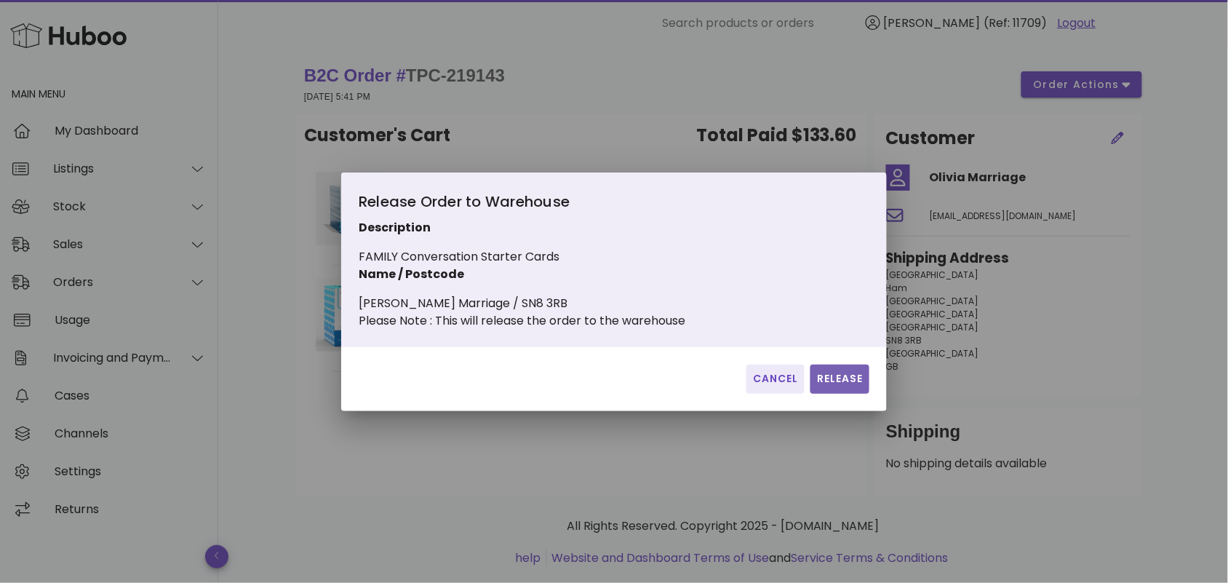
click at [828, 381] on span "Release" at bounding box center [840, 378] width 47 height 15
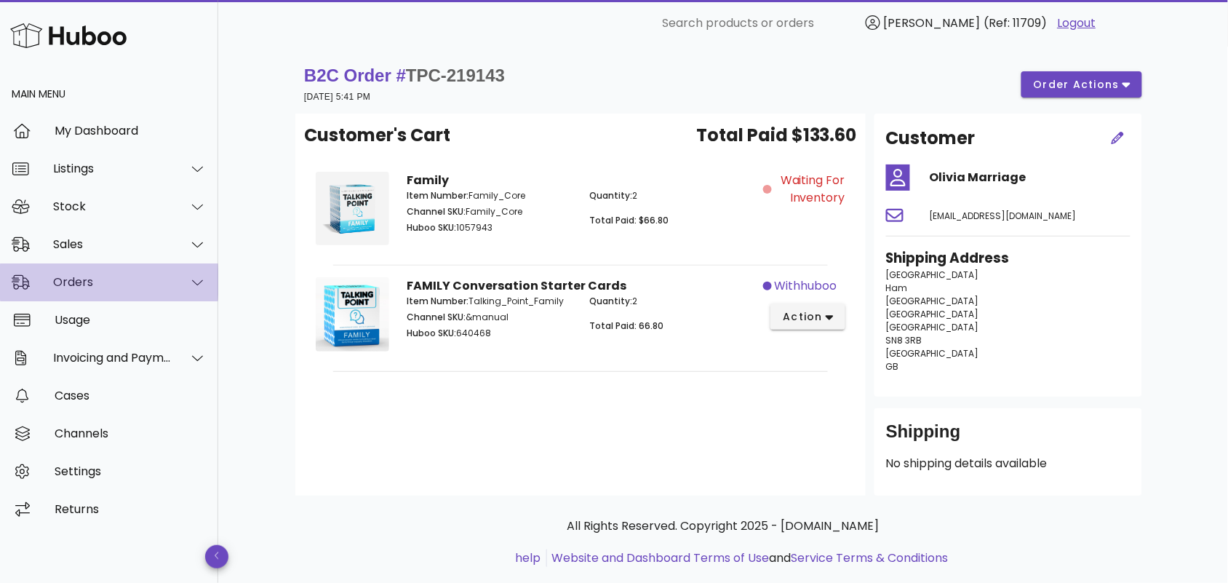
click at [121, 285] on div "Orders" at bounding box center [112, 282] width 119 height 14
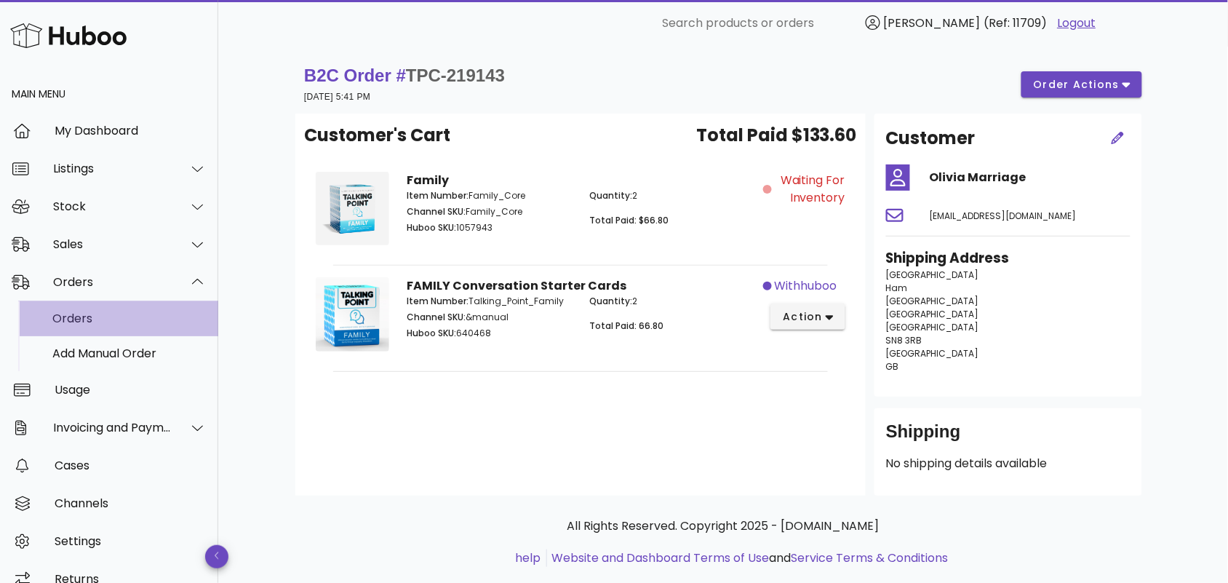
click at [110, 322] on div "Orders" at bounding box center [129, 318] width 154 height 14
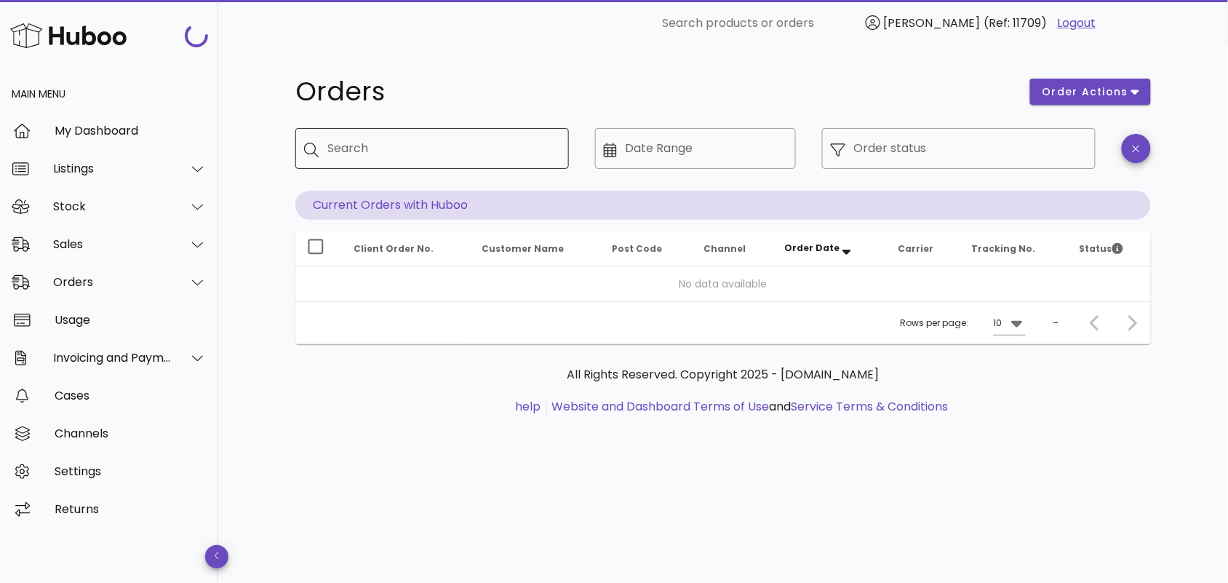
click at [390, 151] on input "Search" at bounding box center [442, 148] width 230 height 23
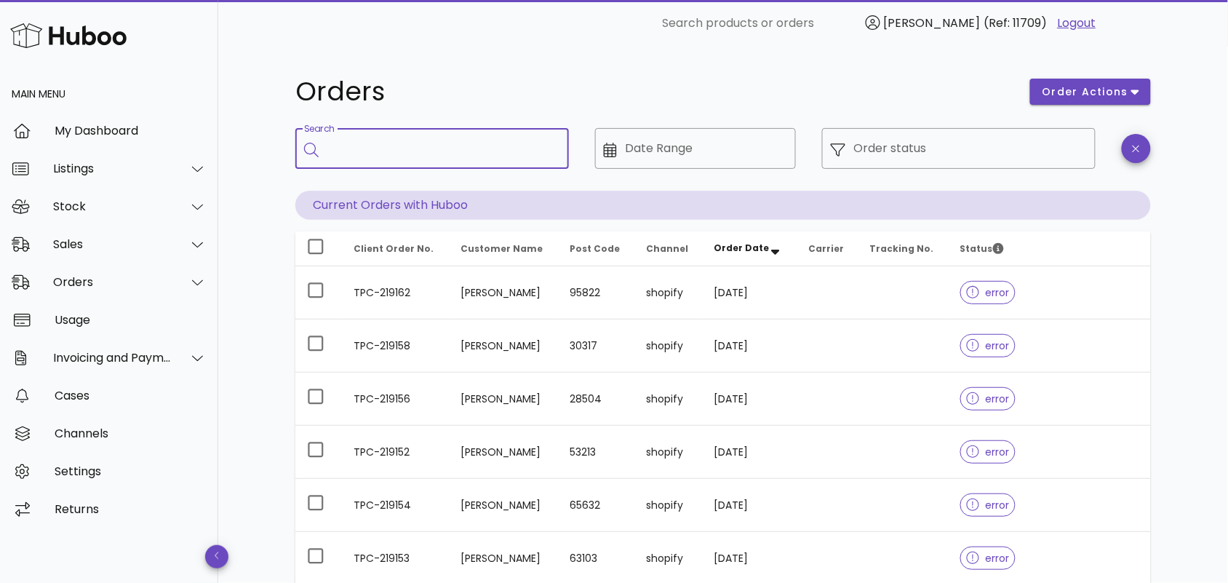
paste input "**********"
type input "**********"
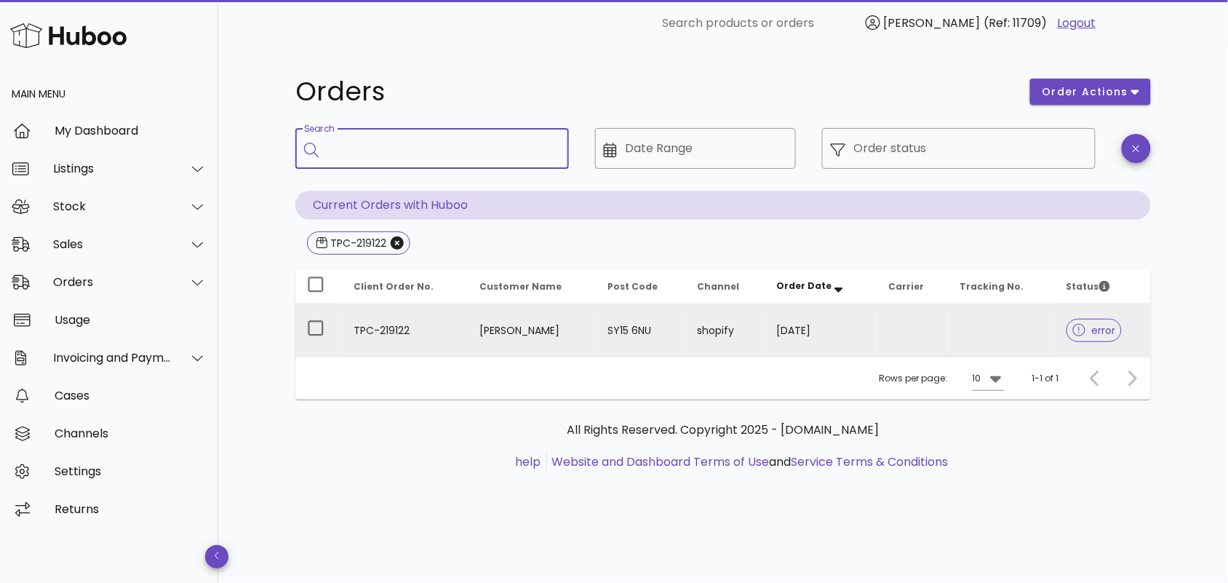
click at [442, 325] on td "TPC-219122" at bounding box center [405, 330] width 126 height 52
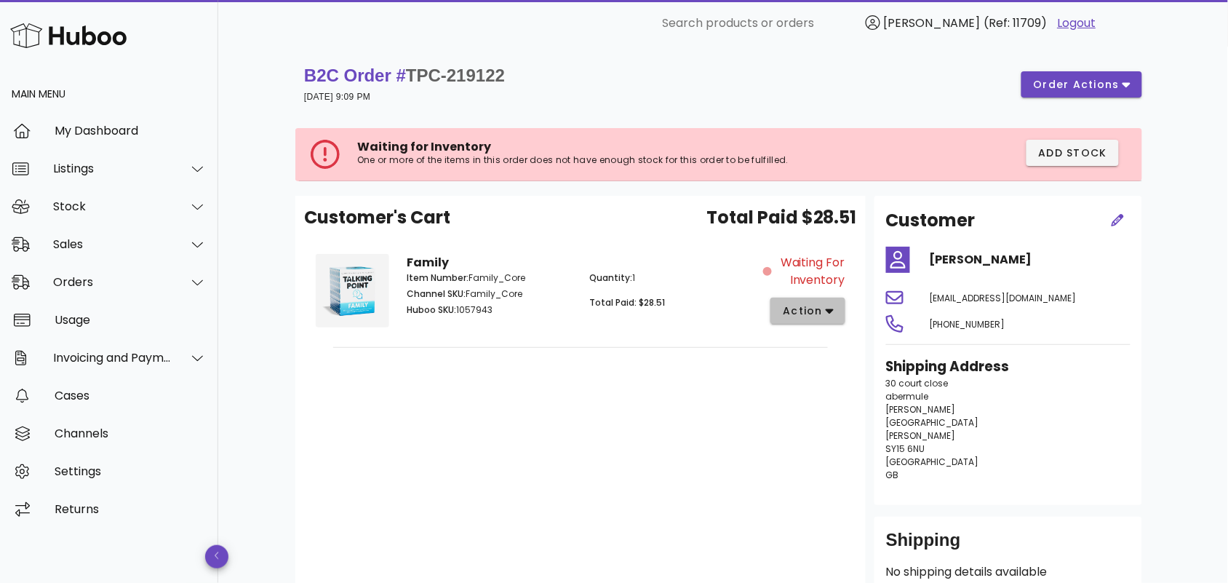
click at [819, 304] on span "action" at bounding box center [802, 310] width 41 height 15
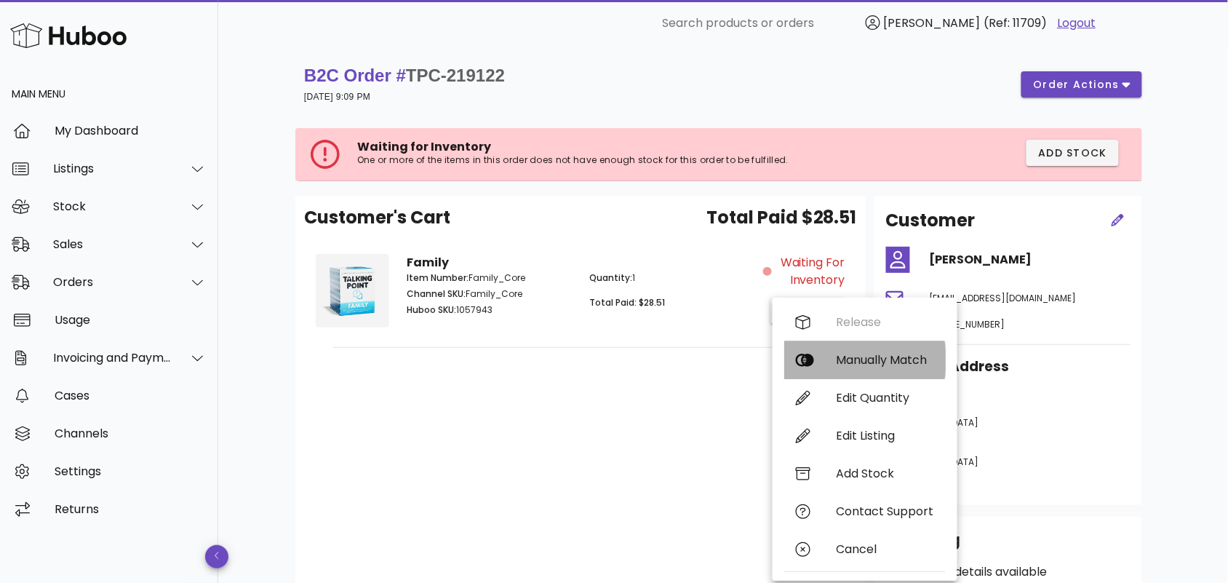
click at [844, 354] on div "Manually Match" at bounding box center [886, 360] width 98 height 14
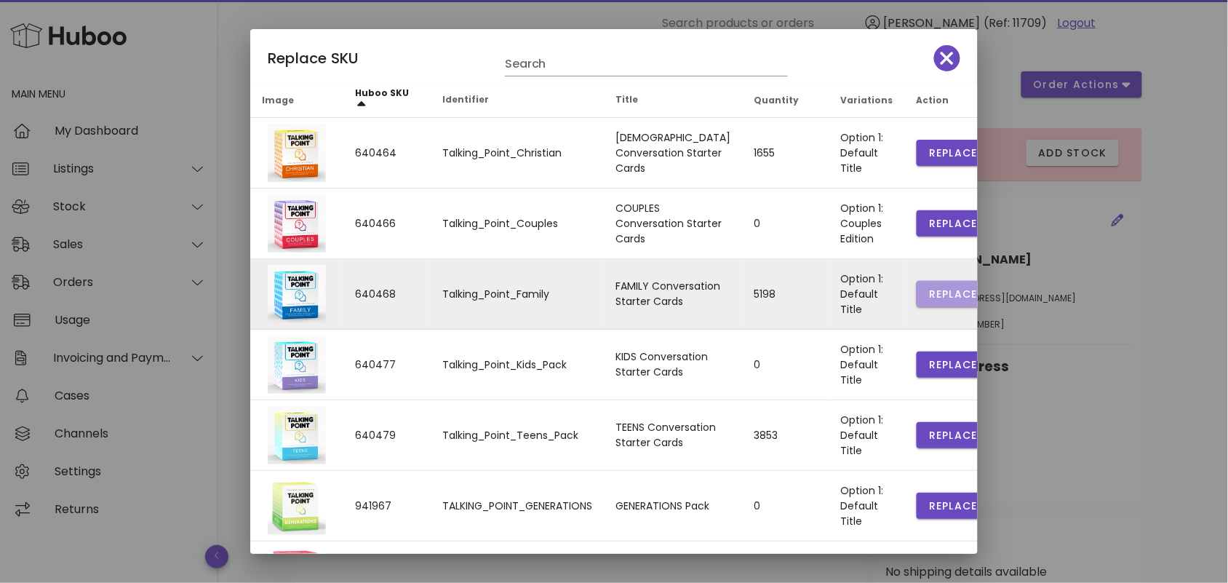
click at [928, 284] on button "Replace" at bounding box center [953, 294] width 73 height 26
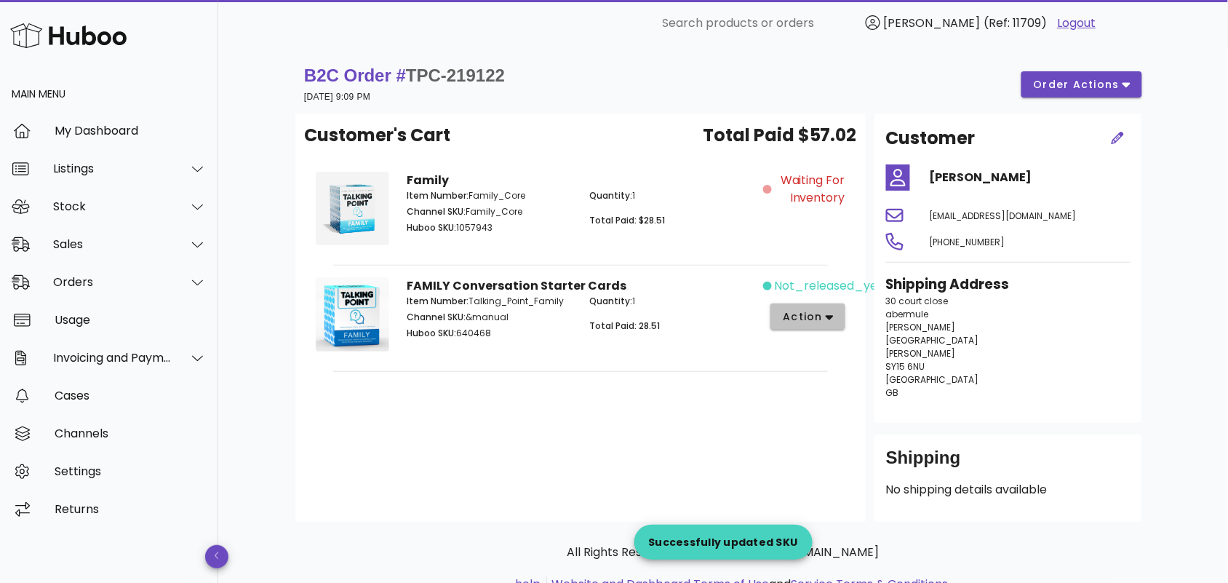
click at [804, 319] on span "action" at bounding box center [802, 316] width 41 height 15
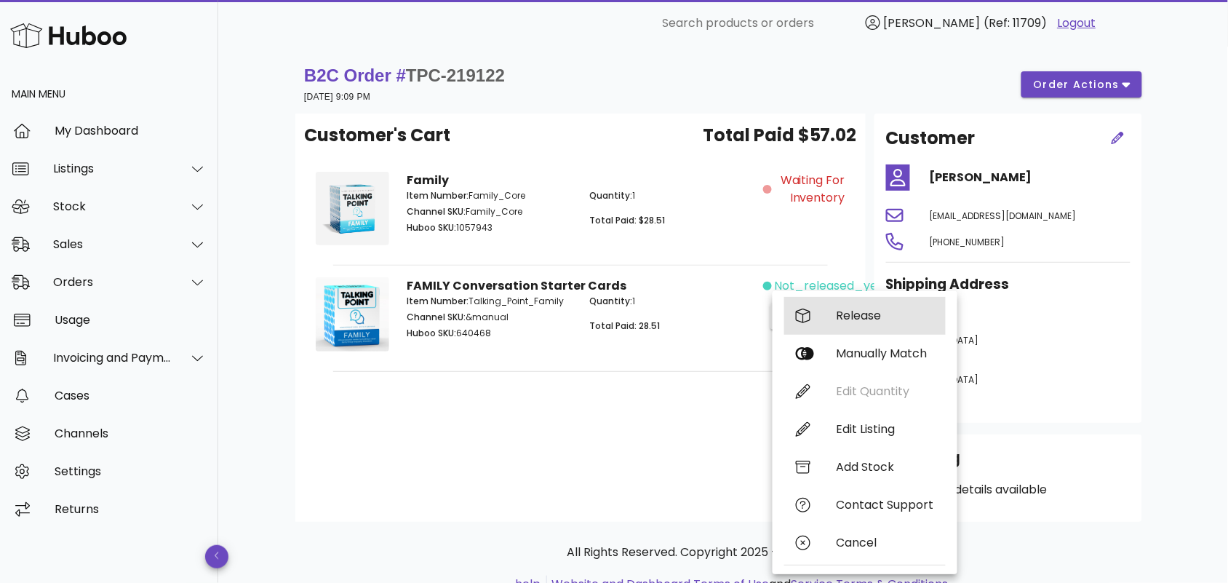
click at [830, 313] on div "Release" at bounding box center [865, 316] width 162 height 38
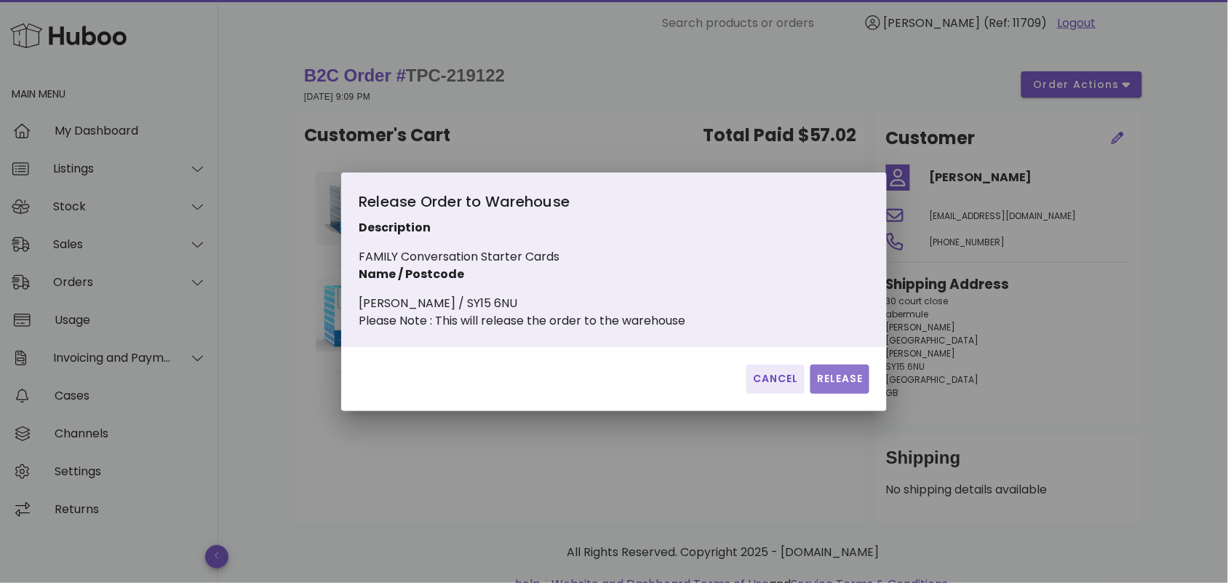
click at [835, 377] on button "Release" at bounding box center [840, 379] width 59 height 29
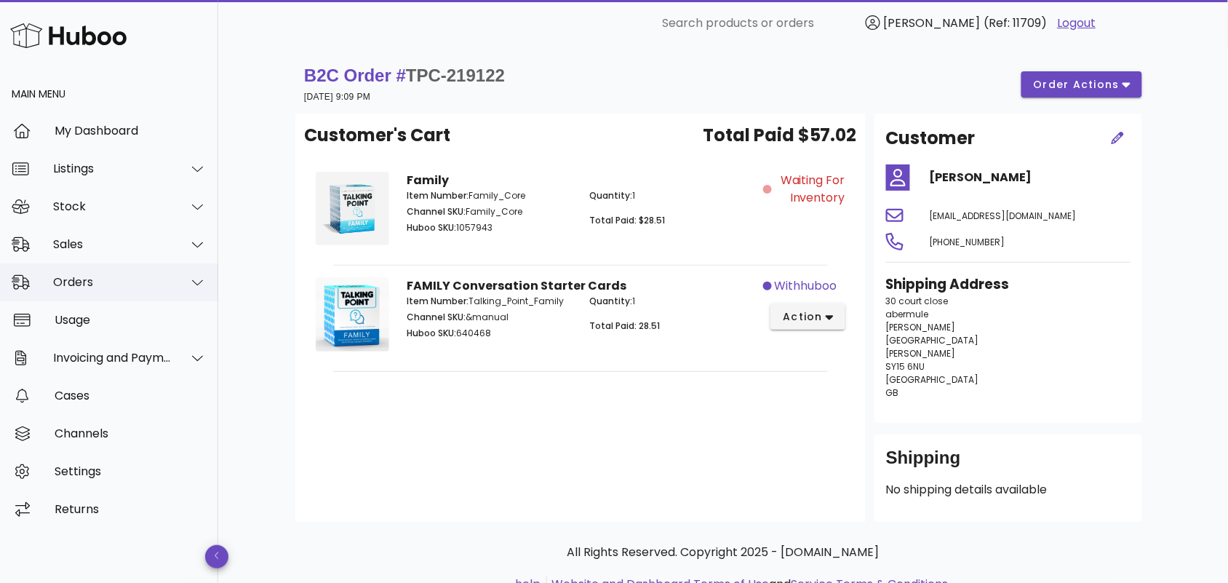
click at [146, 280] on div "Orders" at bounding box center [112, 282] width 119 height 14
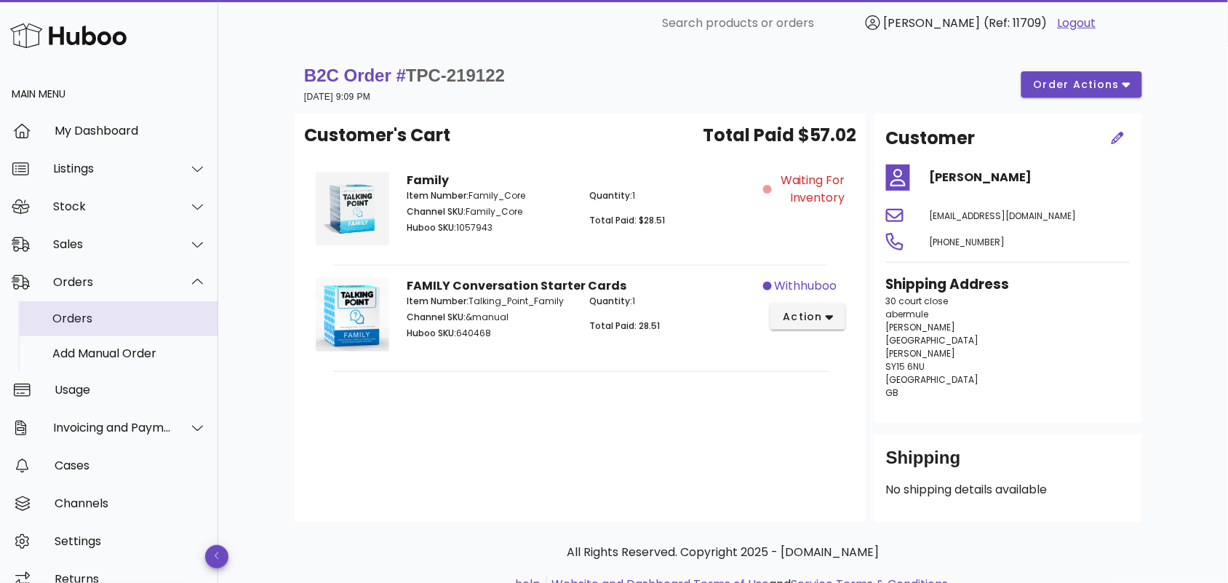
click at [146, 317] on div "Orders" at bounding box center [129, 318] width 154 height 14
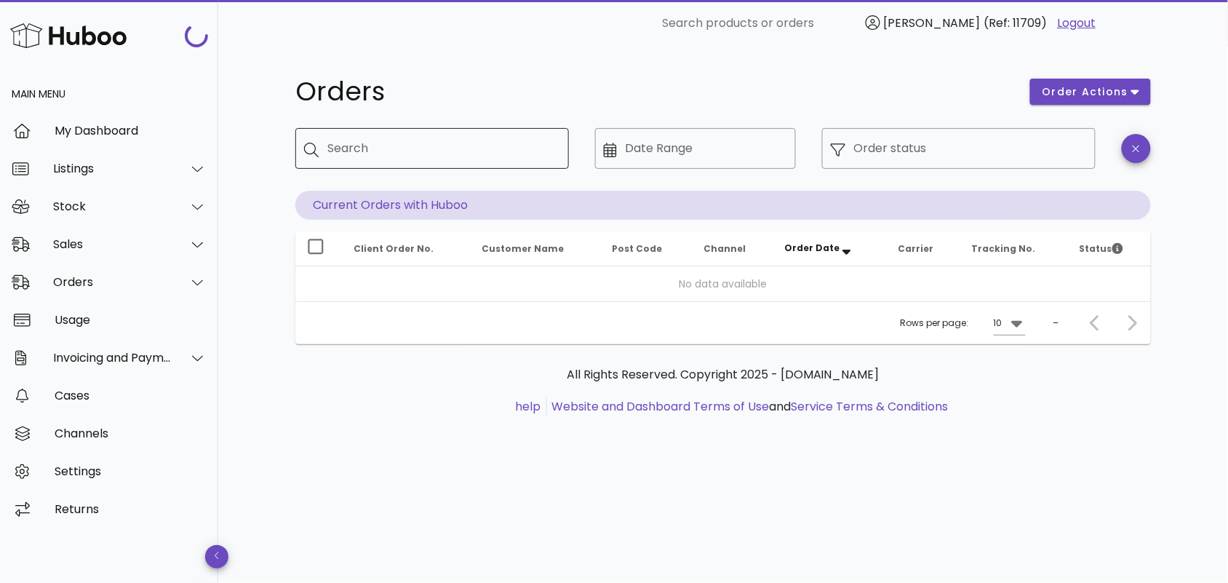
click at [429, 139] on input "Search" at bounding box center [442, 148] width 230 height 23
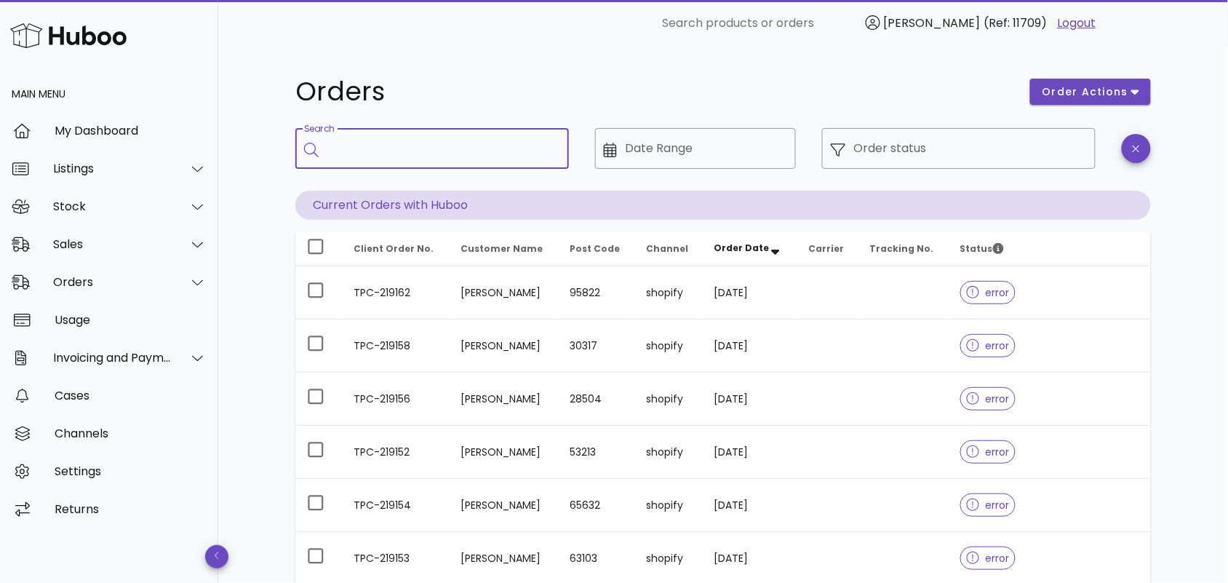
paste input "**********"
type input "**********"
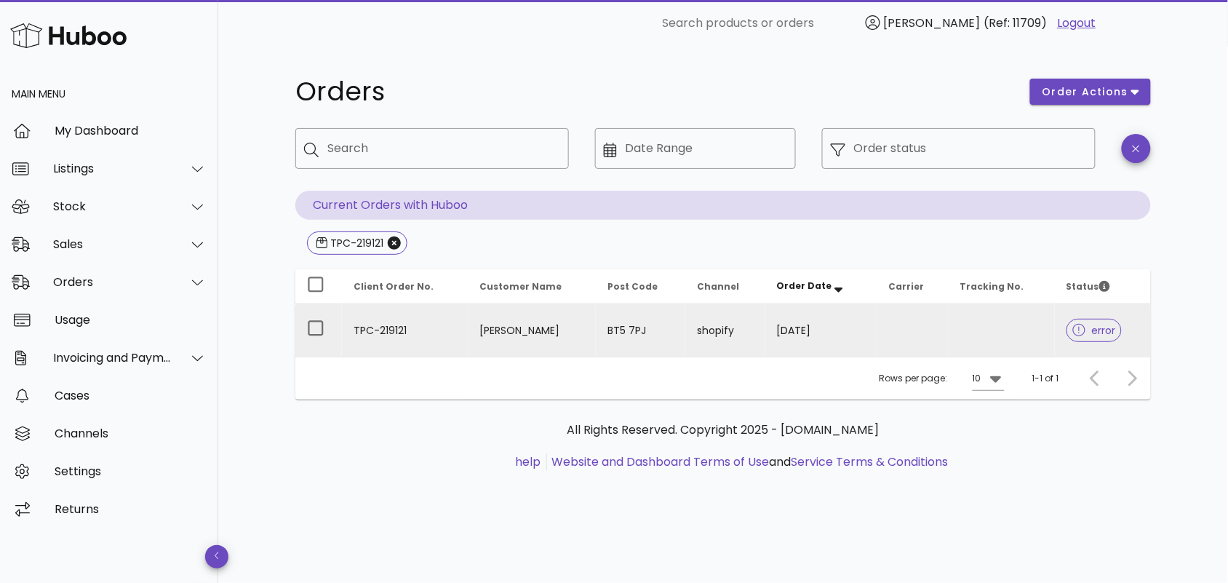
click at [448, 331] on td "TPC-219121" at bounding box center [405, 330] width 126 height 52
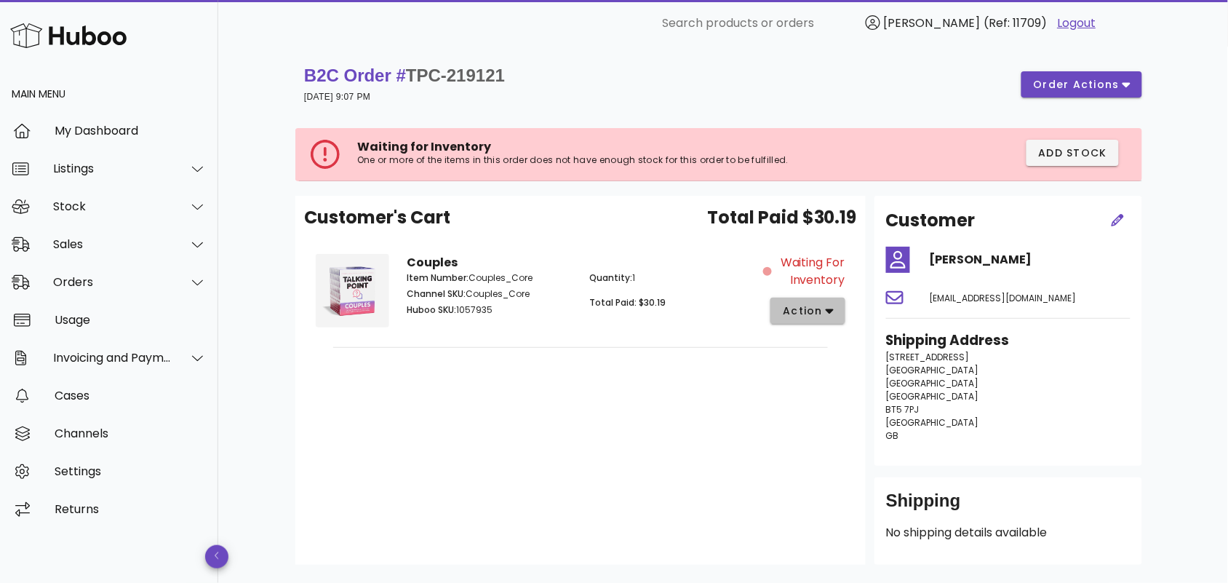
click at [825, 306] on span "action" at bounding box center [808, 310] width 52 height 15
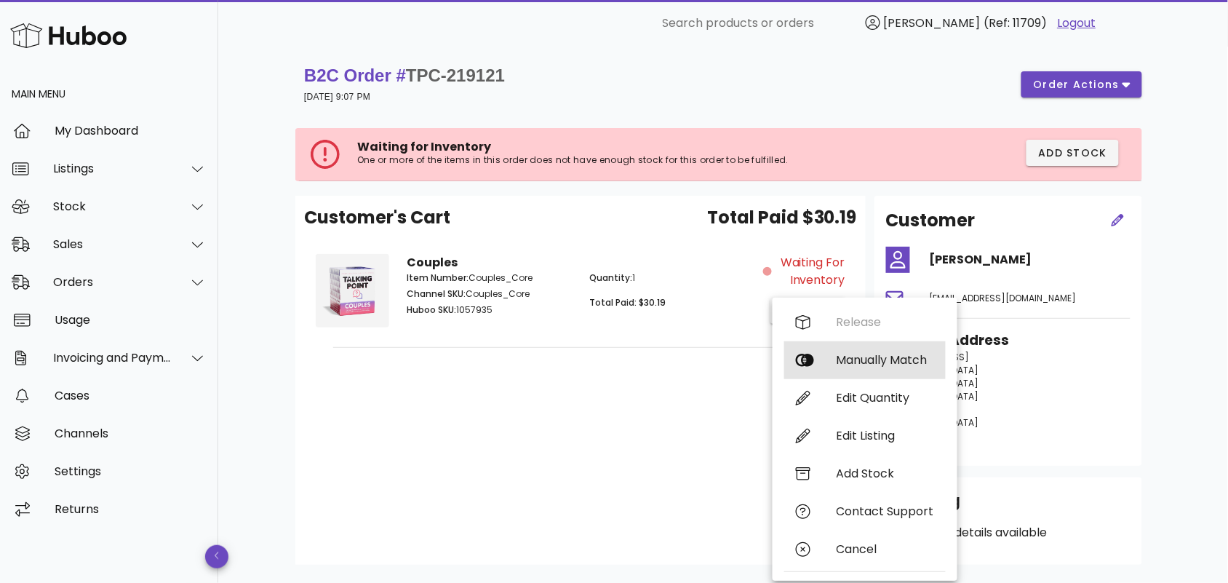
click at [849, 359] on div "Manually Match" at bounding box center [886, 360] width 98 height 14
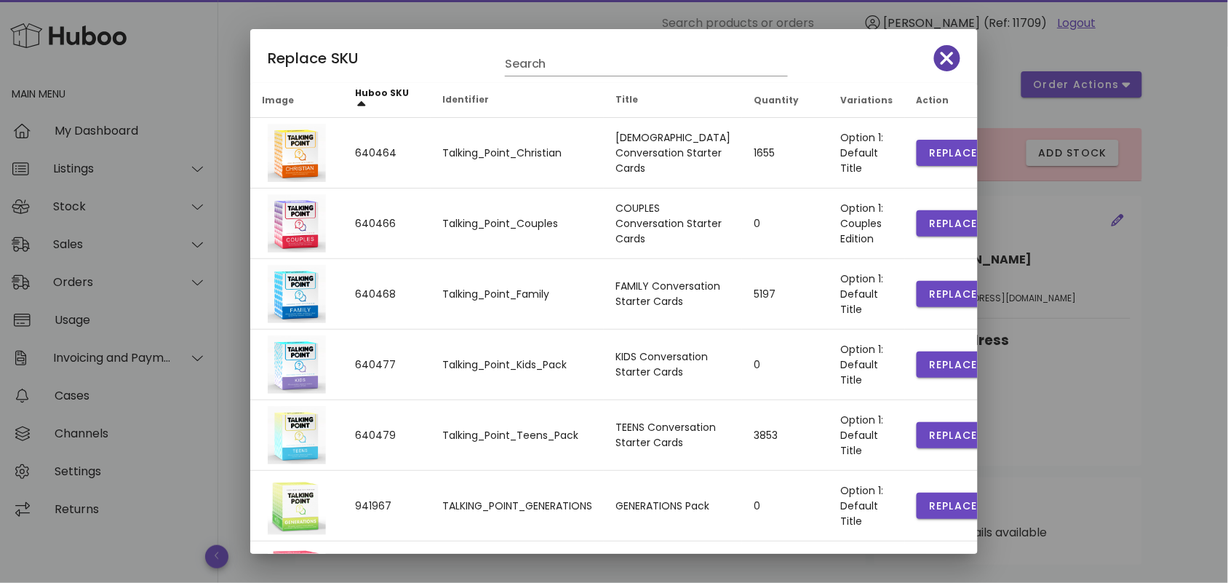
click at [941, 59] on icon "button" at bounding box center [947, 58] width 13 height 20
